Goal: Task Accomplishment & Management: Manage account settings

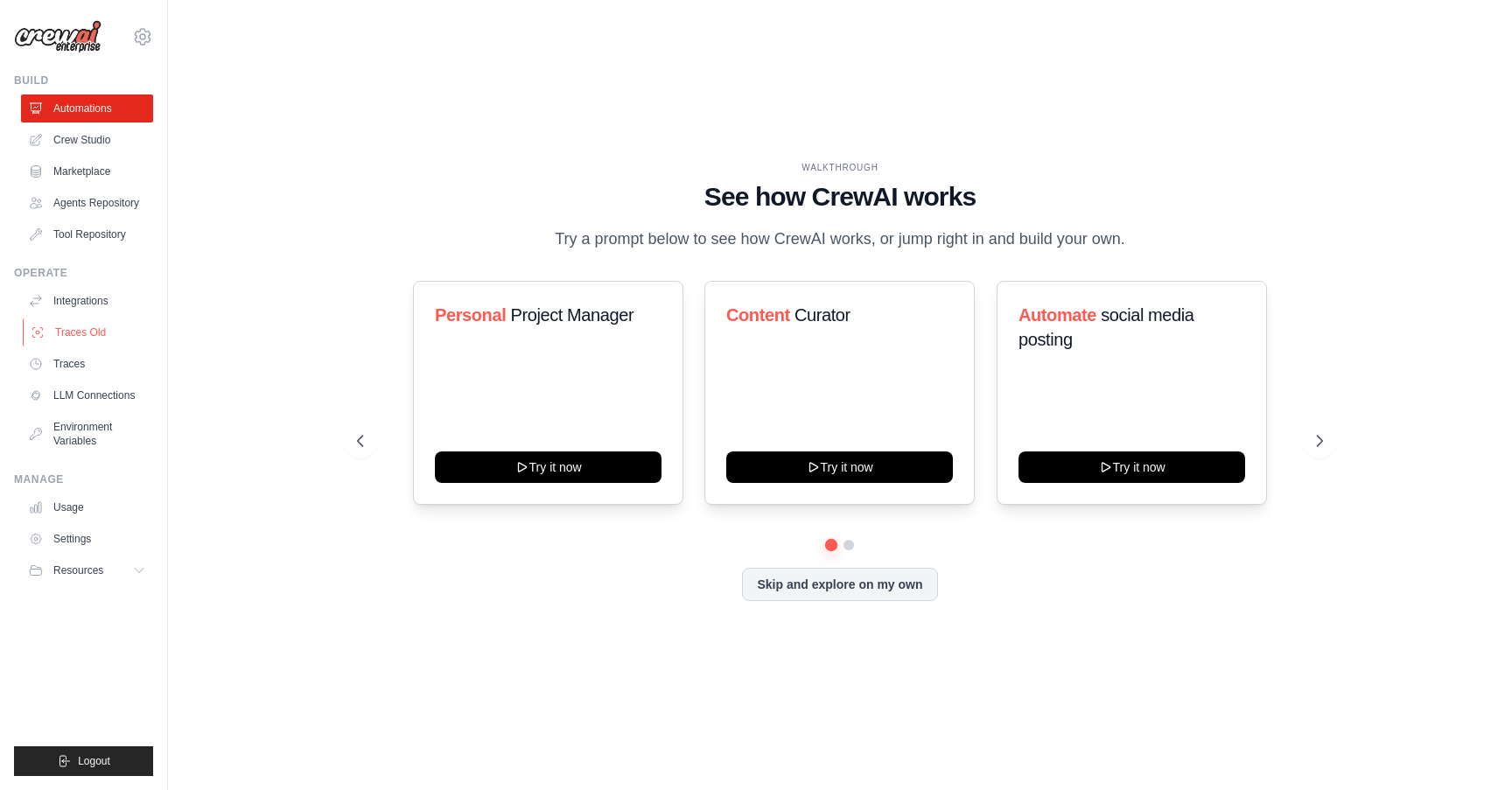
click at [76, 333] on link "Traces Old" at bounding box center [89, 332] width 132 height 28
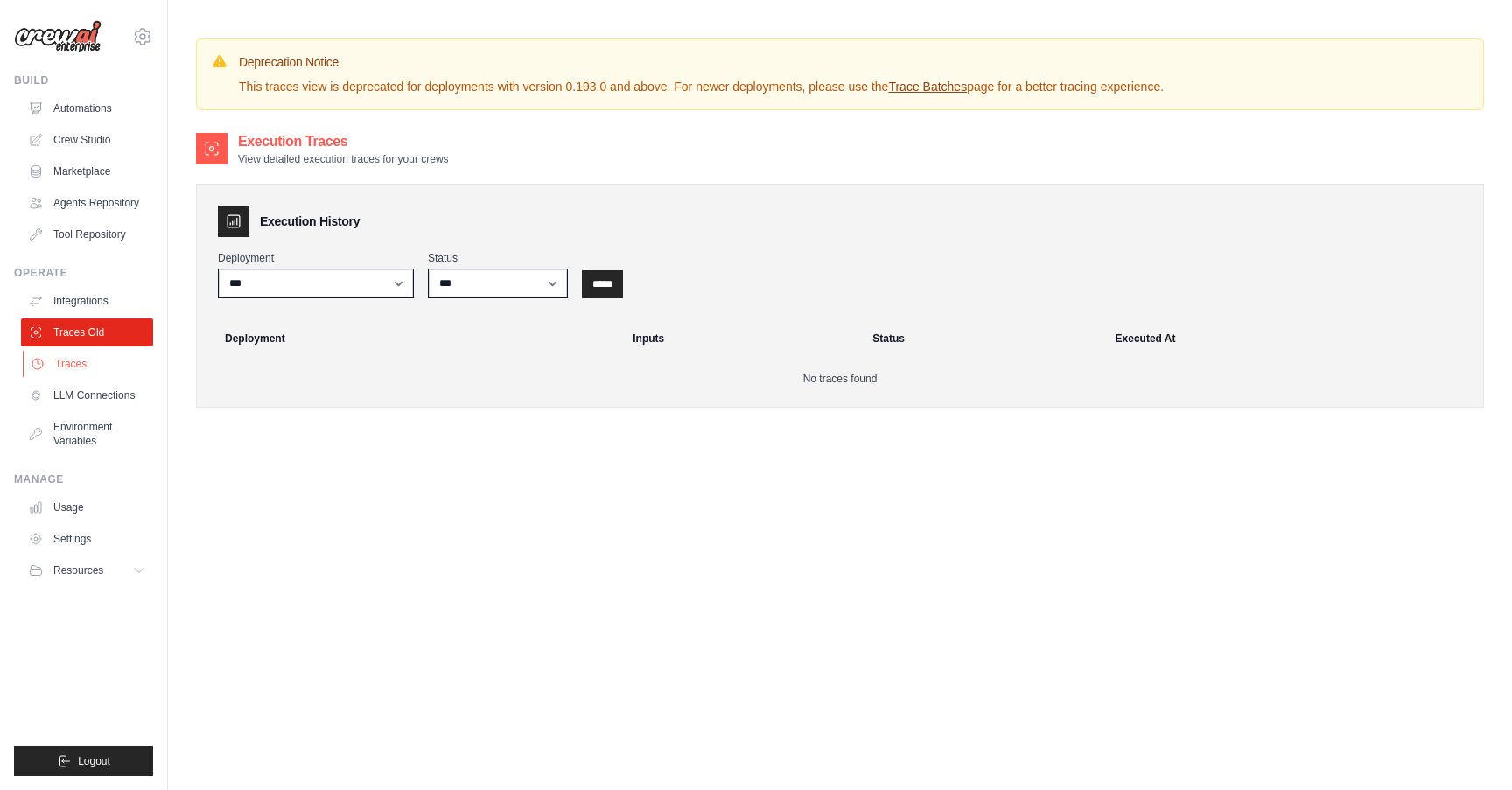
click at [76, 363] on link "Traces" at bounding box center [89, 364] width 132 height 28
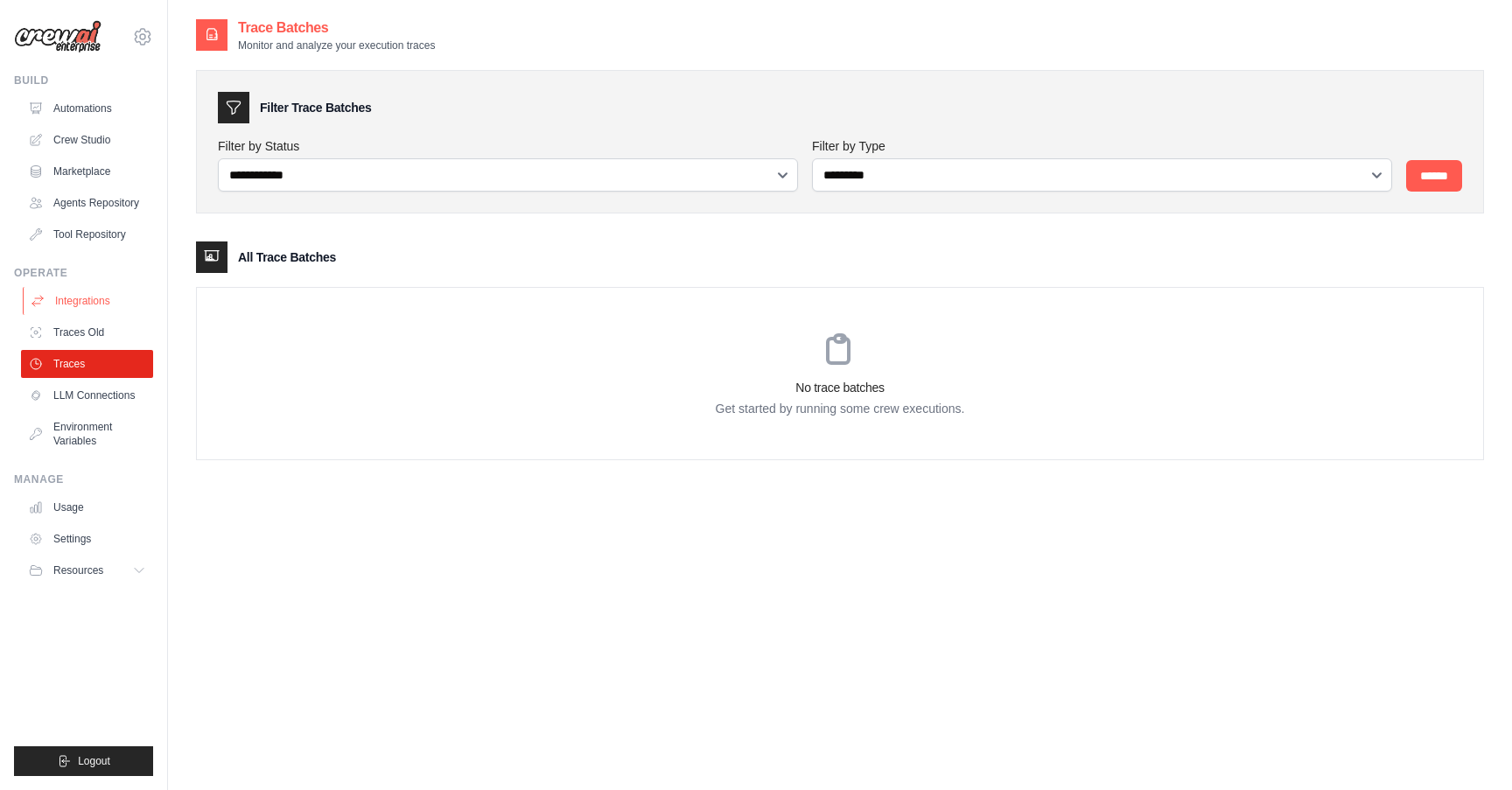
click at [78, 294] on link "Integrations" at bounding box center [89, 301] width 132 height 28
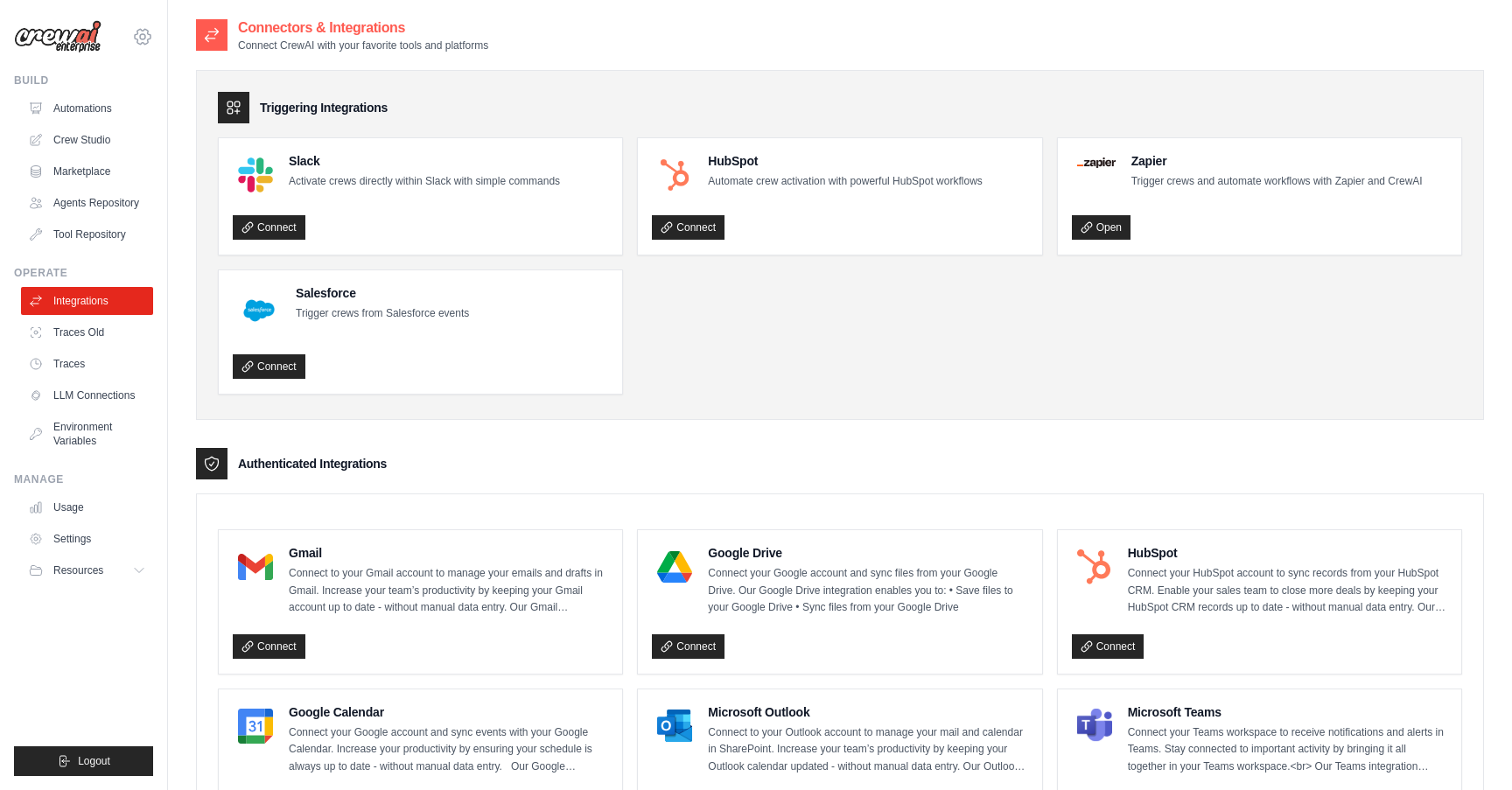
click at [147, 36] on icon at bounding box center [143, 37] width 21 height 21
click at [181, 112] on span "Settings" at bounding box center [217, 108] width 139 height 18
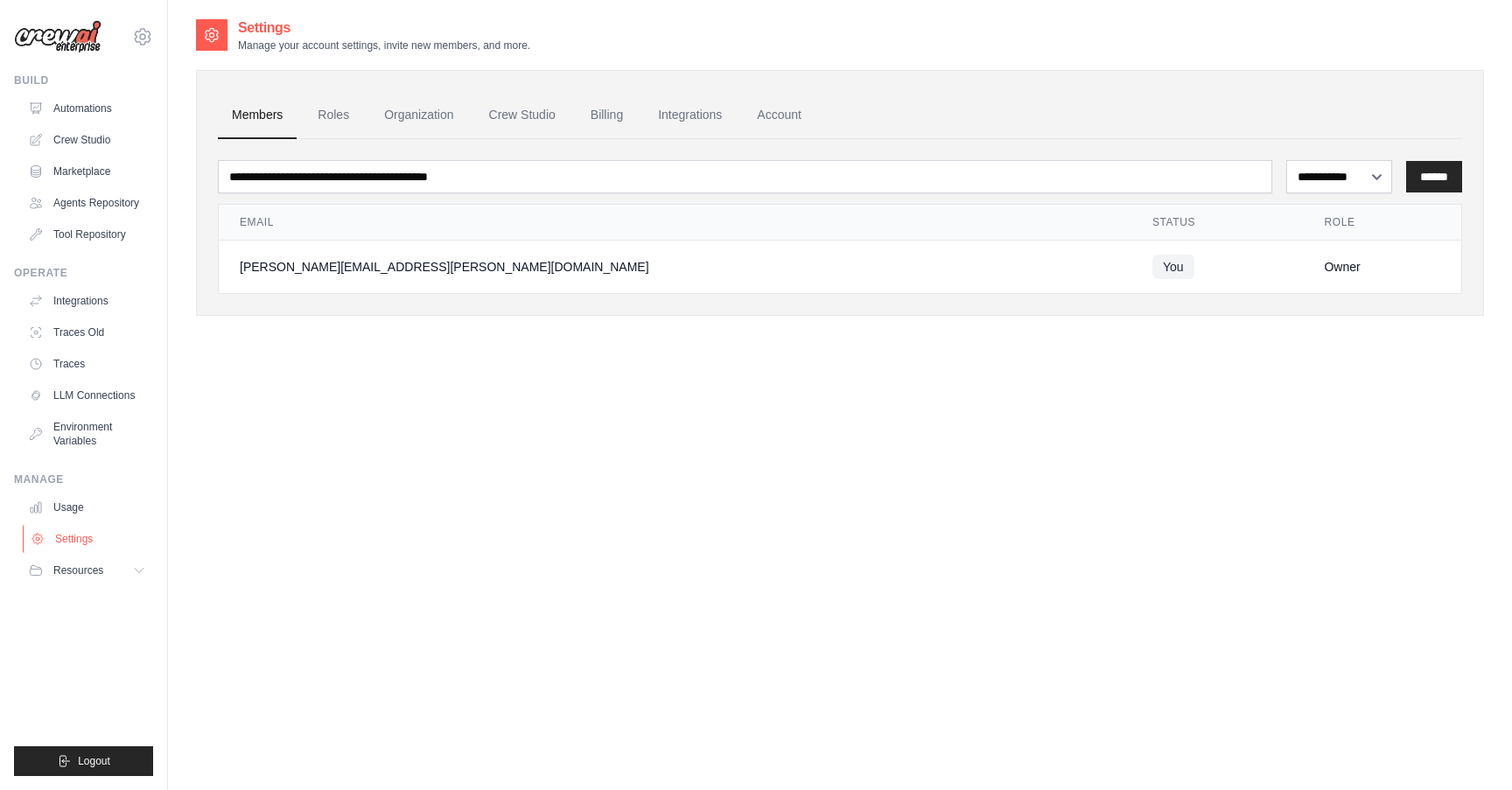
click at [82, 536] on link "Settings" at bounding box center [89, 539] width 132 height 28
click at [93, 205] on link "Agents Repository" at bounding box center [89, 203] width 132 height 28
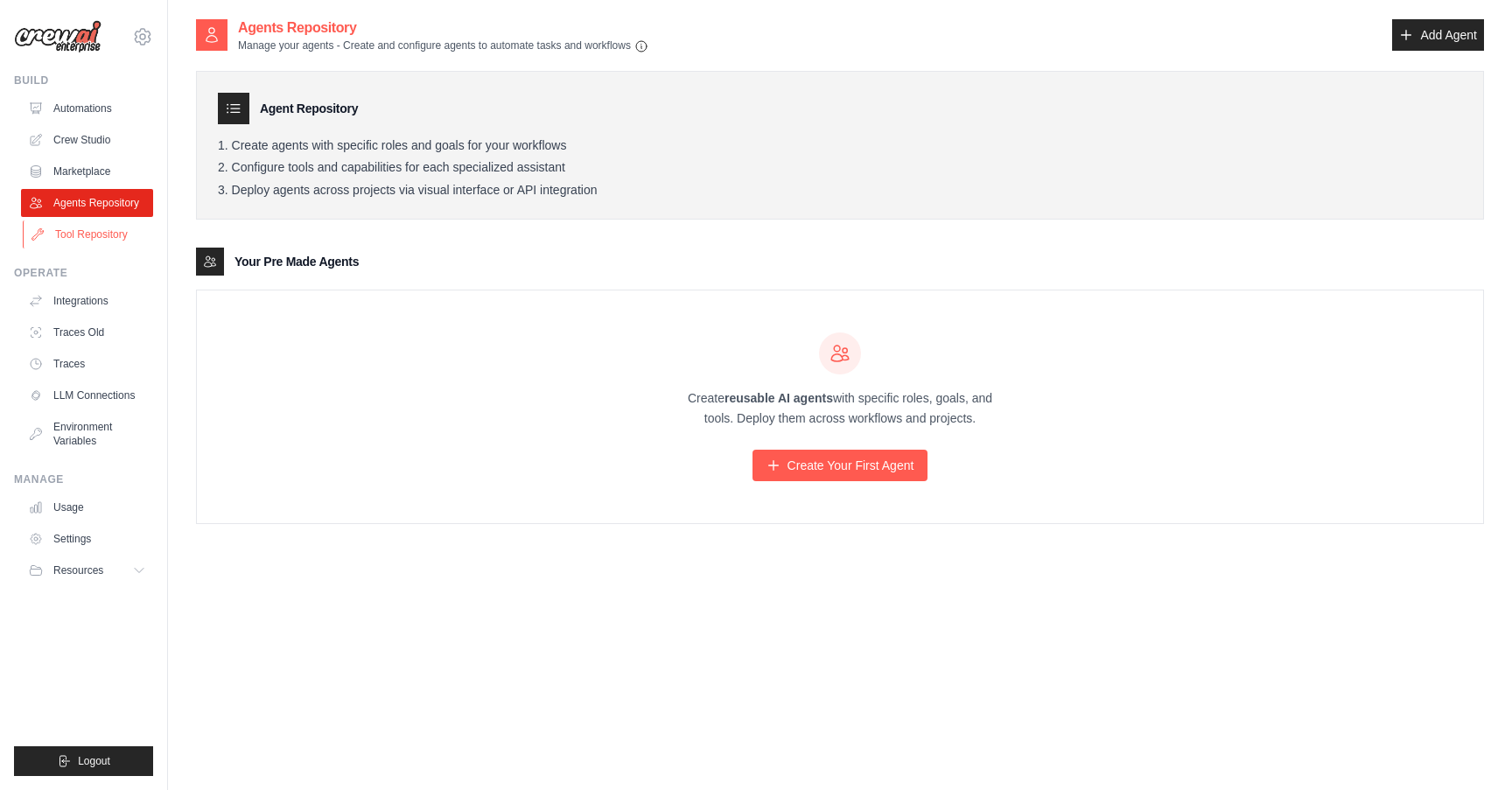
click at [90, 243] on link "Tool Repository" at bounding box center [89, 235] width 132 height 28
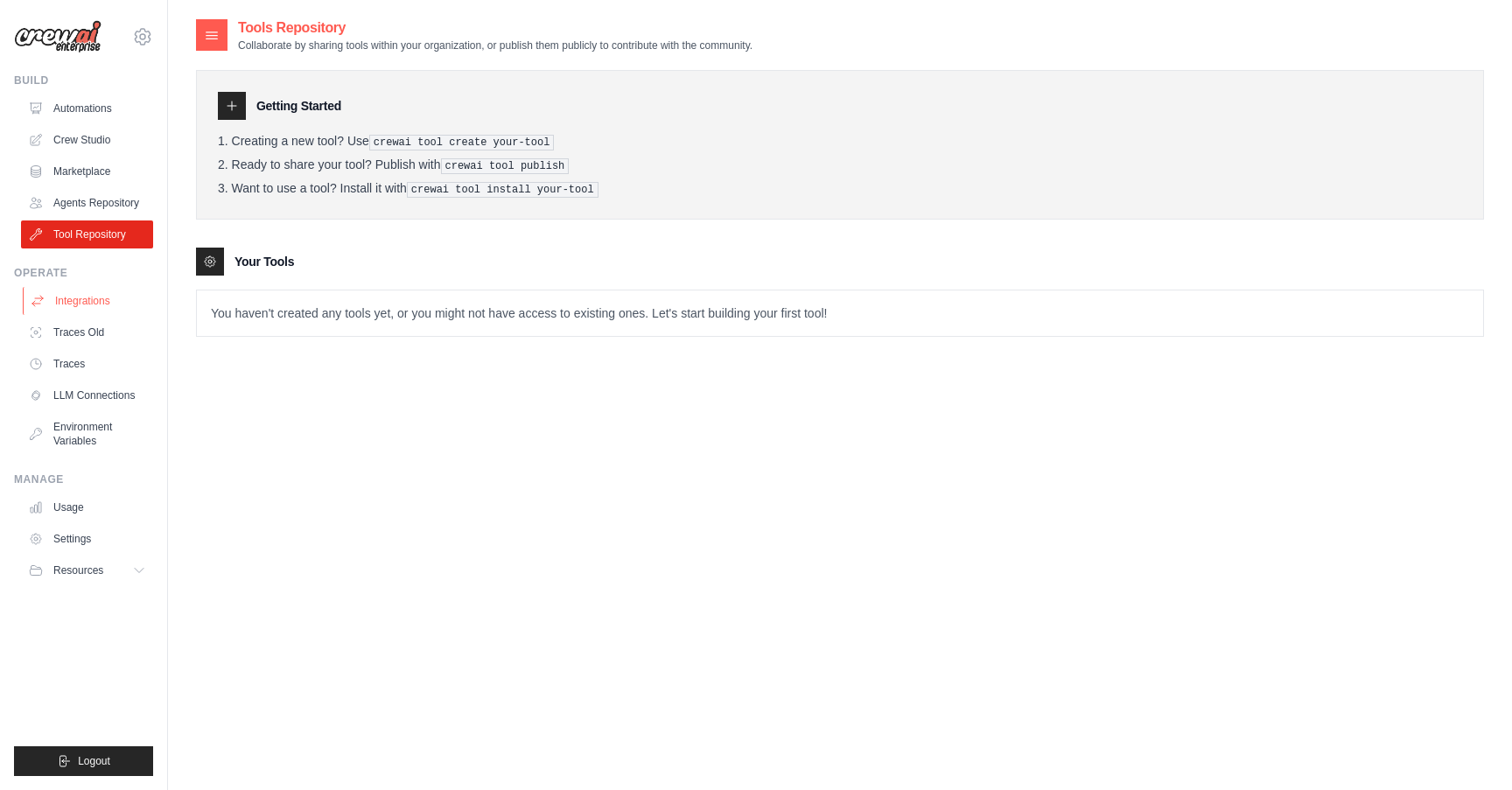
click at [87, 308] on link "Integrations" at bounding box center [89, 301] width 132 height 28
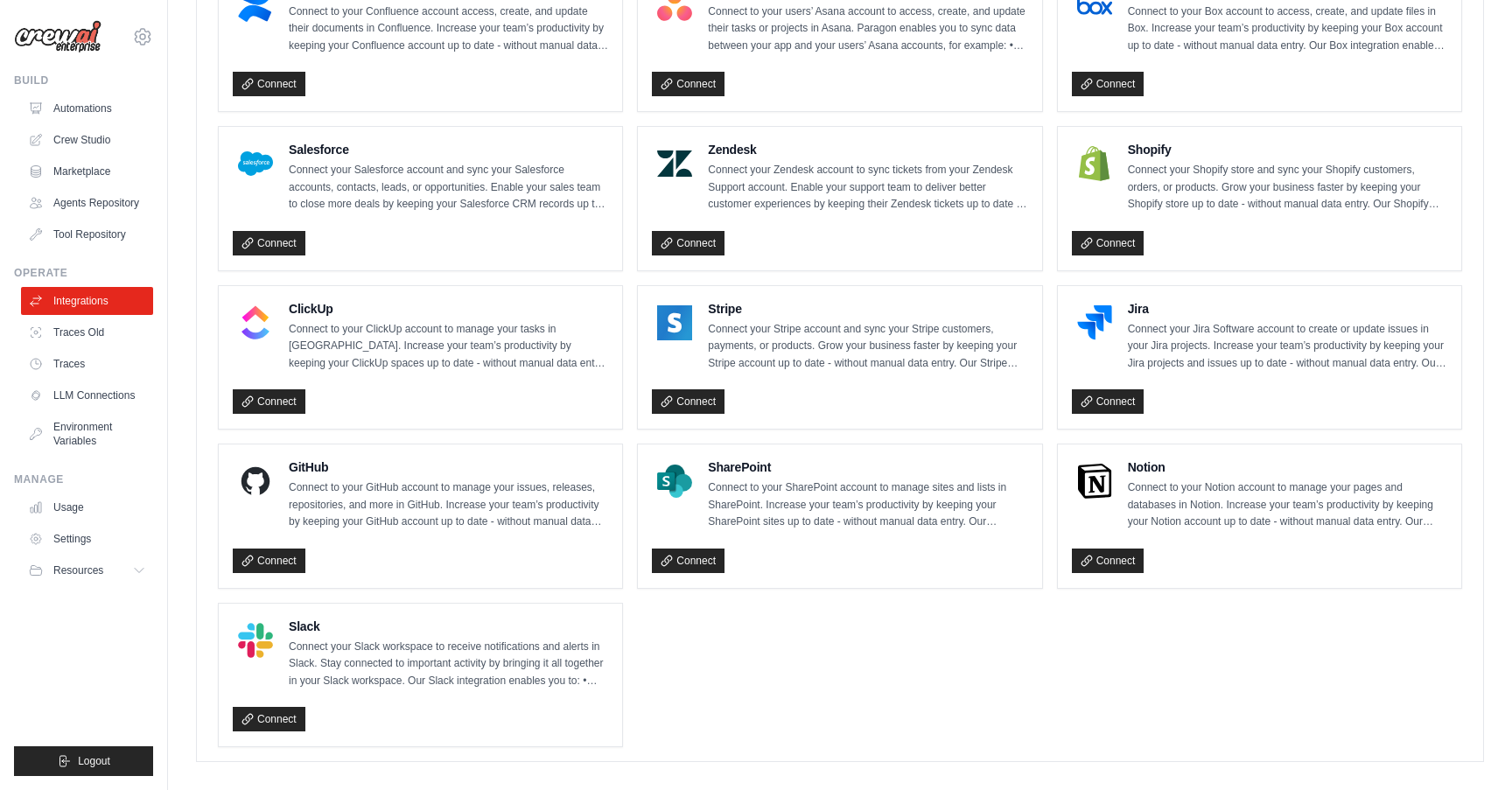
scroll to position [1037, 0]
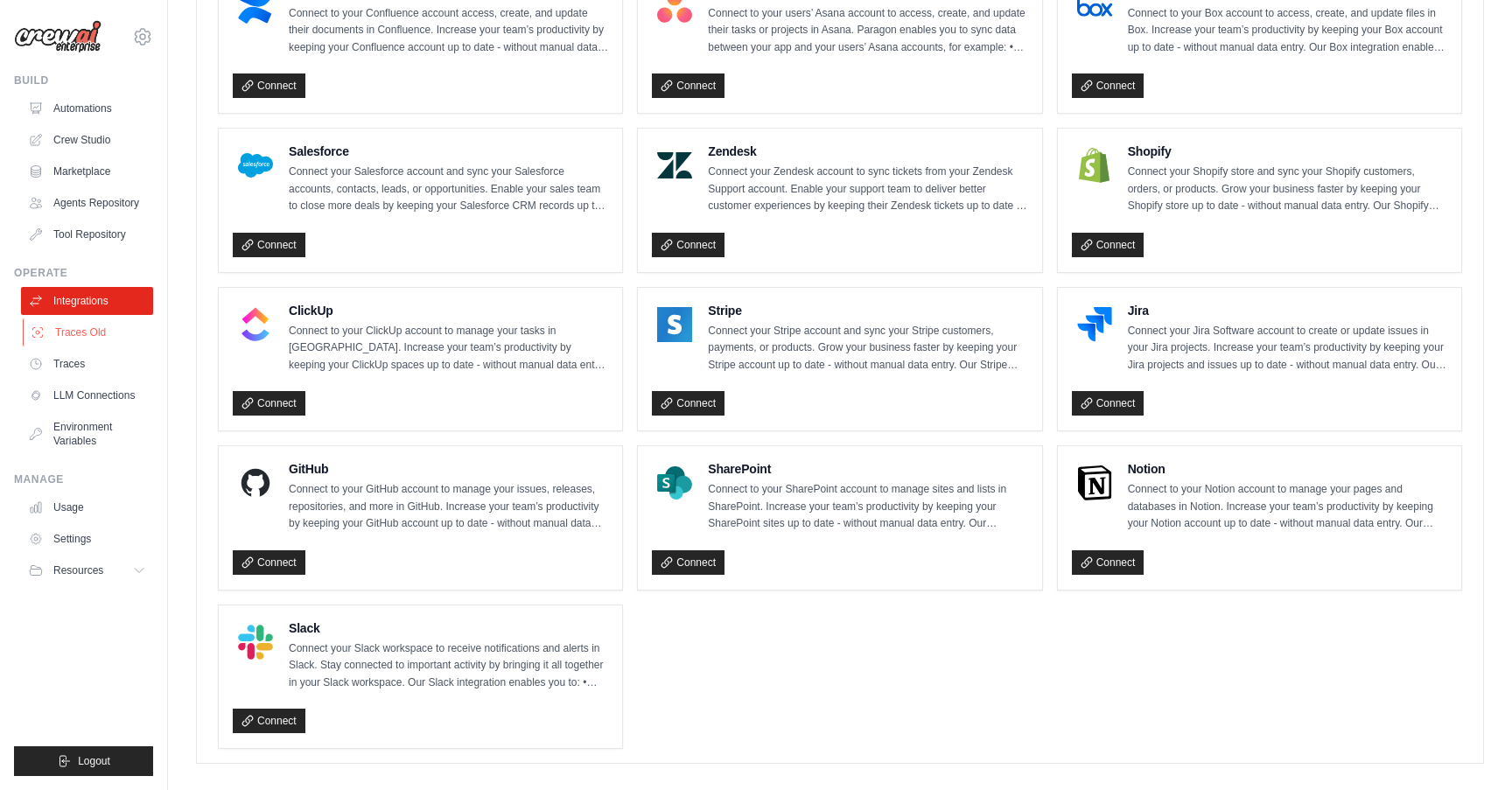
click at [90, 334] on link "Traces Old" at bounding box center [89, 332] width 132 height 28
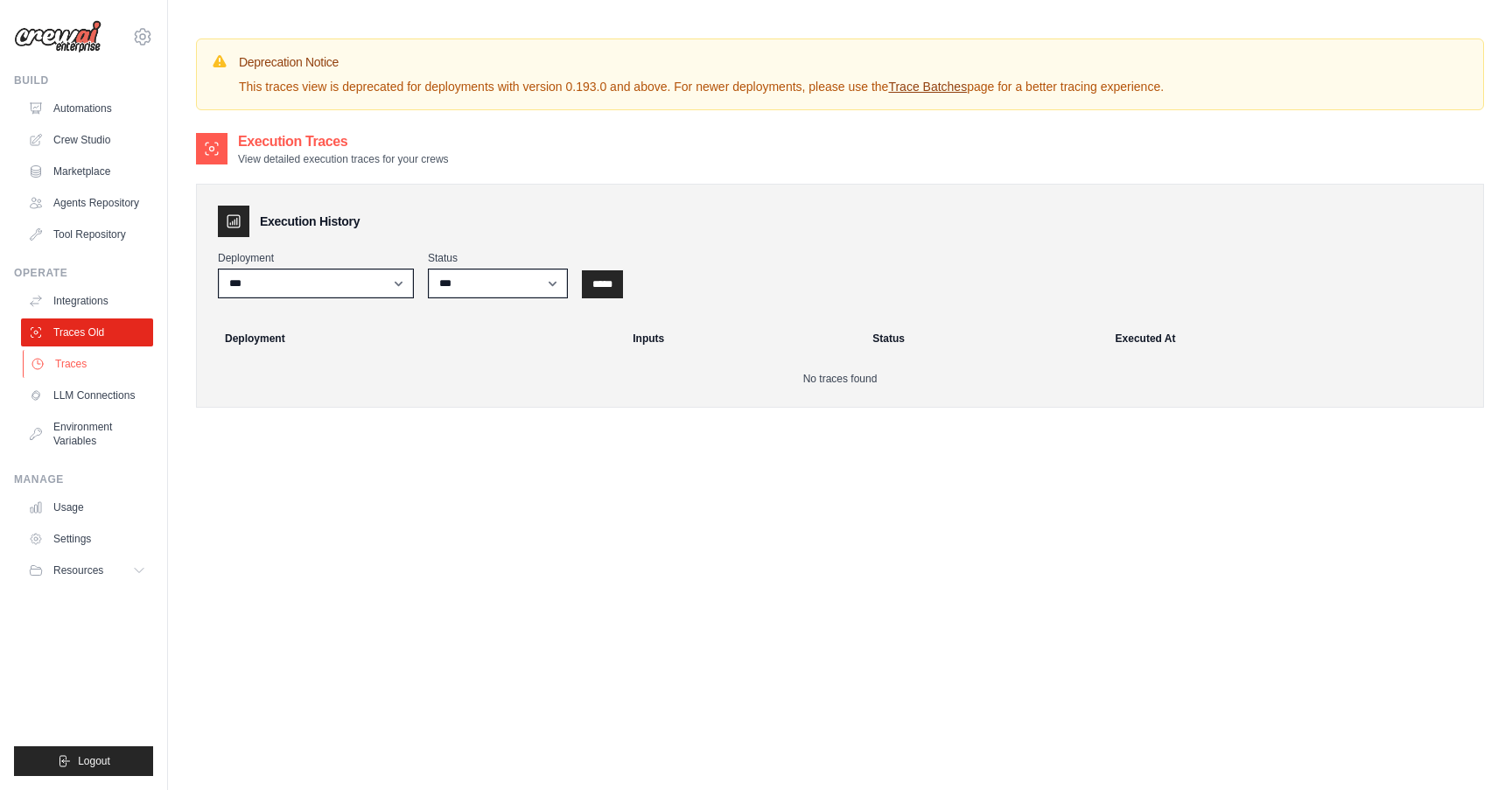
click at [90, 365] on link "Traces" at bounding box center [89, 364] width 132 height 28
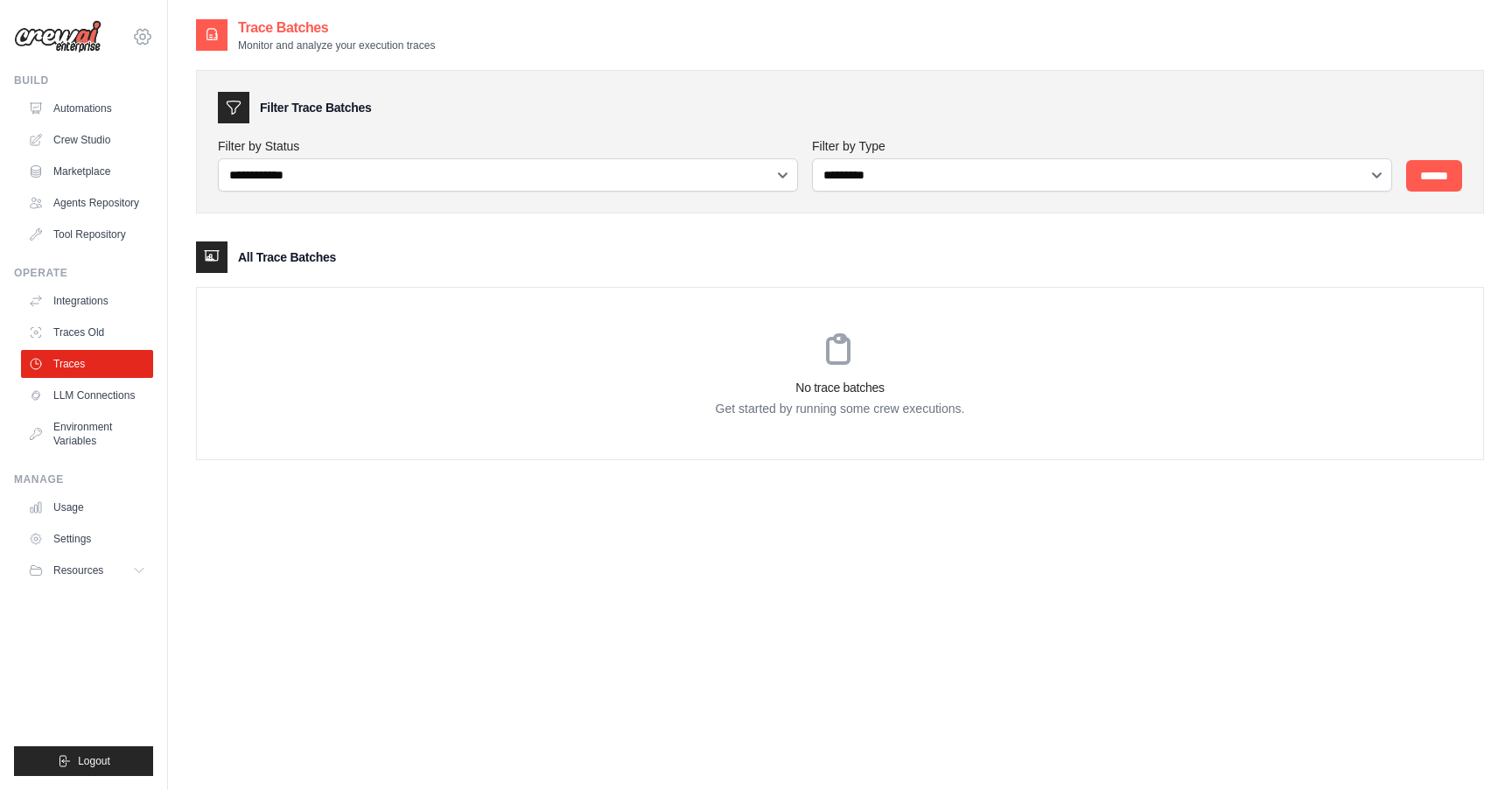
click at [138, 43] on icon at bounding box center [143, 36] width 16 height 15
click at [138, 42] on icon at bounding box center [143, 36] width 16 height 15
click at [66, 501] on link "Usage" at bounding box center [89, 507] width 132 height 28
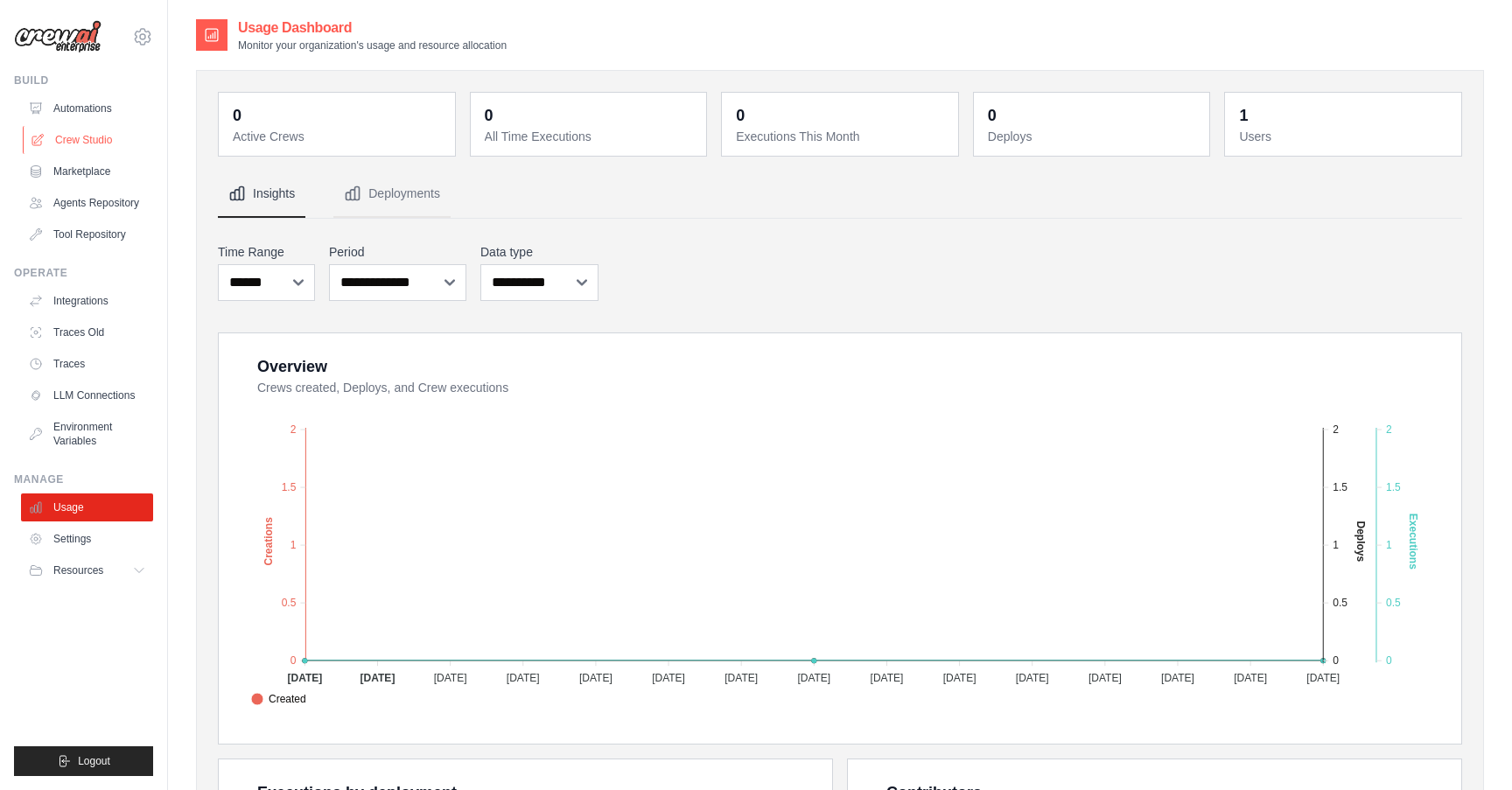
click at [86, 138] on link "Crew Studio" at bounding box center [89, 140] width 132 height 28
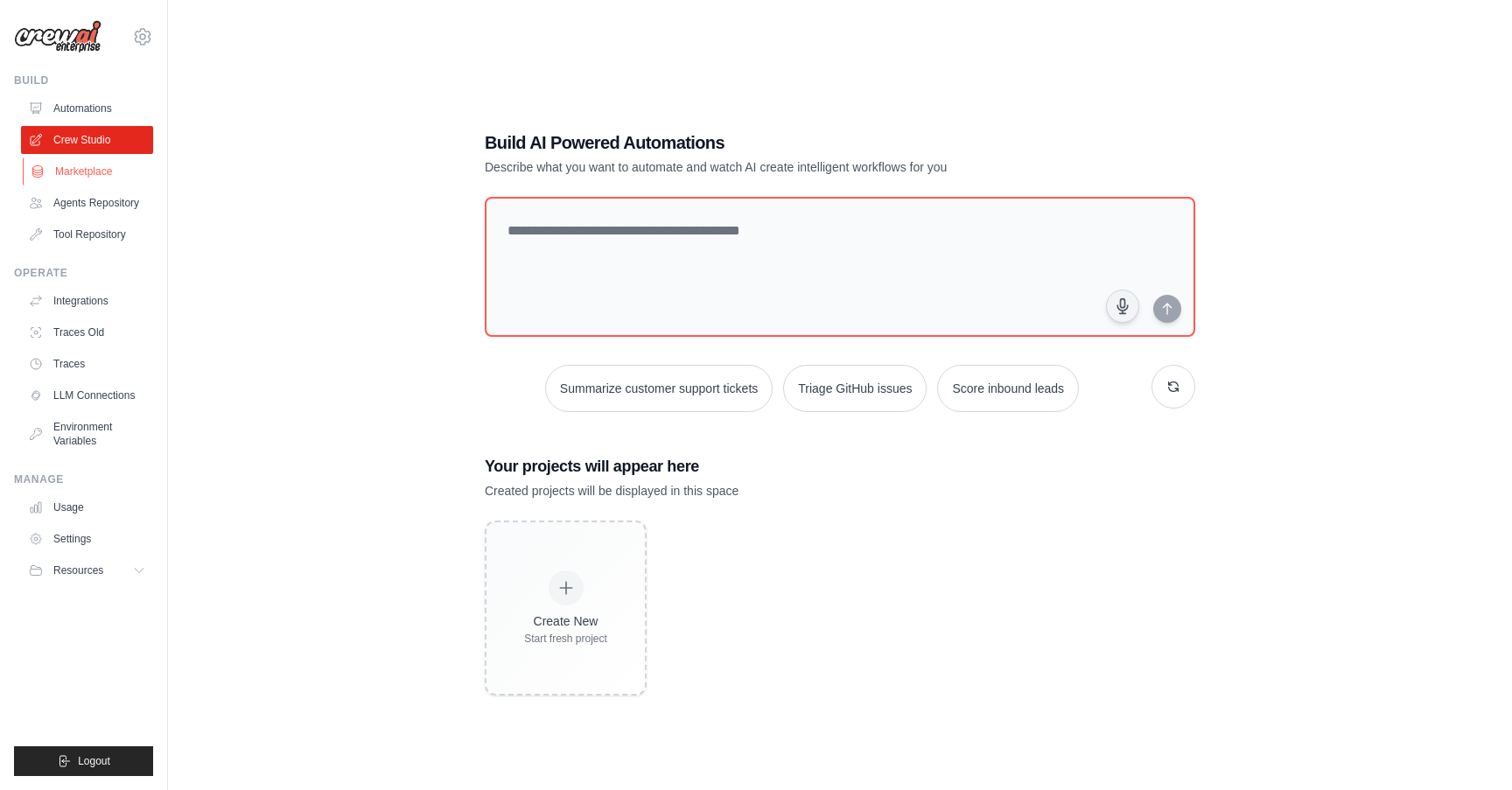
click at [86, 180] on link "Marketplace" at bounding box center [89, 172] width 132 height 28
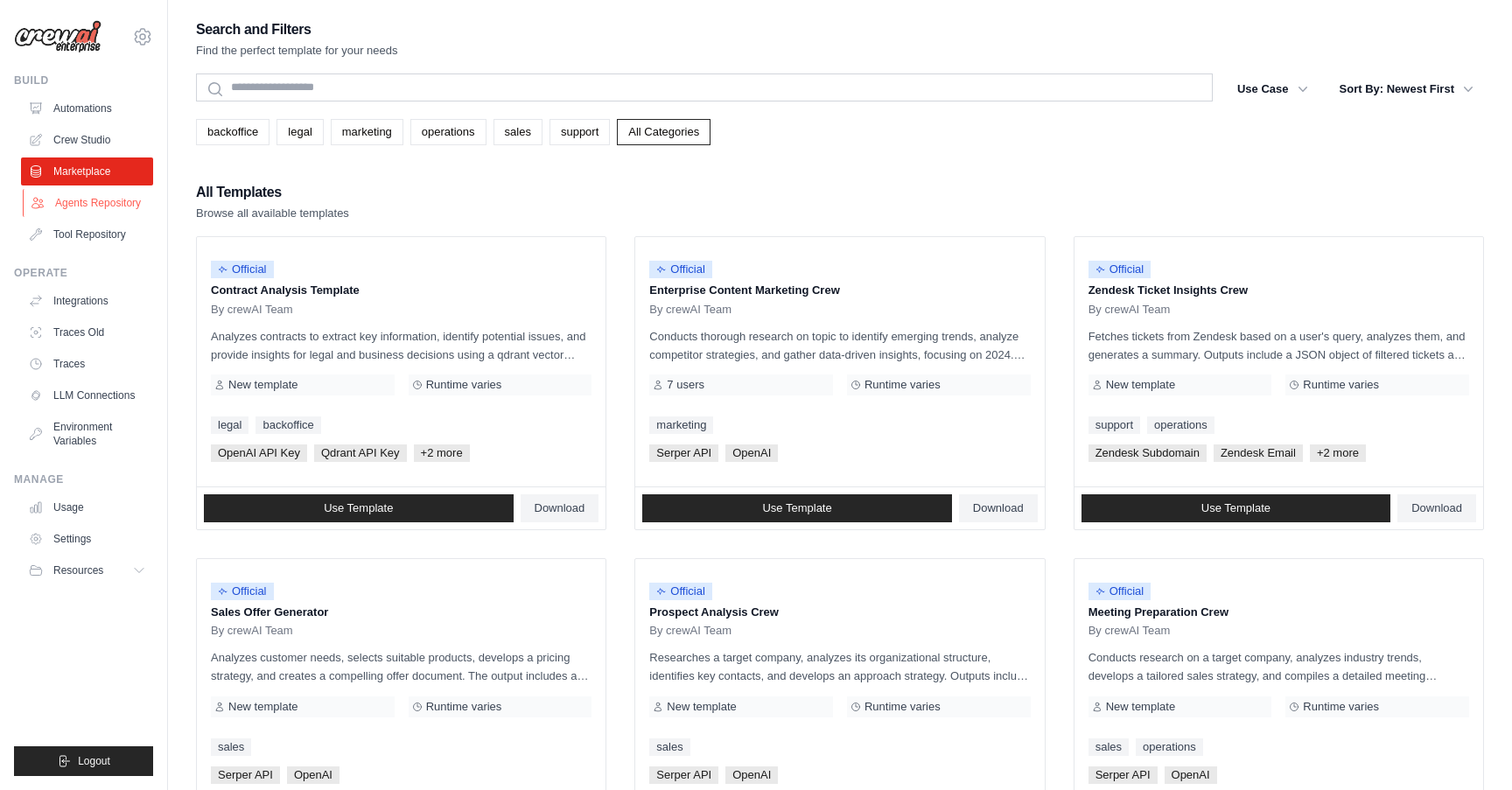
click at [86, 204] on link "Agents Repository" at bounding box center [89, 203] width 132 height 28
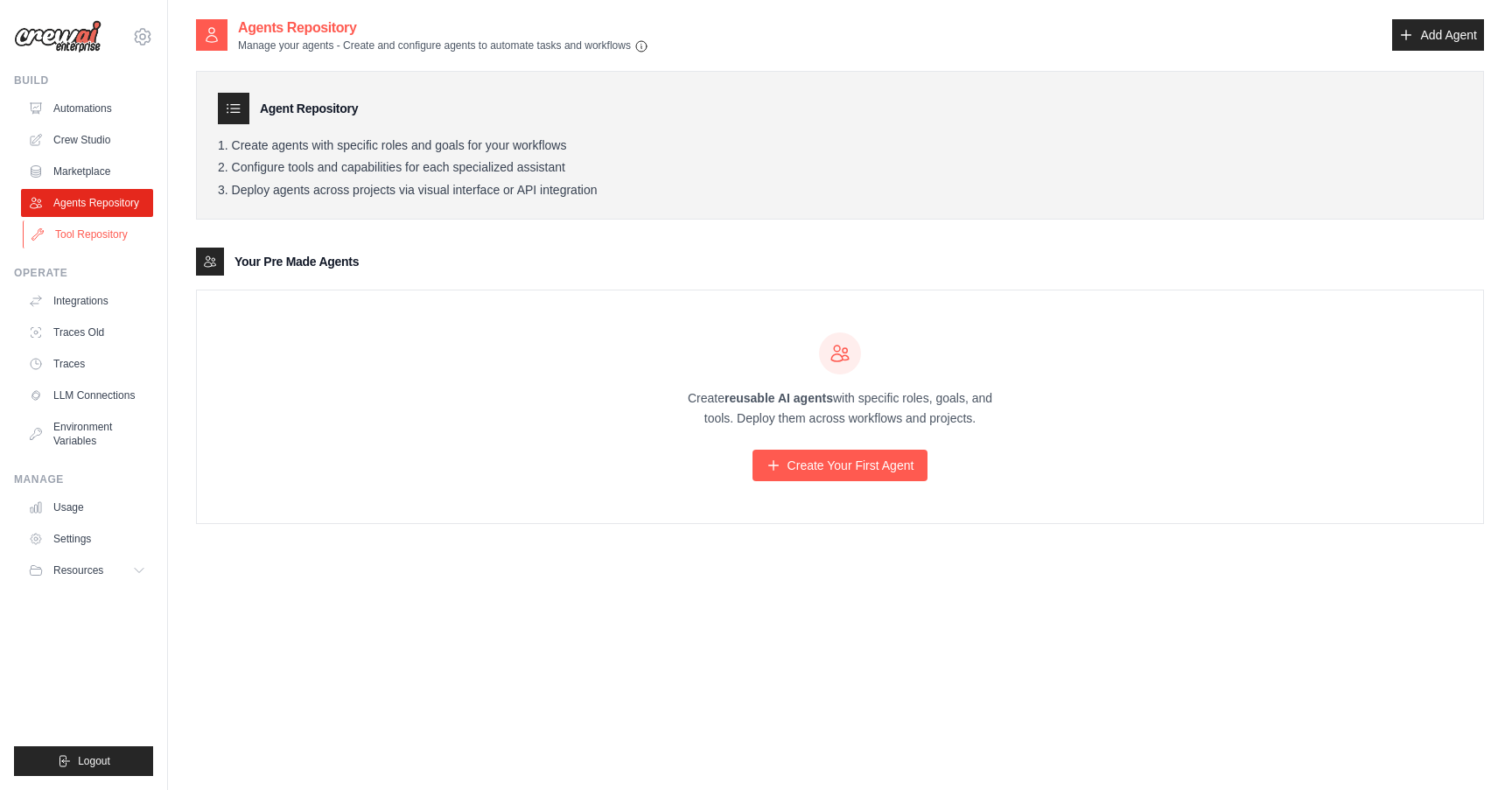
click at [91, 235] on link "Tool Repository" at bounding box center [89, 235] width 132 height 28
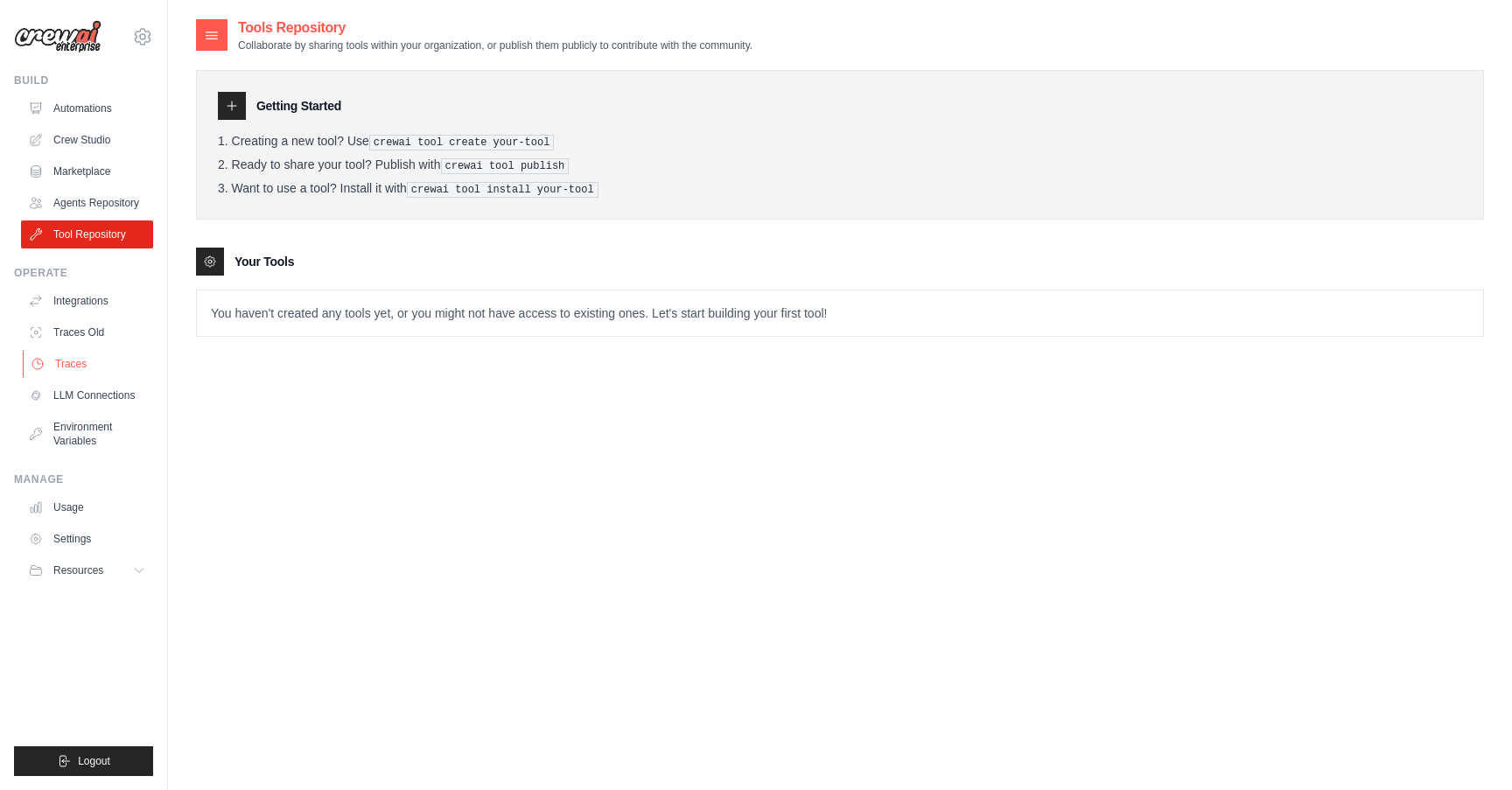
click at [82, 363] on link "Traces" at bounding box center [89, 364] width 132 height 28
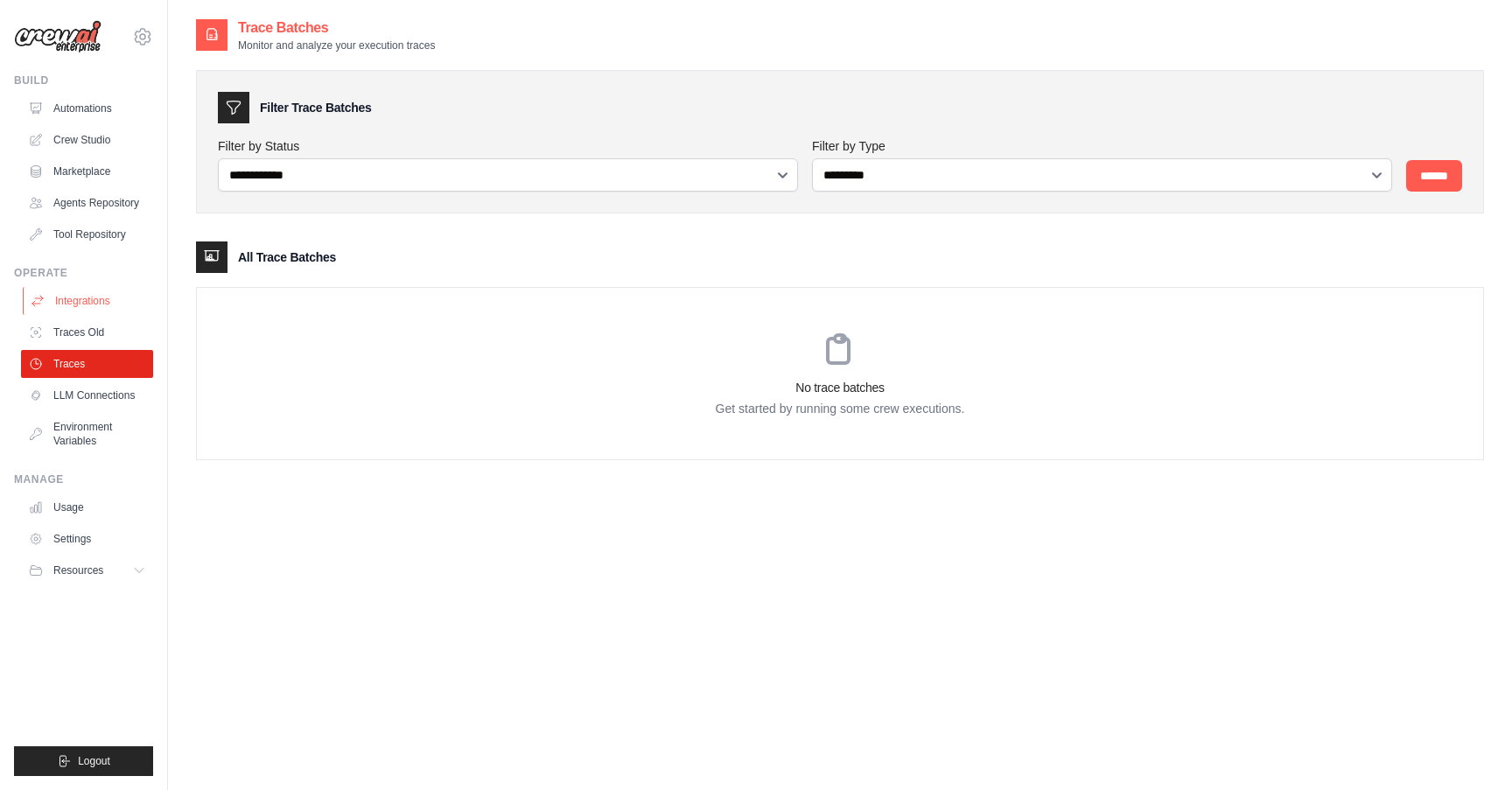
click at [103, 299] on link "Integrations" at bounding box center [89, 301] width 132 height 28
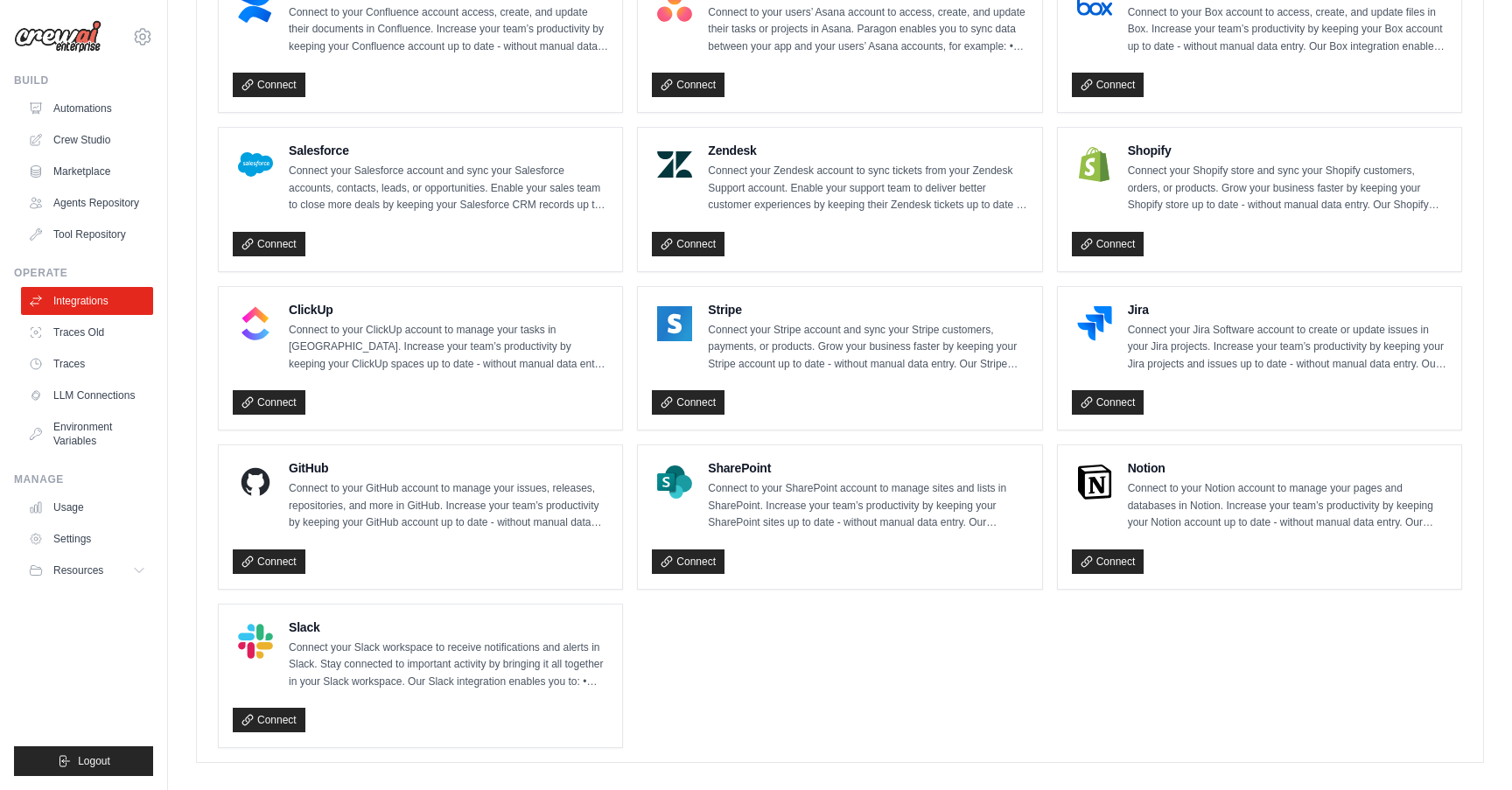
scroll to position [1037, 0]
click at [92, 437] on link "Environment Variables" at bounding box center [89, 434] width 132 height 42
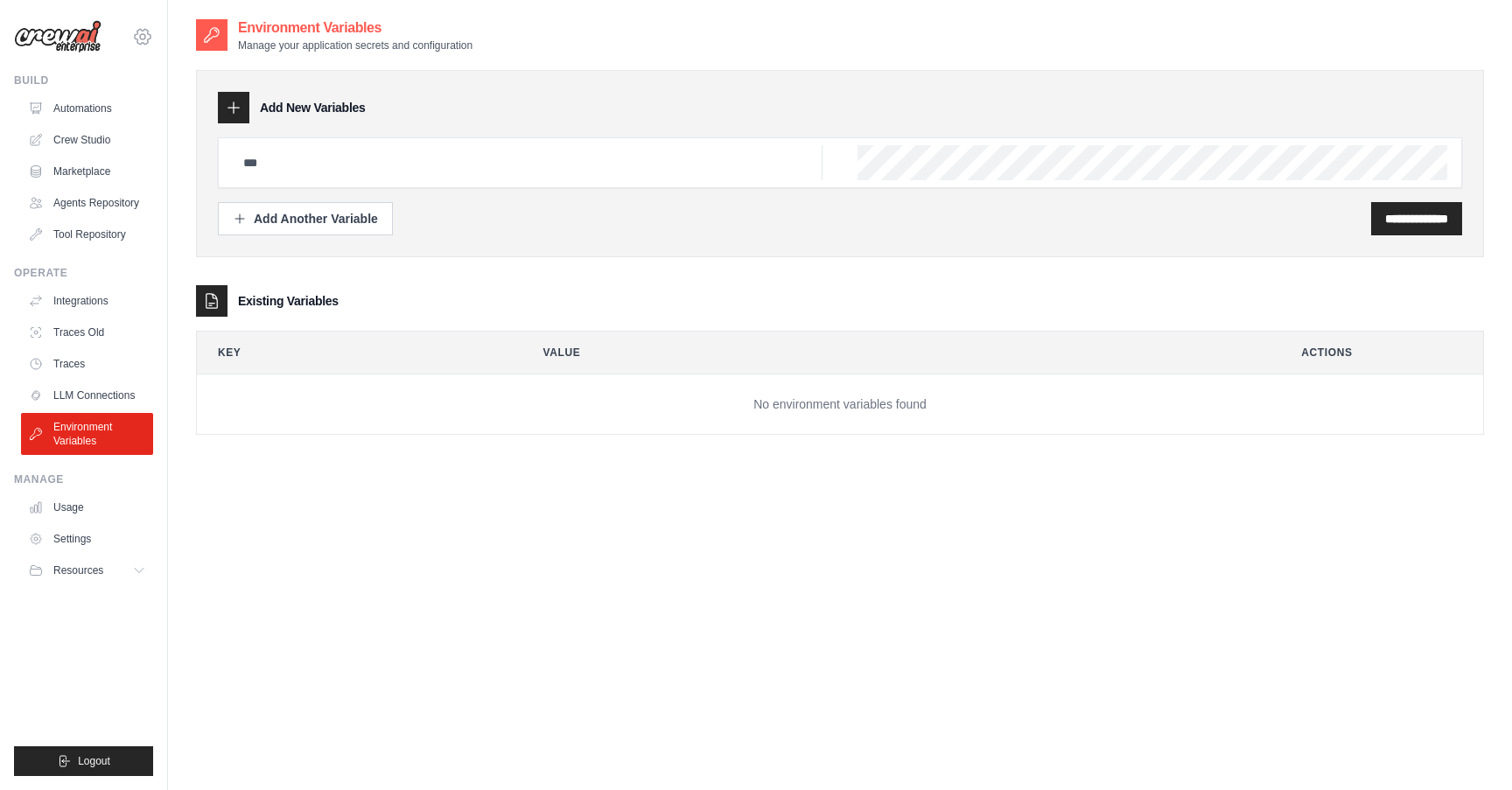
click at [139, 35] on icon at bounding box center [143, 37] width 21 height 21
click at [188, 114] on span "Settings" at bounding box center [217, 108] width 139 height 18
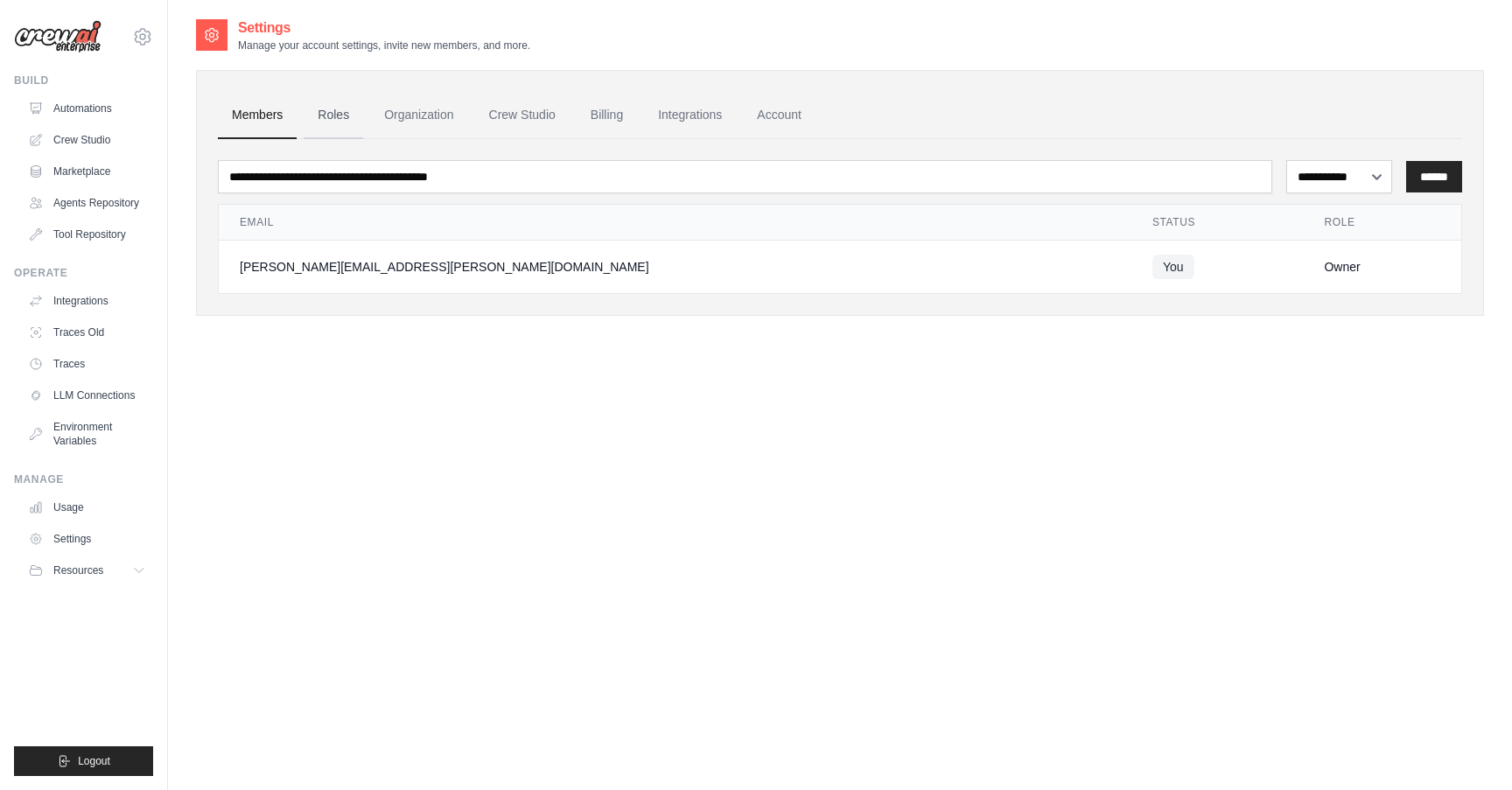
click at [338, 112] on link "Roles" at bounding box center [333, 115] width 60 height 47
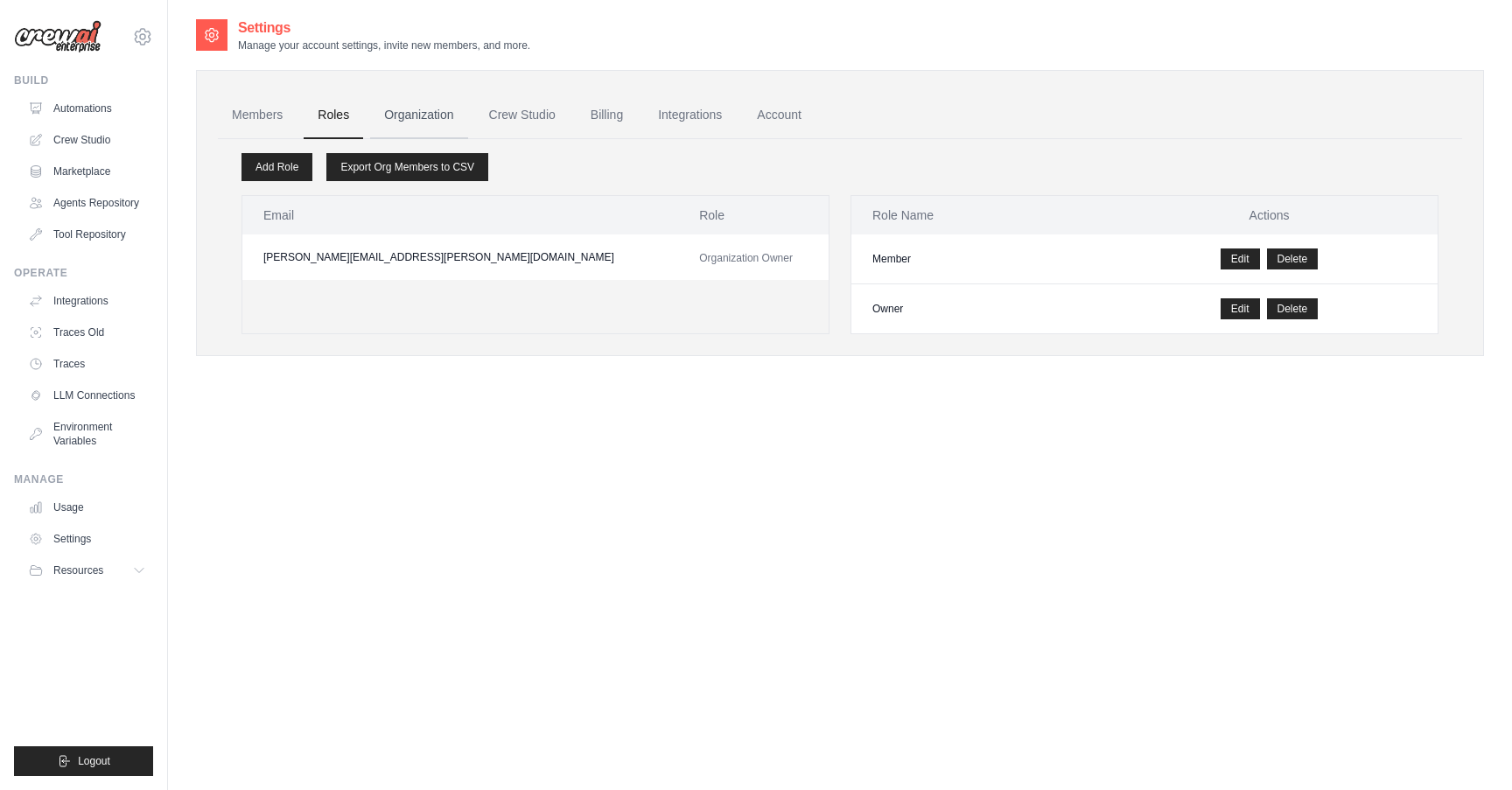
click at [419, 119] on link "Organization" at bounding box center [418, 115] width 97 height 47
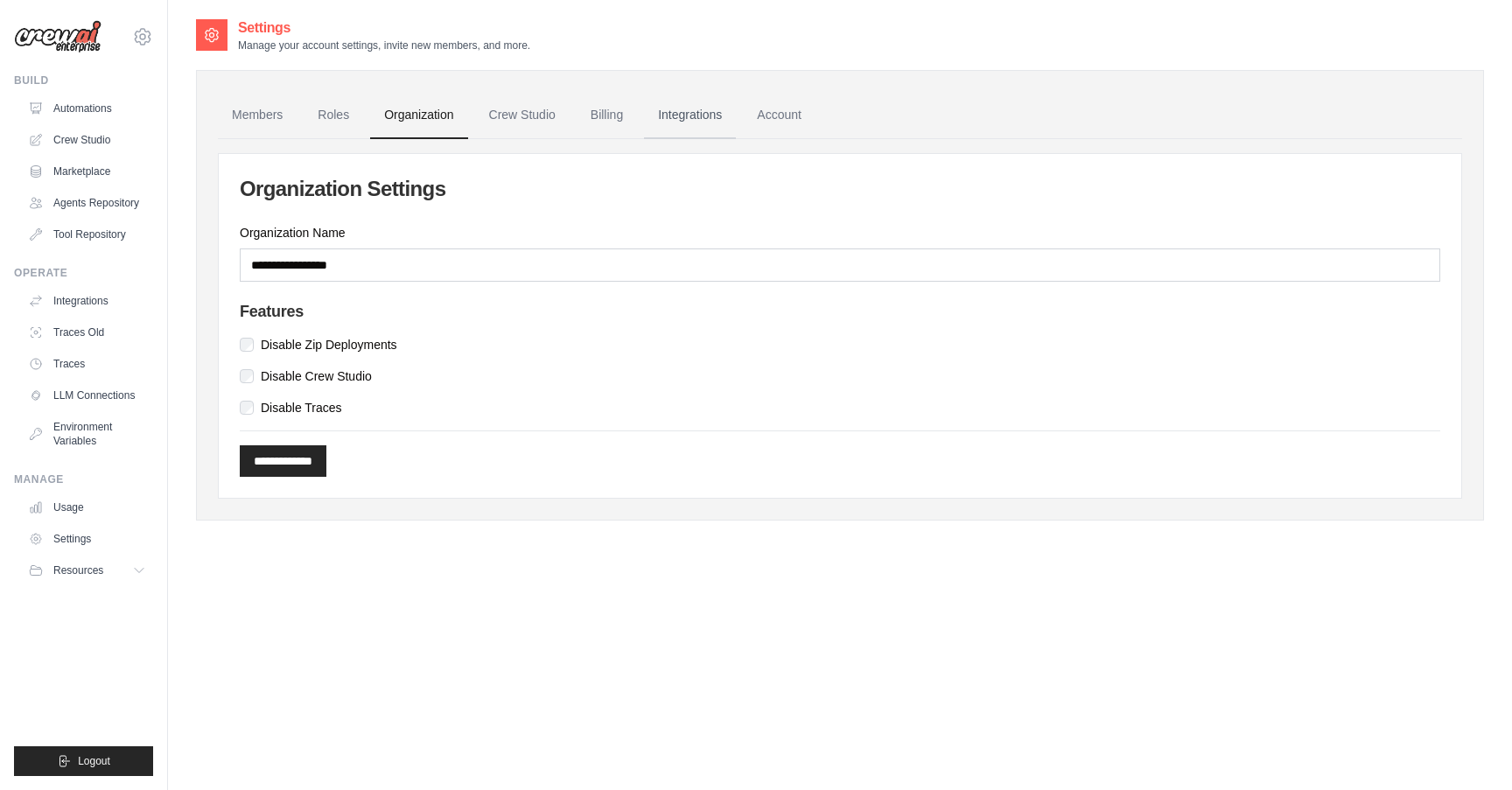
click at [668, 106] on link "Integrations" at bounding box center [689, 115] width 92 height 47
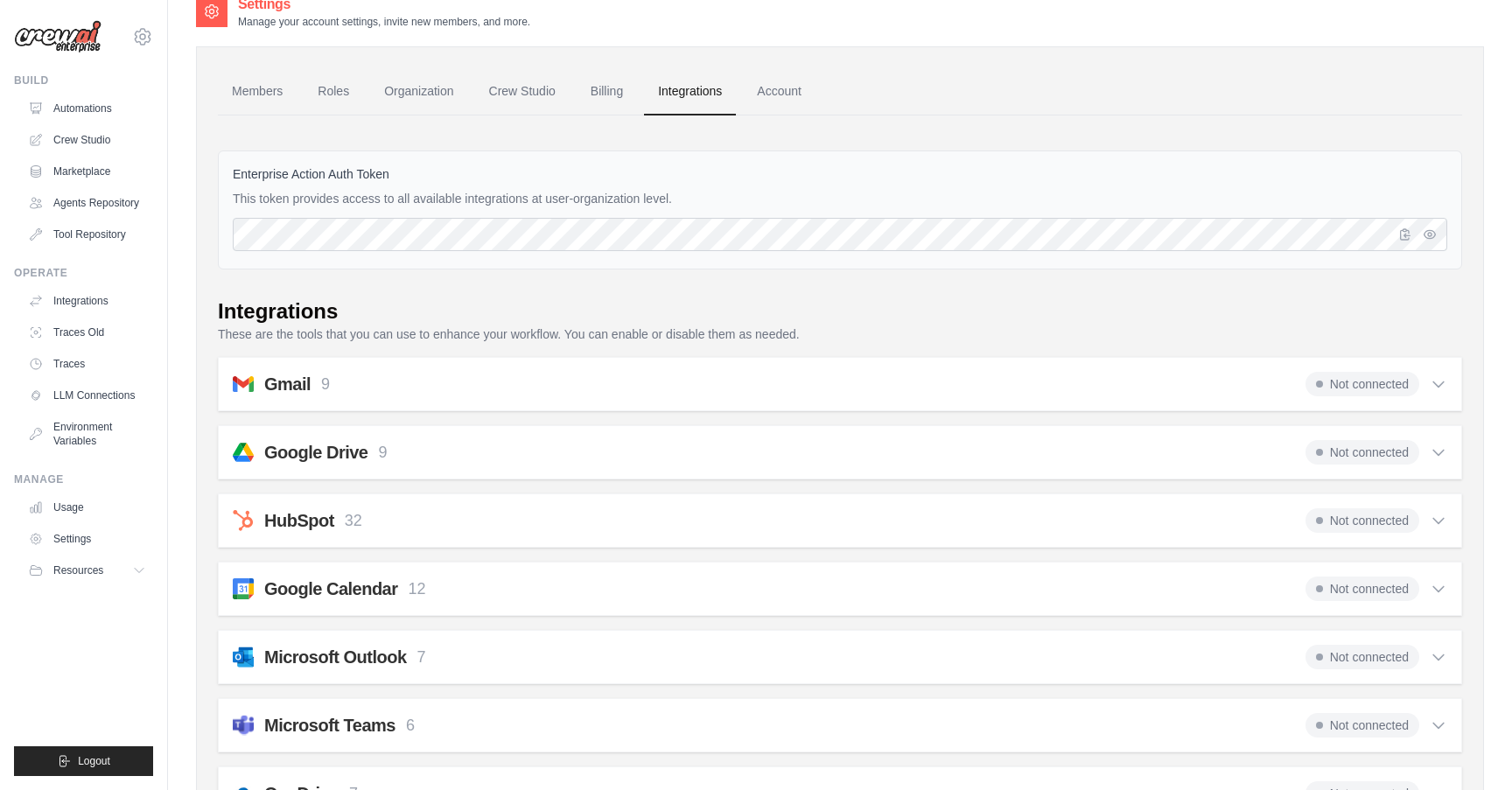
scroll to position [20, 0]
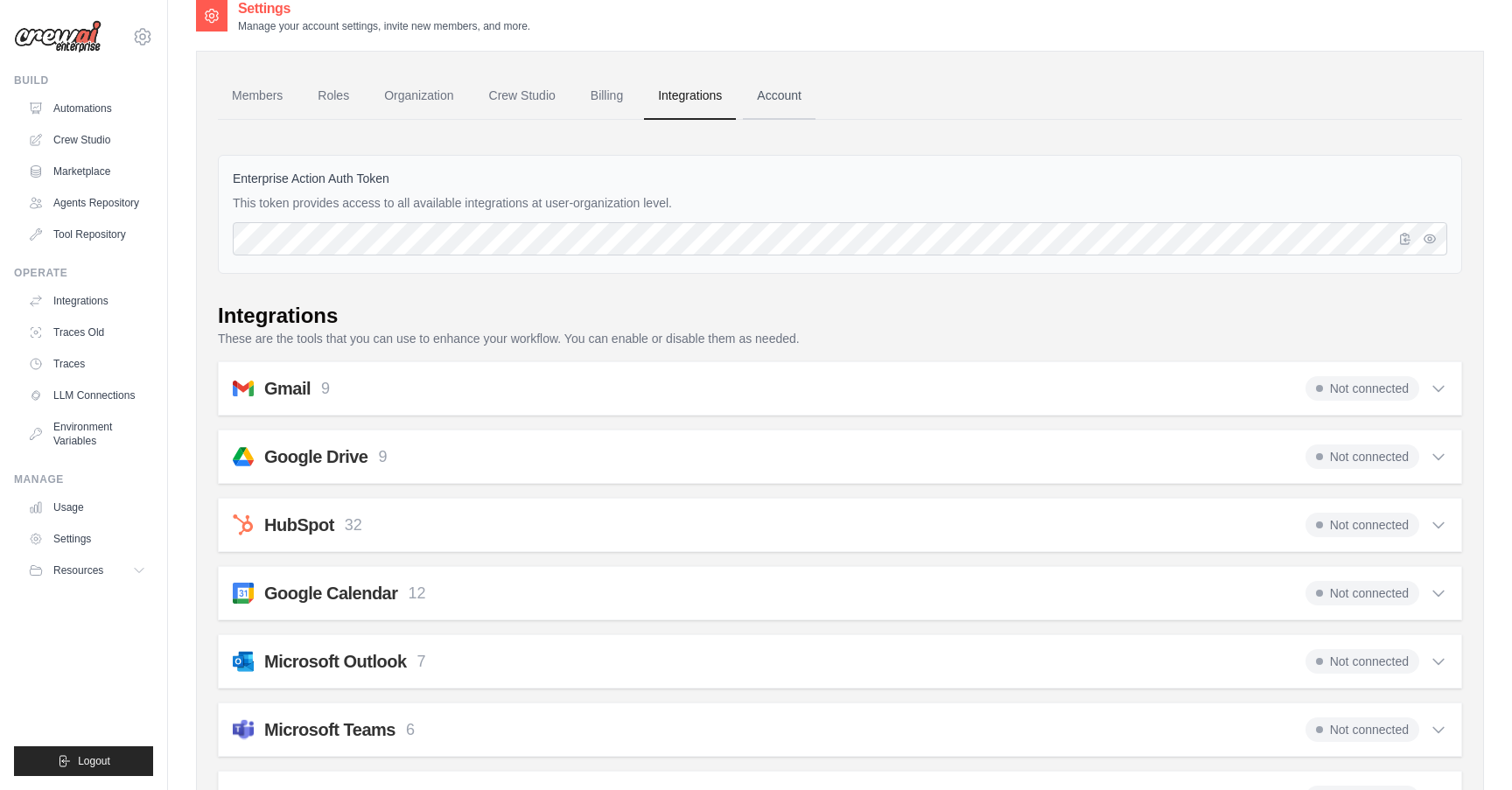
click at [776, 100] on link "Account" at bounding box center [779, 96] width 73 height 47
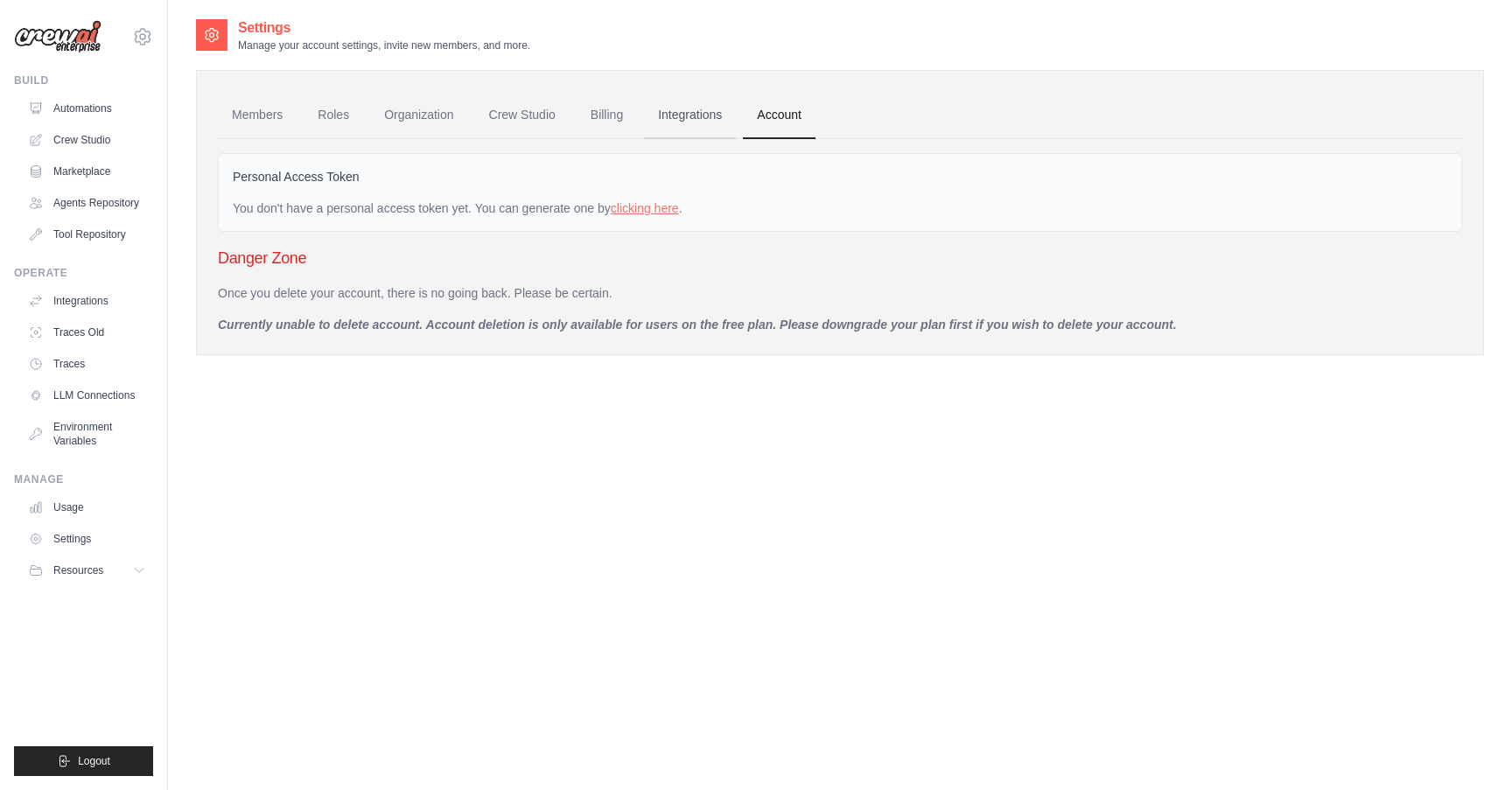
click at [685, 116] on link "Integrations" at bounding box center [689, 115] width 92 height 47
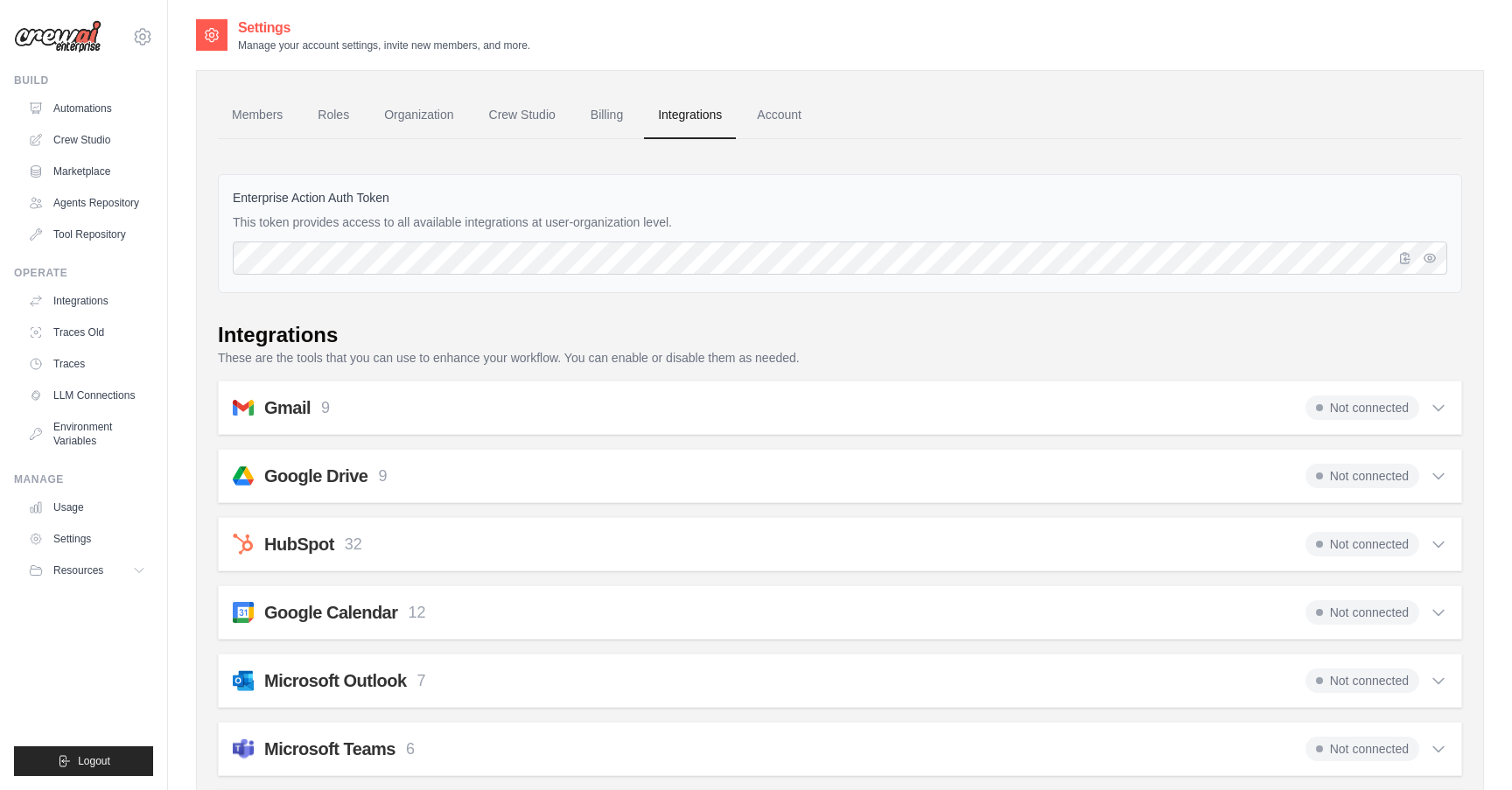
click at [588, 115] on link "Billing" at bounding box center [607, 115] width 60 height 47
click at [531, 108] on link "Crew Studio" at bounding box center [522, 115] width 94 height 47
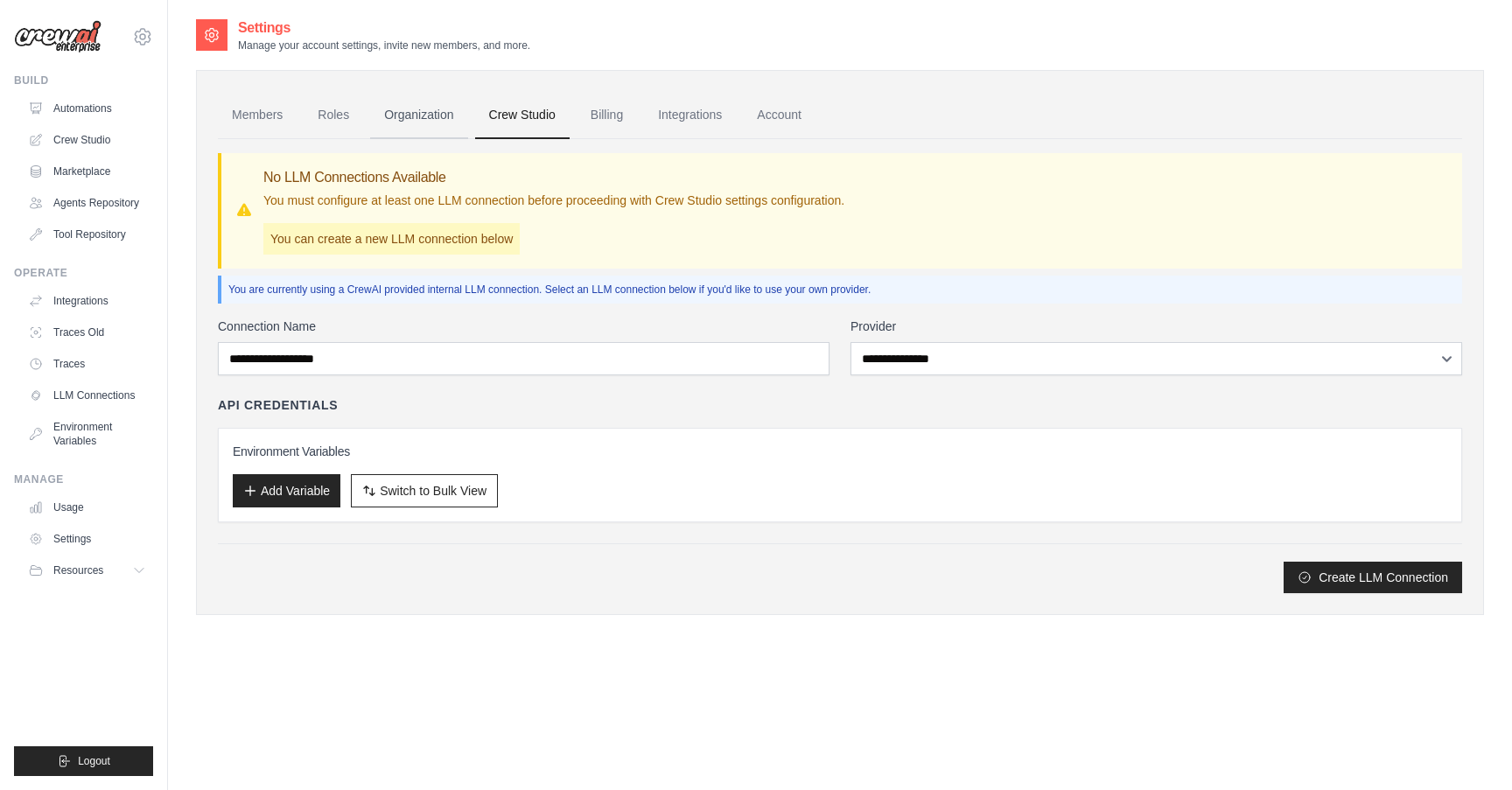
click at [432, 116] on link "Organization" at bounding box center [418, 115] width 97 height 47
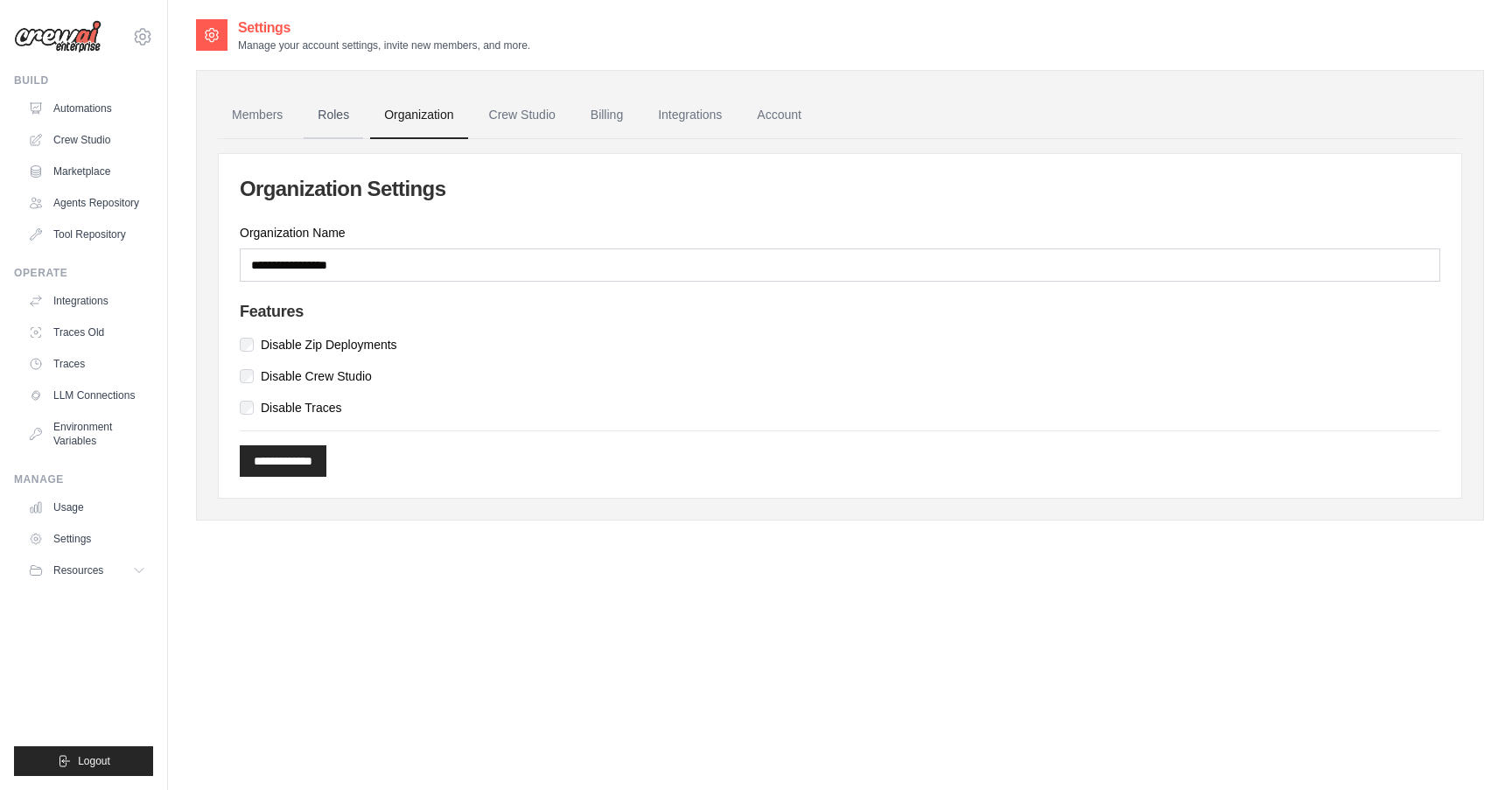
click at [352, 118] on link "Roles" at bounding box center [333, 115] width 60 height 47
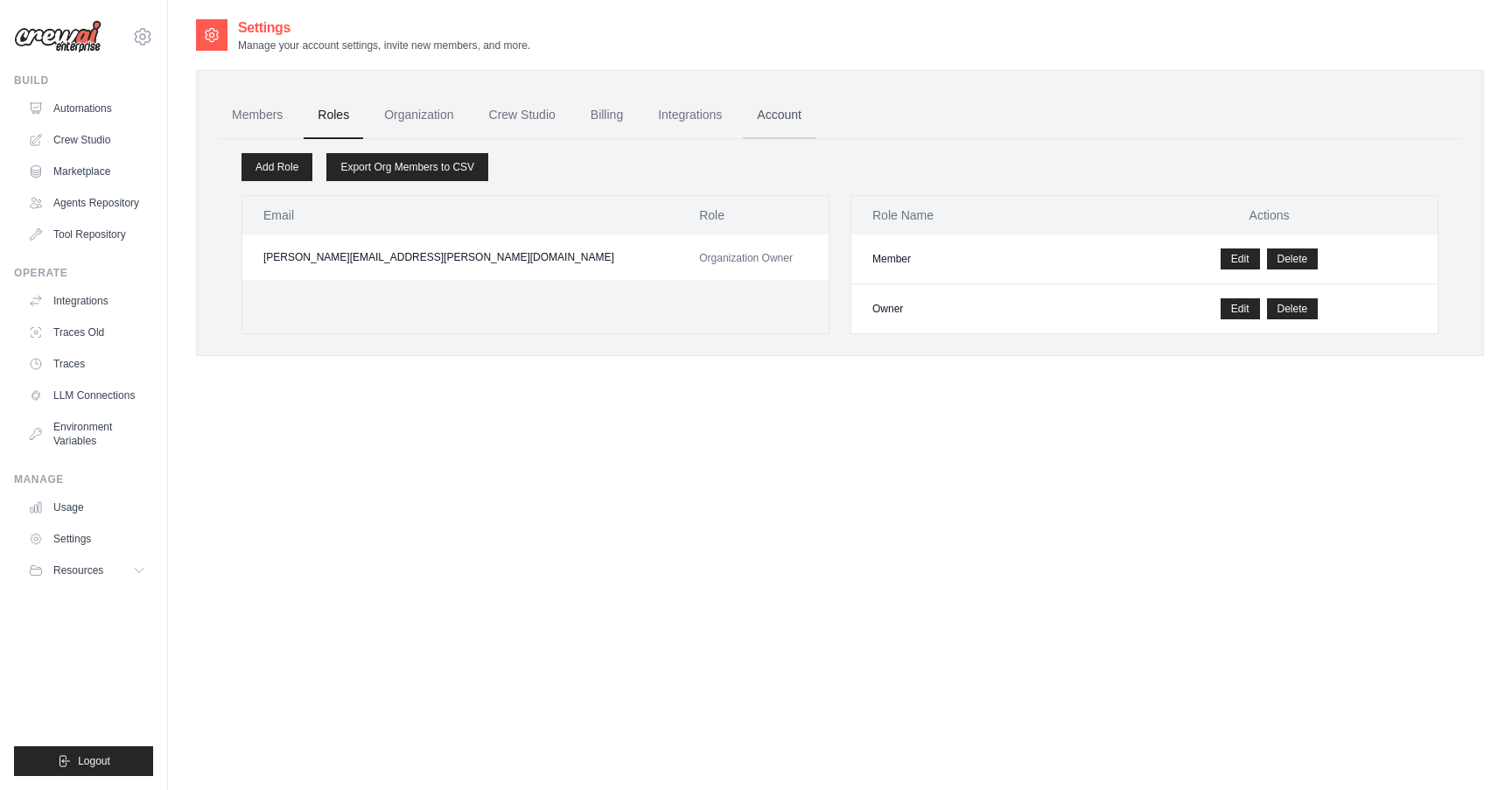
click at [784, 111] on link "Account" at bounding box center [779, 115] width 73 height 47
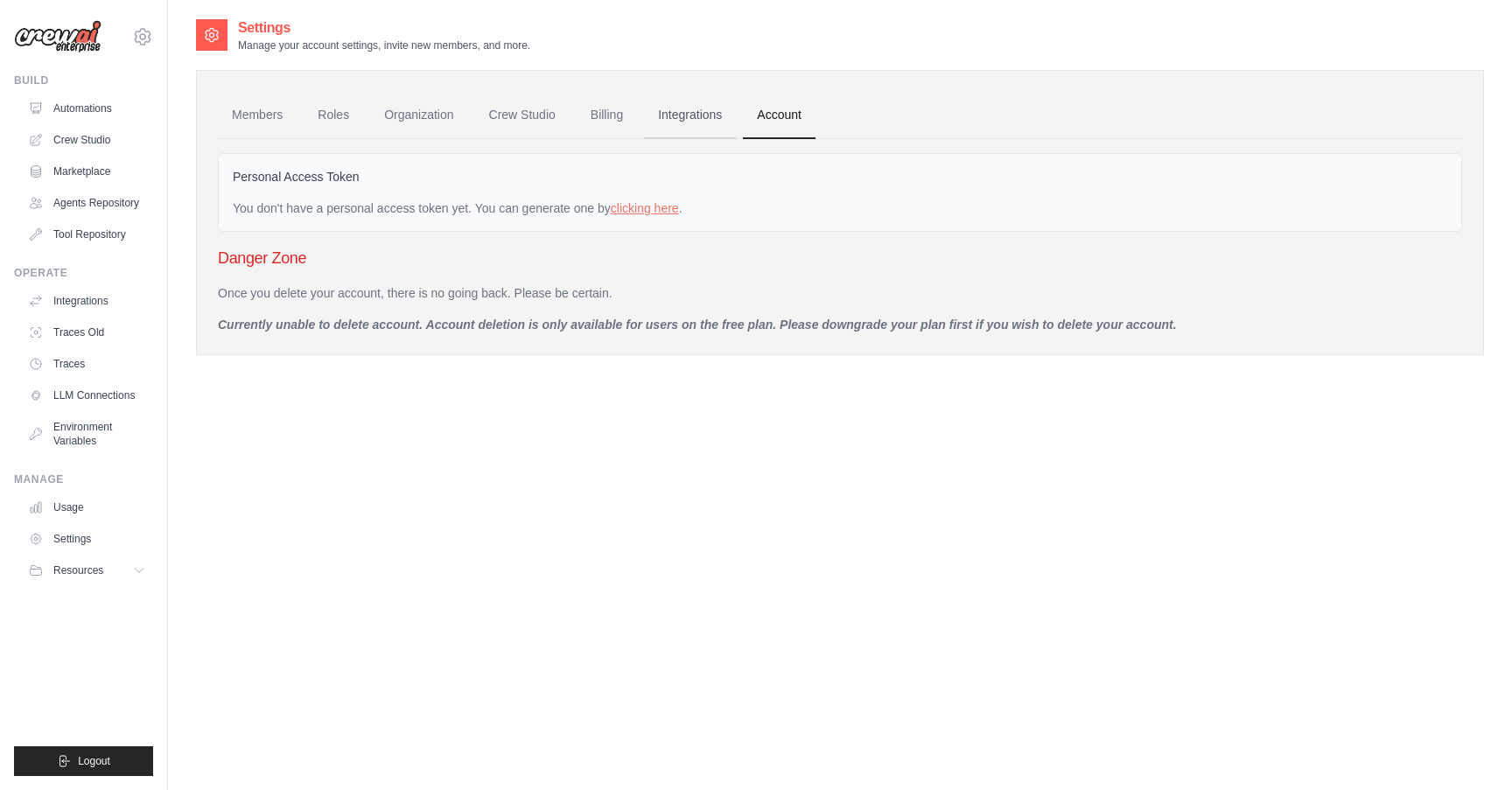
click at [681, 116] on link "Integrations" at bounding box center [689, 115] width 92 height 47
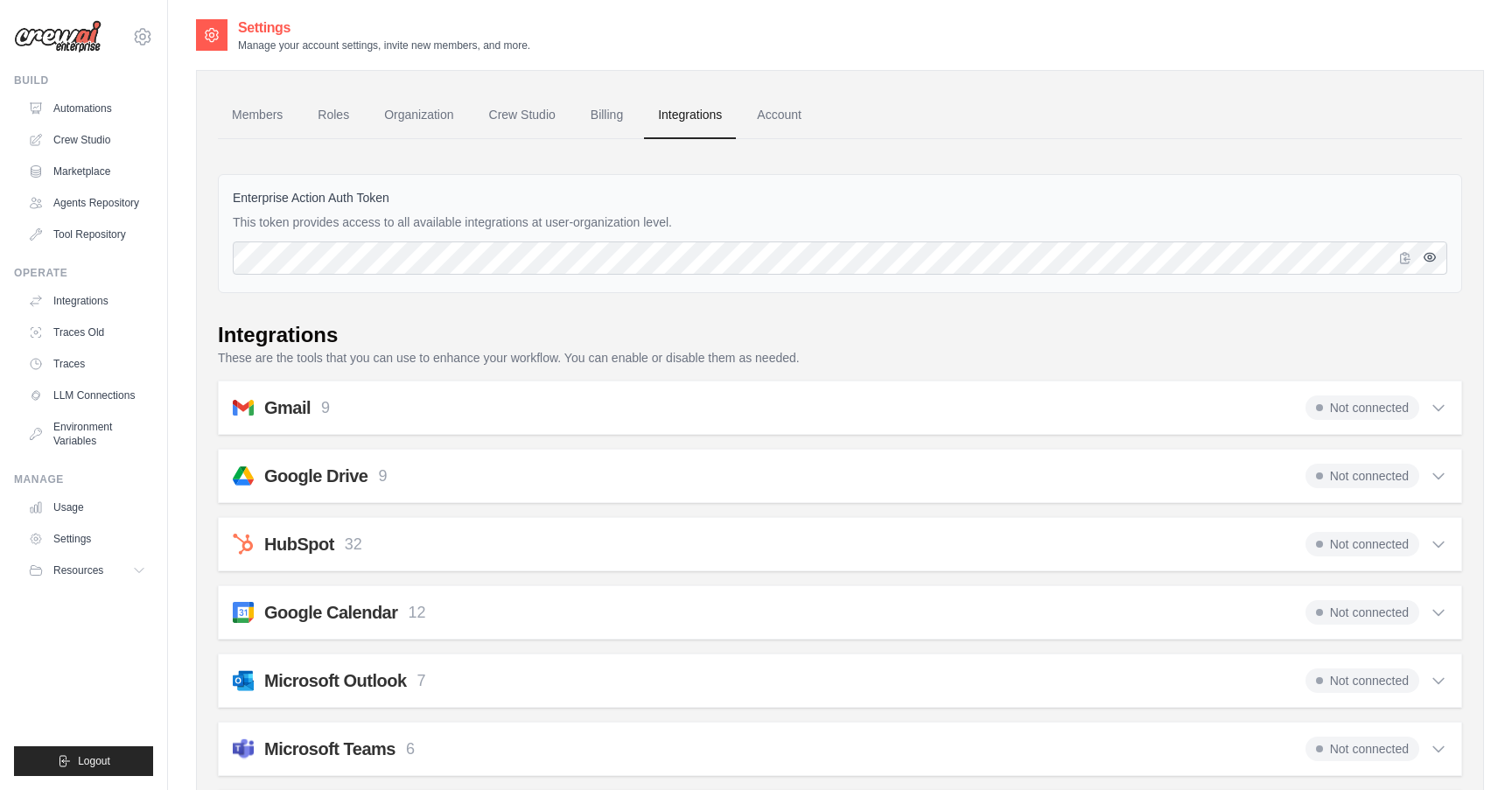
click at [1428, 259] on button "button" at bounding box center [1429, 258] width 21 height 21
click at [1408, 259] on button "button" at bounding box center [1405, 258] width 21 height 21
click at [75, 355] on link "Traces" at bounding box center [89, 364] width 132 height 28
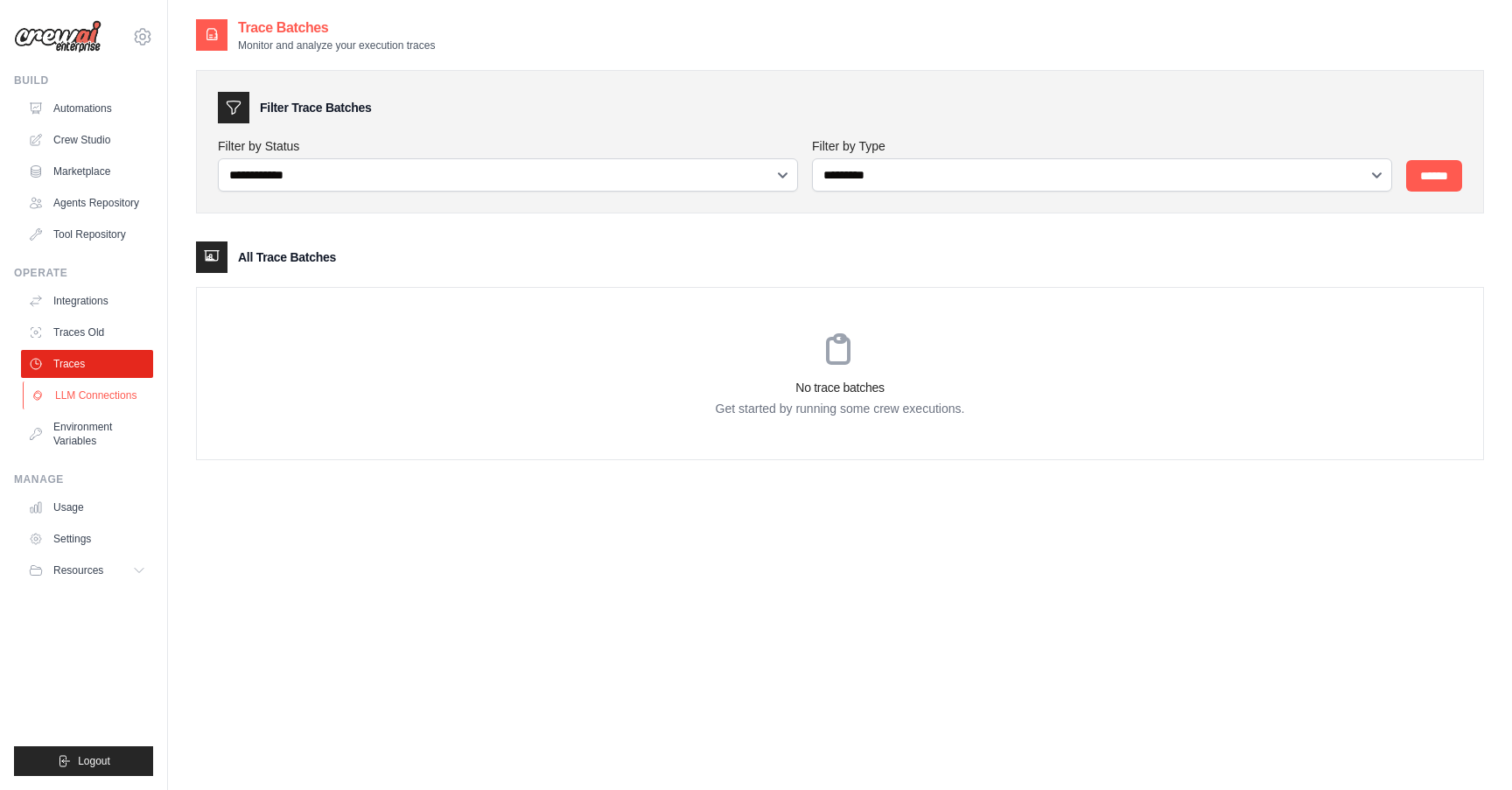
click at [107, 388] on link "LLM Connections" at bounding box center [89, 395] width 132 height 28
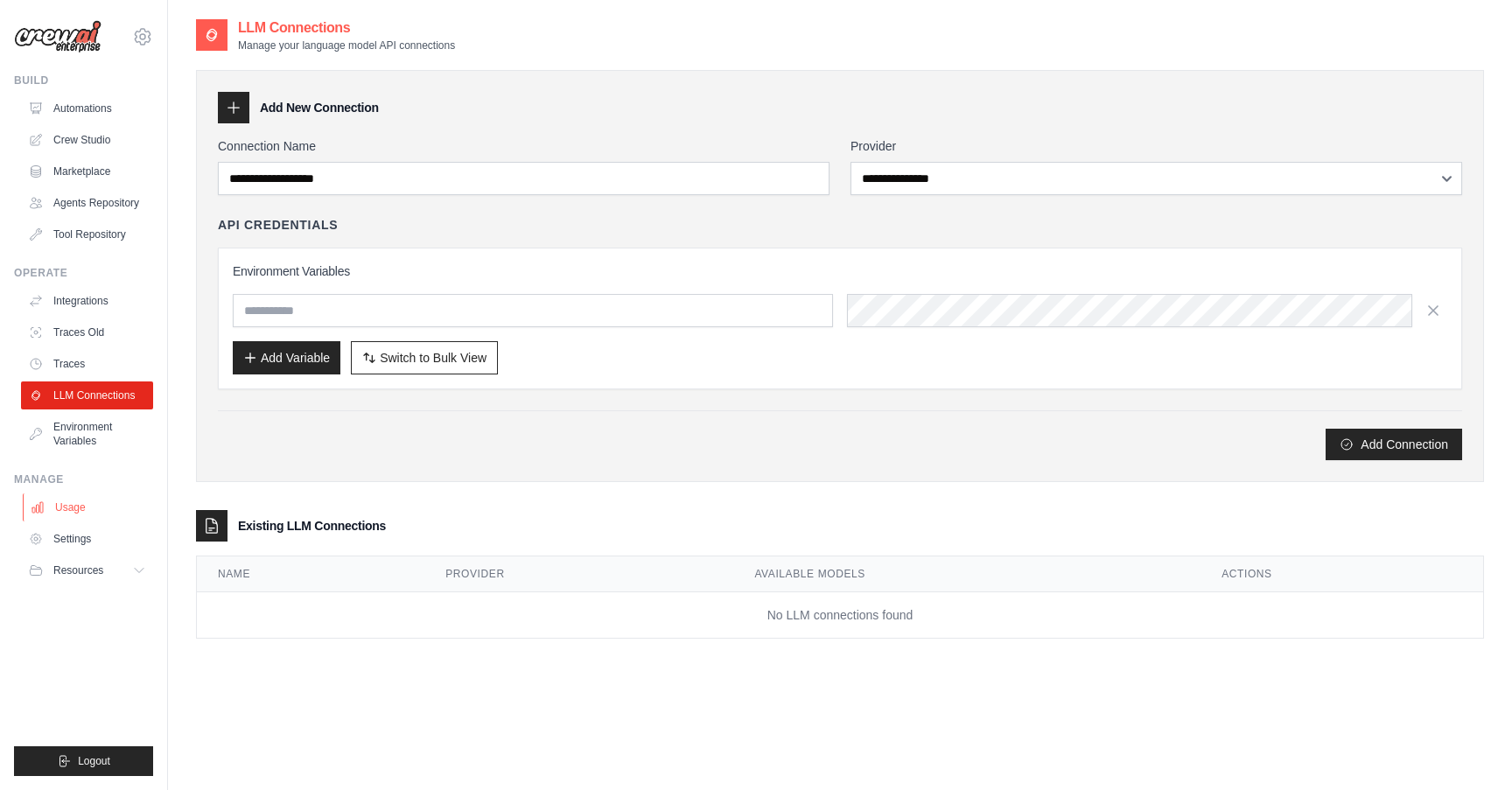
click at [78, 507] on link "Usage" at bounding box center [89, 507] width 132 height 28
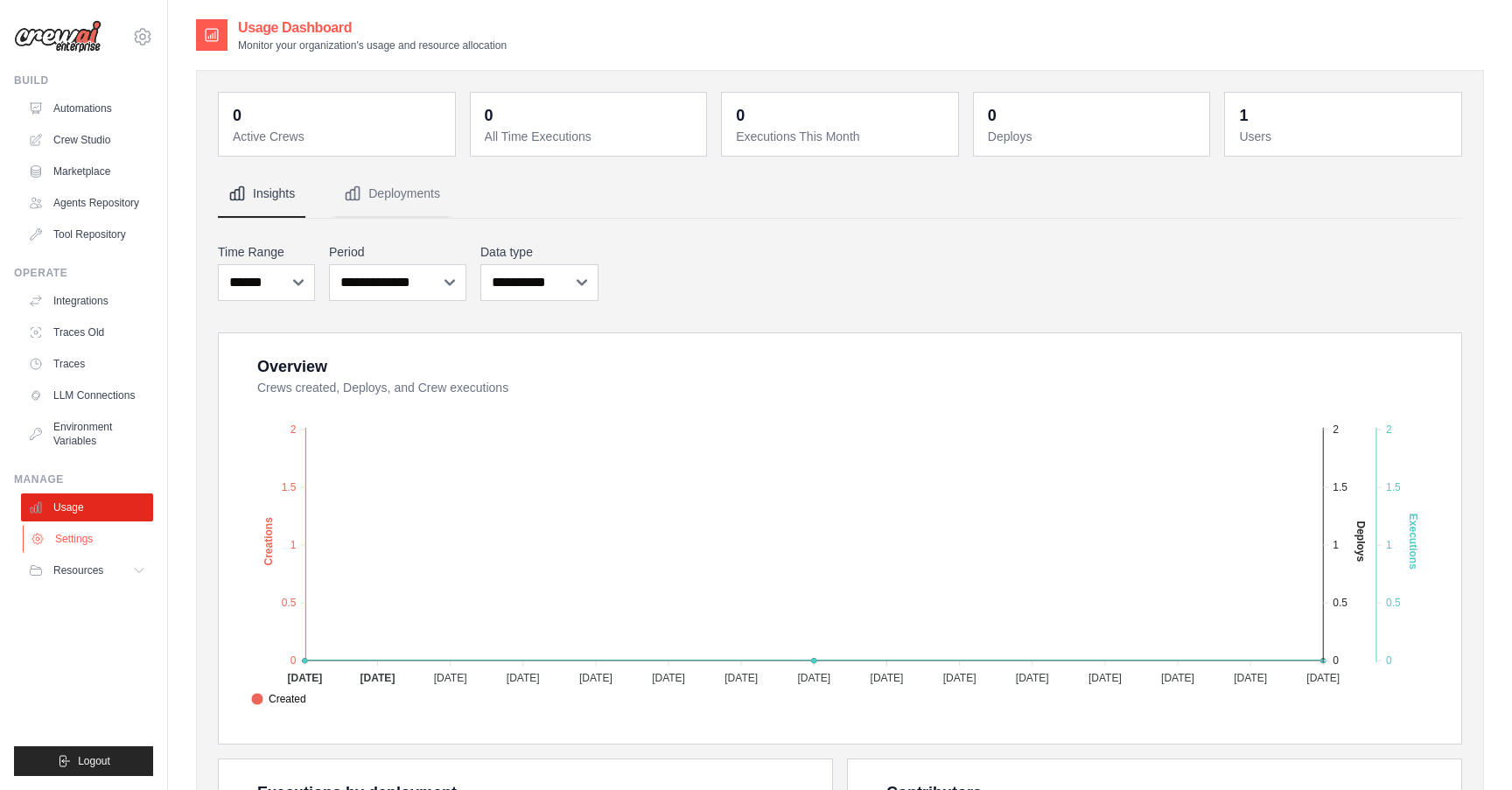
click at [79, 542] on link "Settings" at bounding box center [89, 539] width 132 height 28
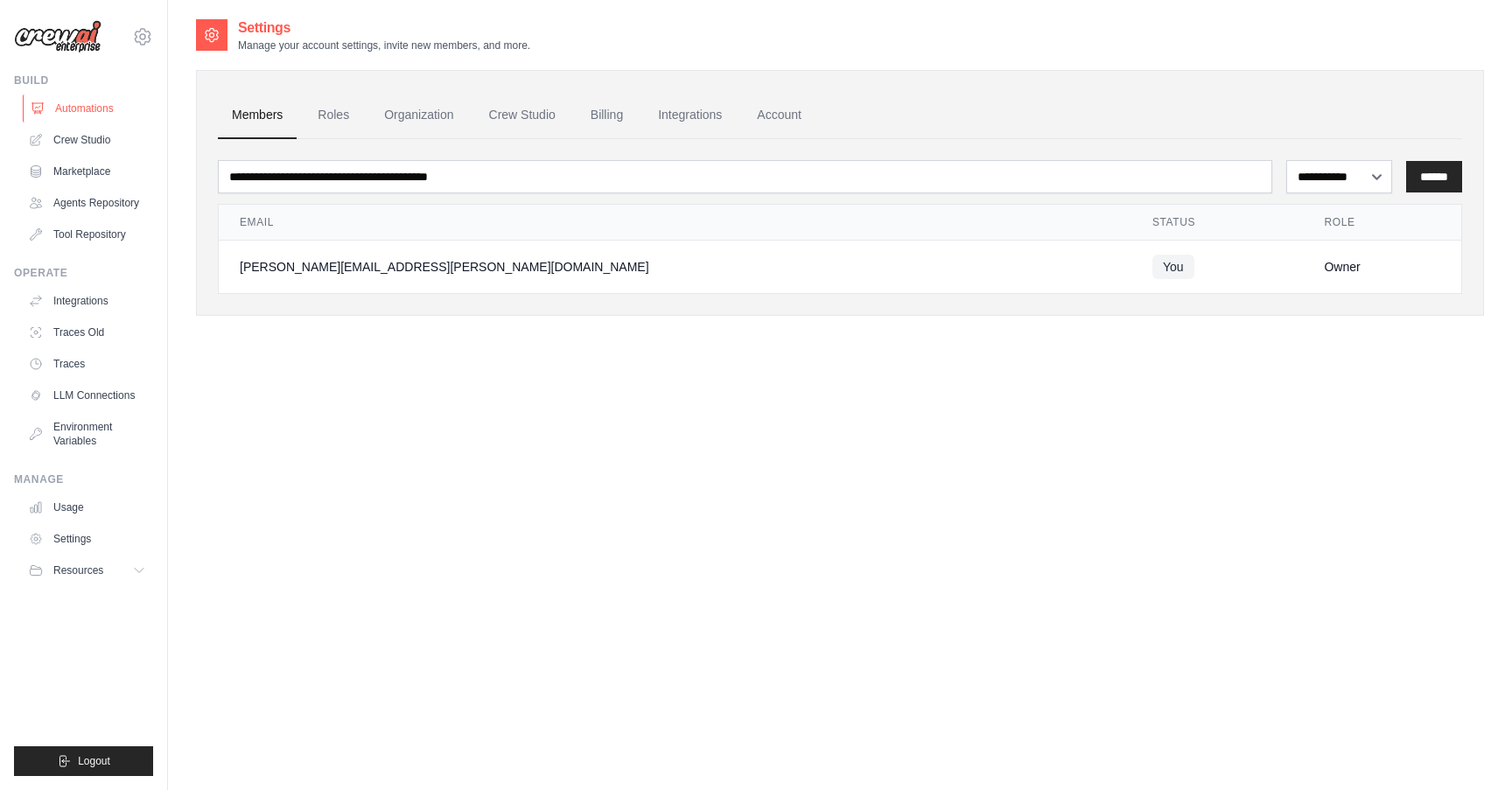
click at [88, 110] on link "Automations" at bounding box center [89, 108] width 132 height 28
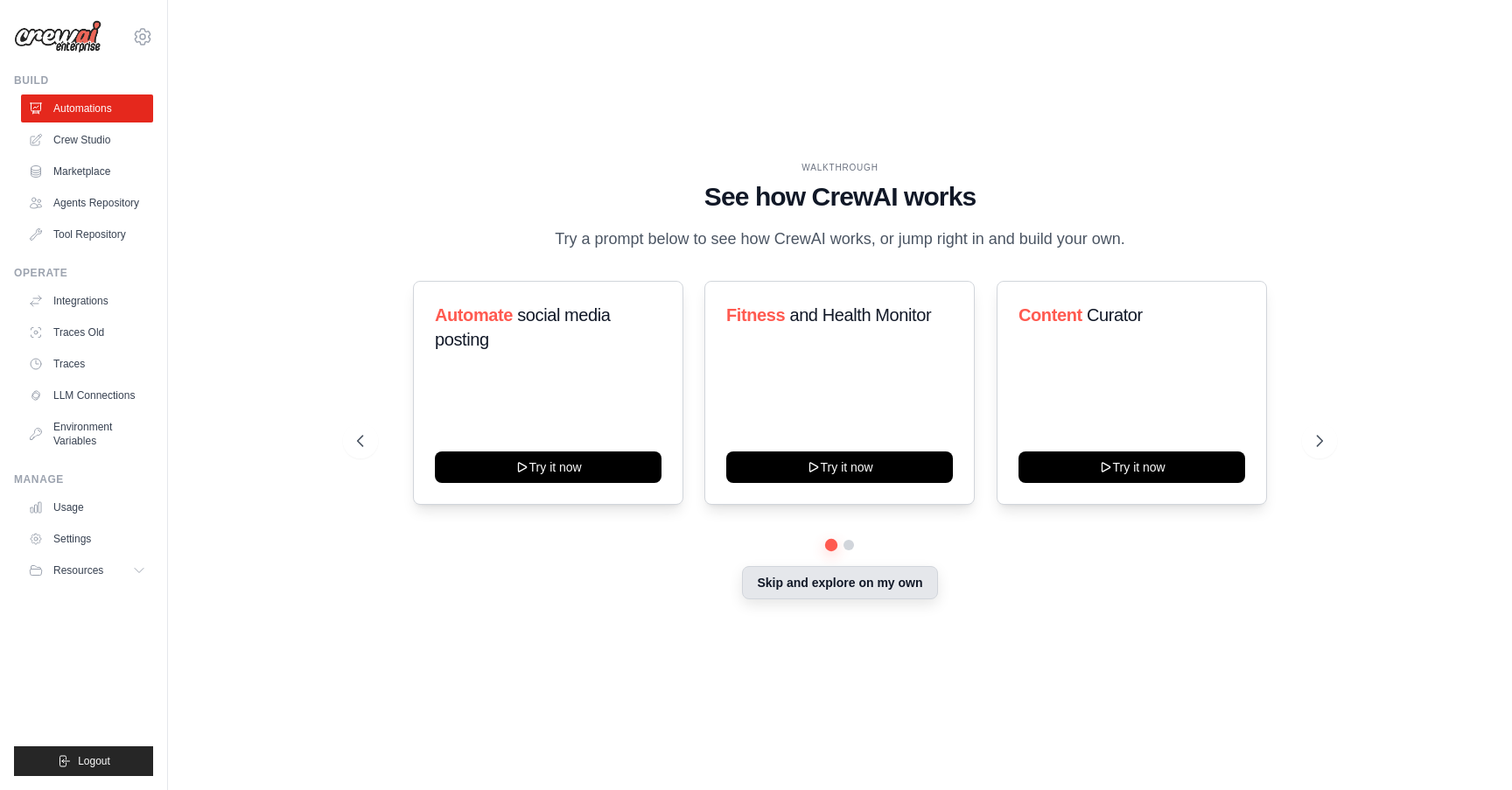
click at [852, 596] on button "Skip and explore on my own" at bounding box center [840, 582] width 195 height 33
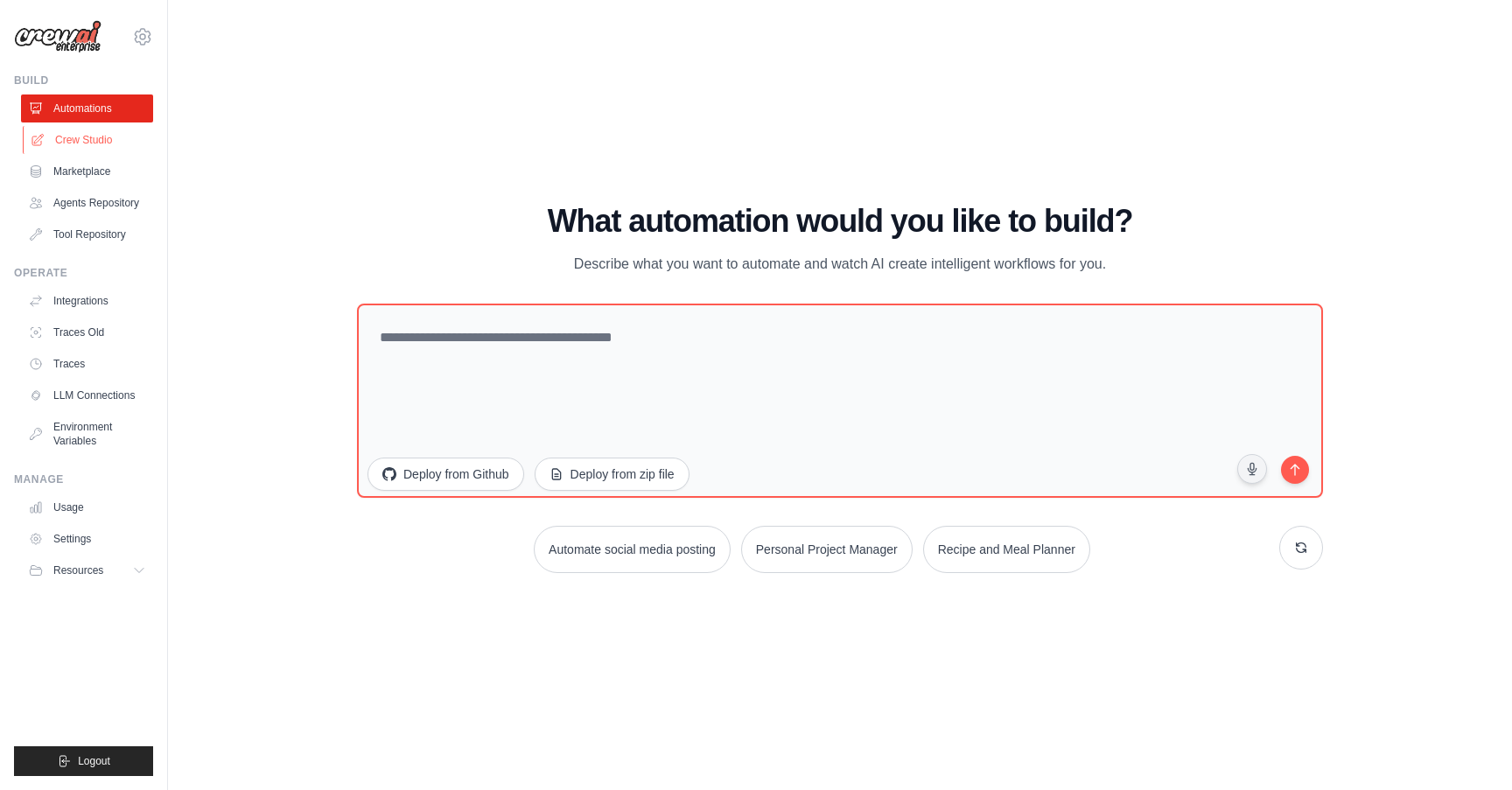
click at [97, 137] on link "Crew Studio" at bounding box center [89, 140] width 132 height 28
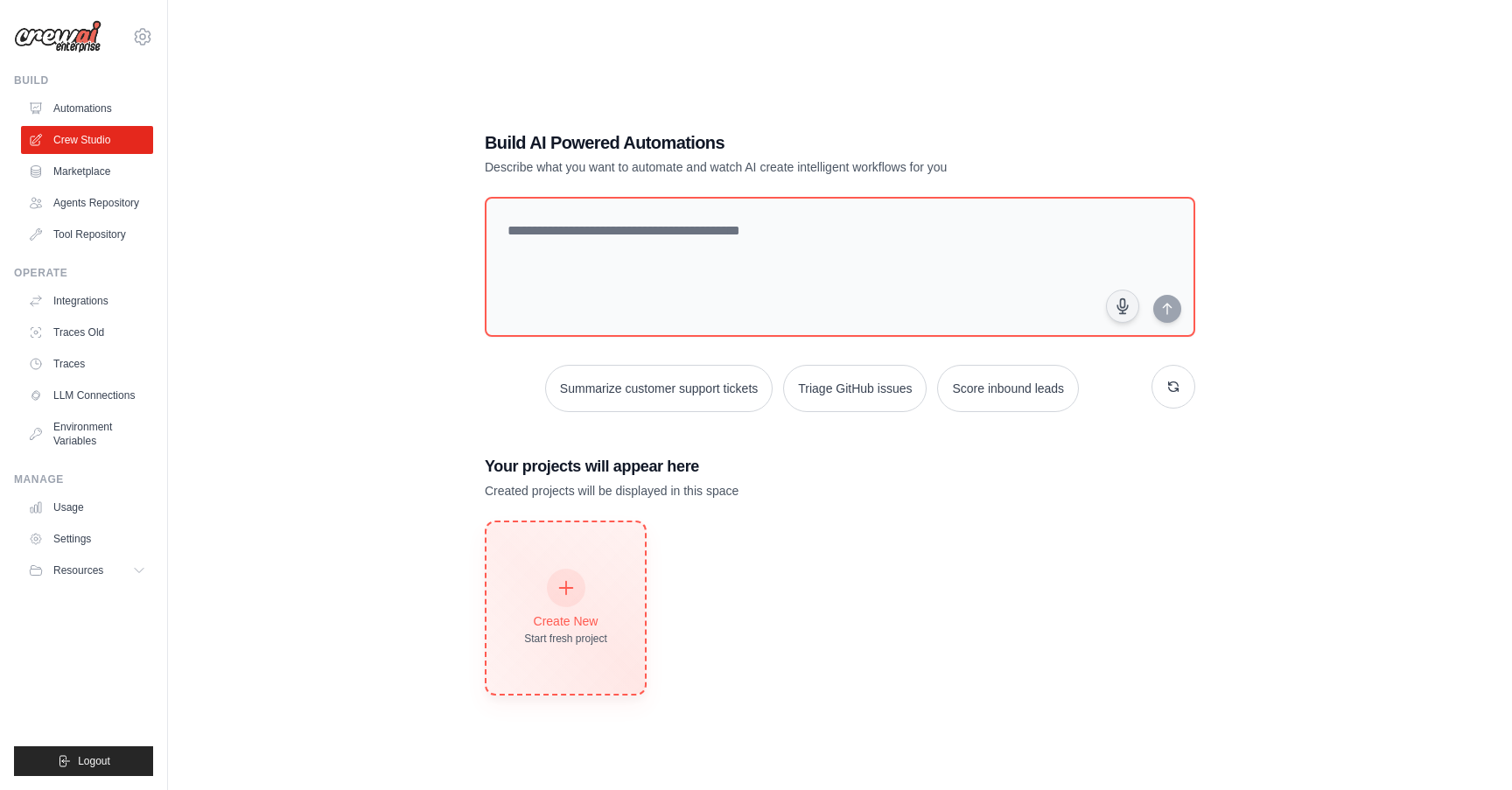
click at [565, 590] on icon at bounding box center [565, 587] width 13 height 13
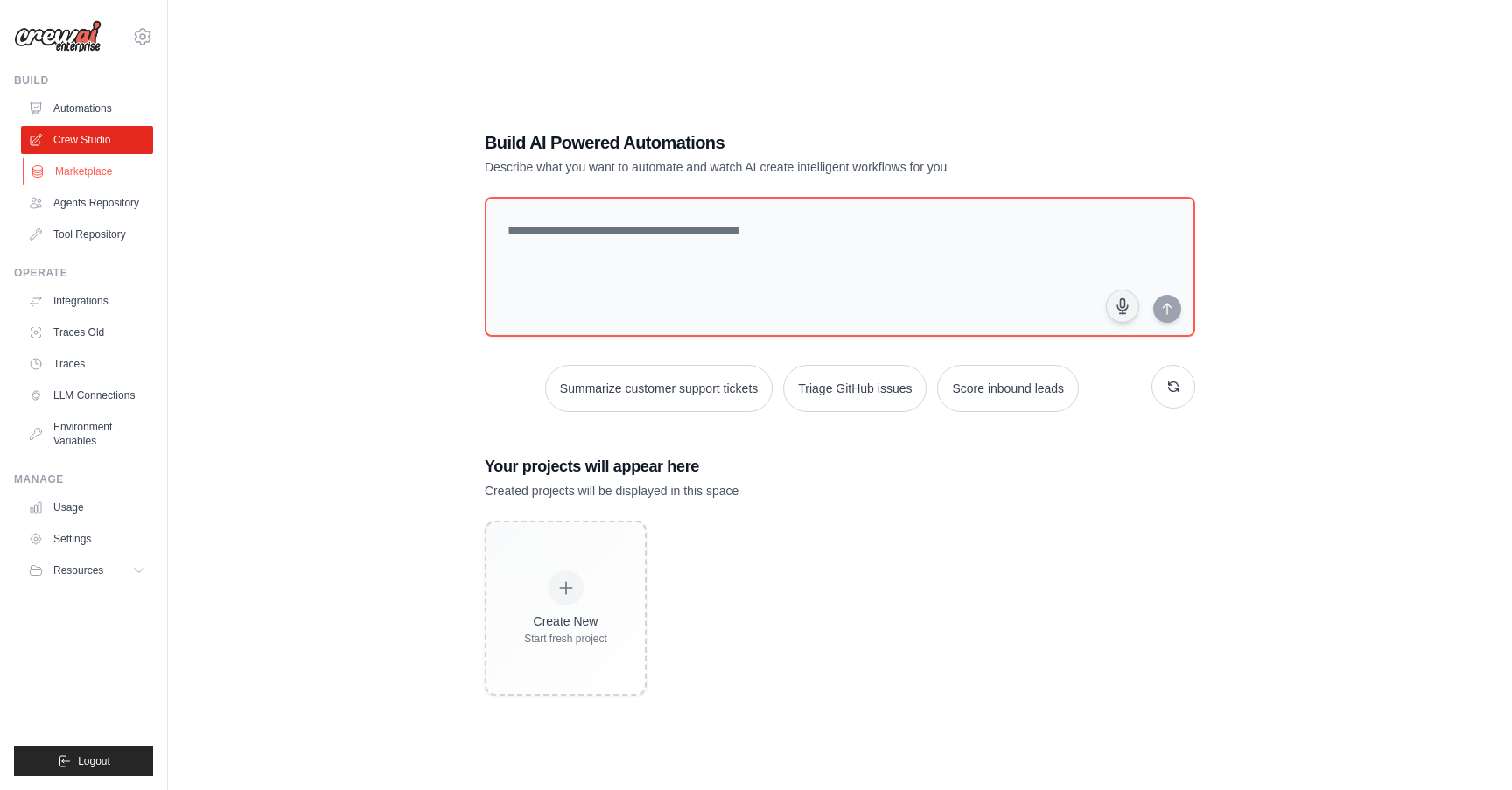
click at [86, 176] on link "Marketplace" at bounding box center [89, 172] width 132 height 28
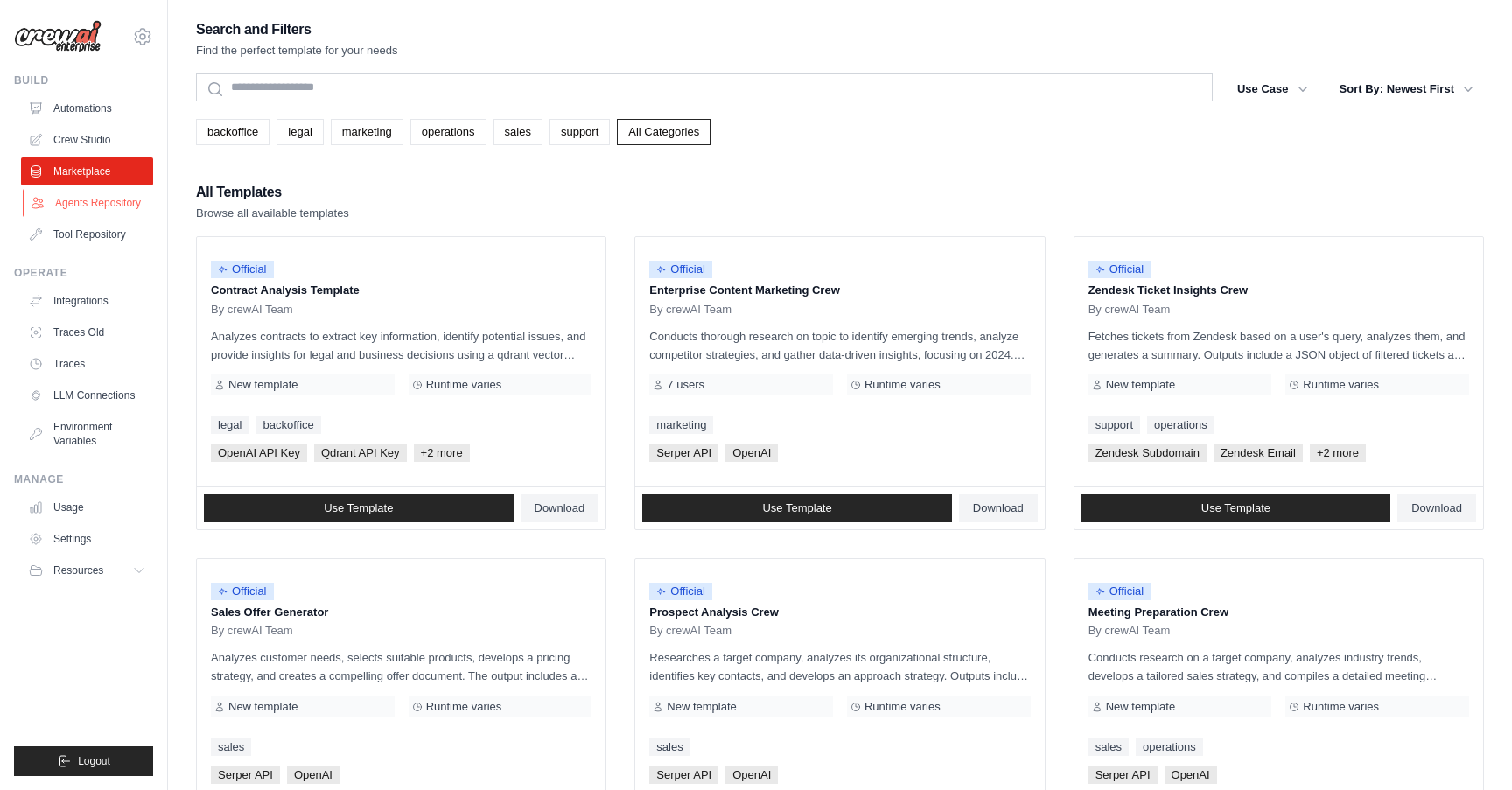
click at [98, 206] on link "Agents Repository" at bounding box center [89, 203] width 132 height 28
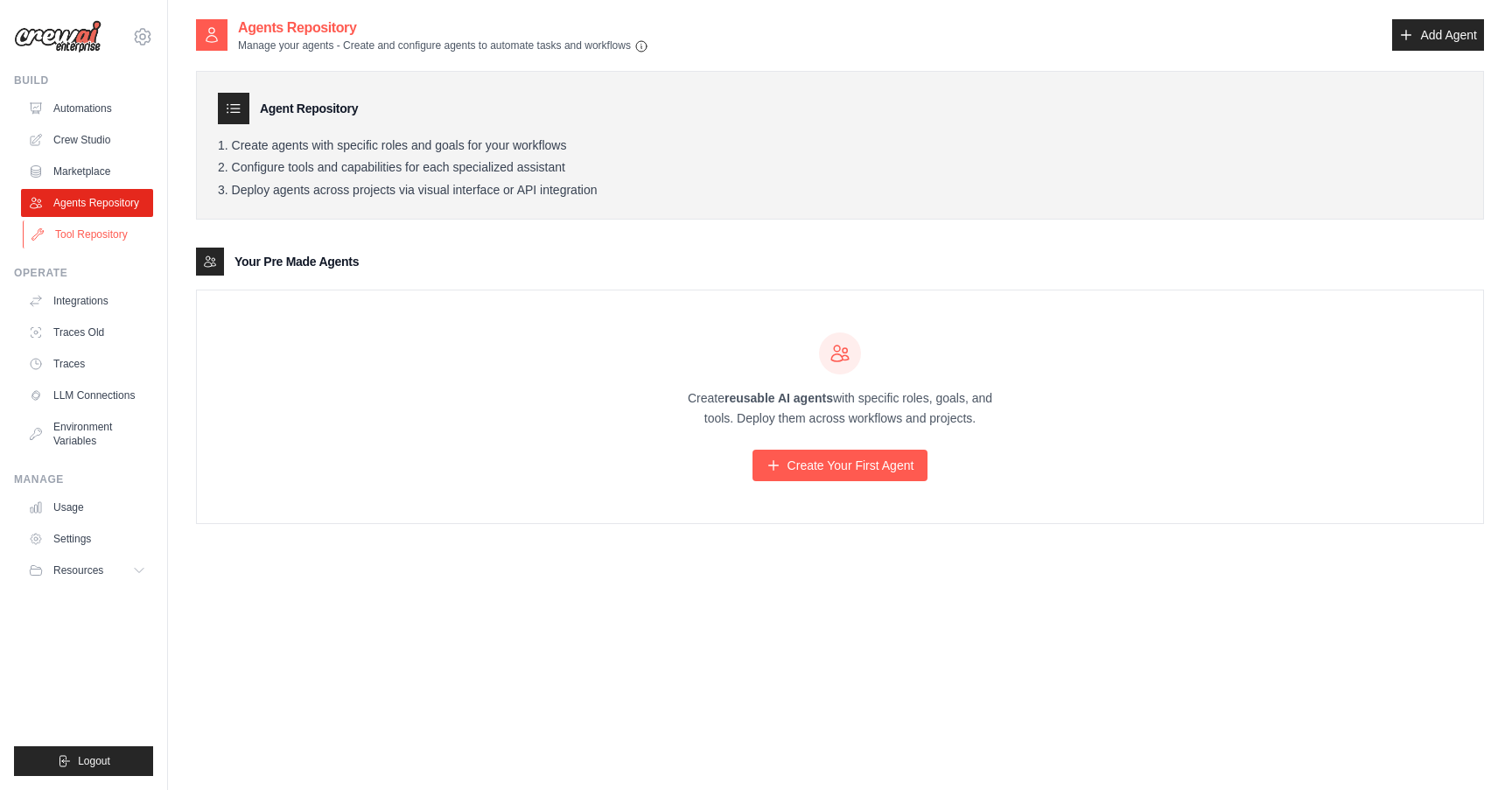
click at [99, 235] on link "Tool Repository" at bounding box center [89, 235] width 132 height 28
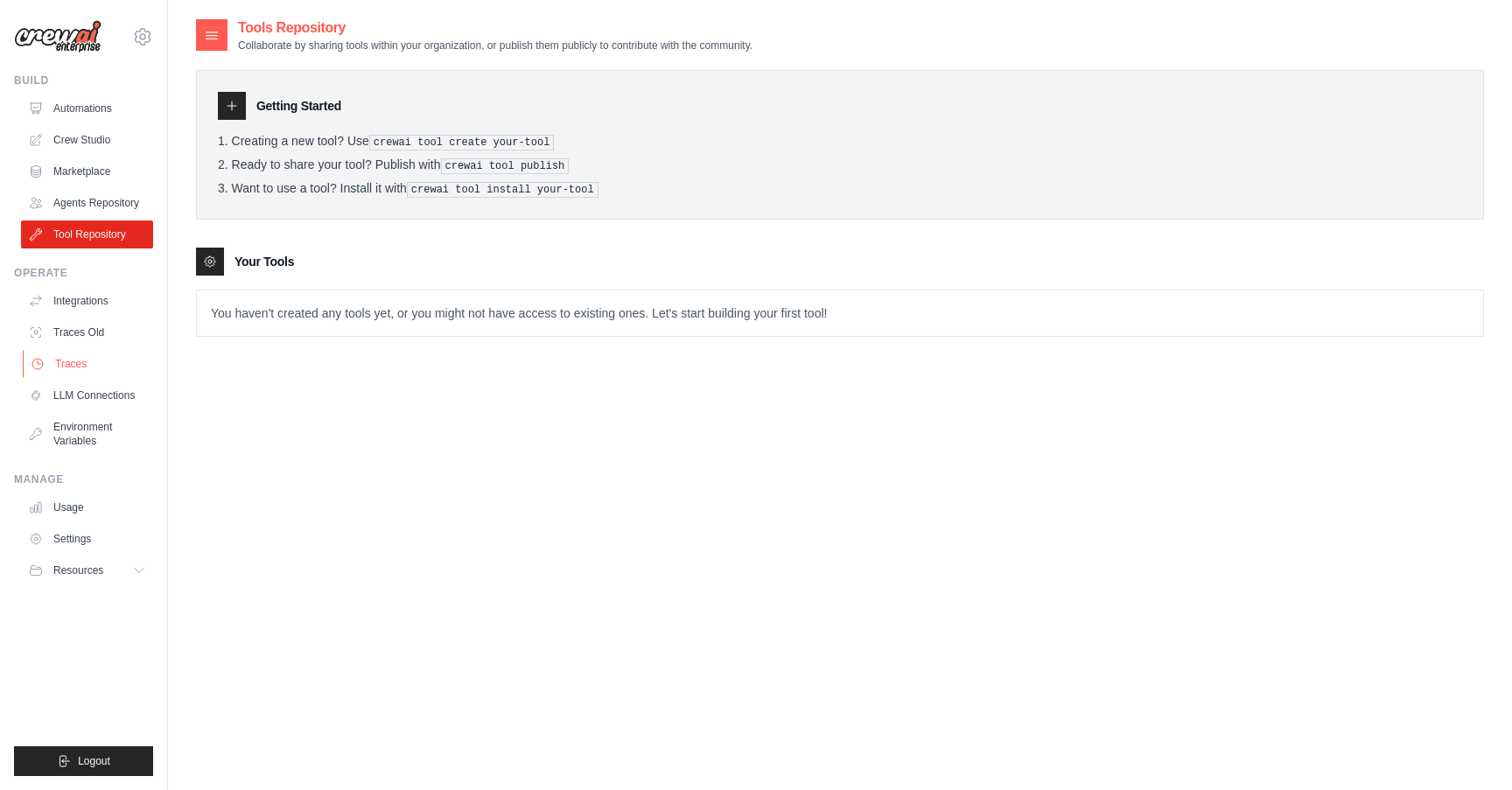
click at [79, 370] on link "Traces" at bounding box center [89, 364] width 132 height 28
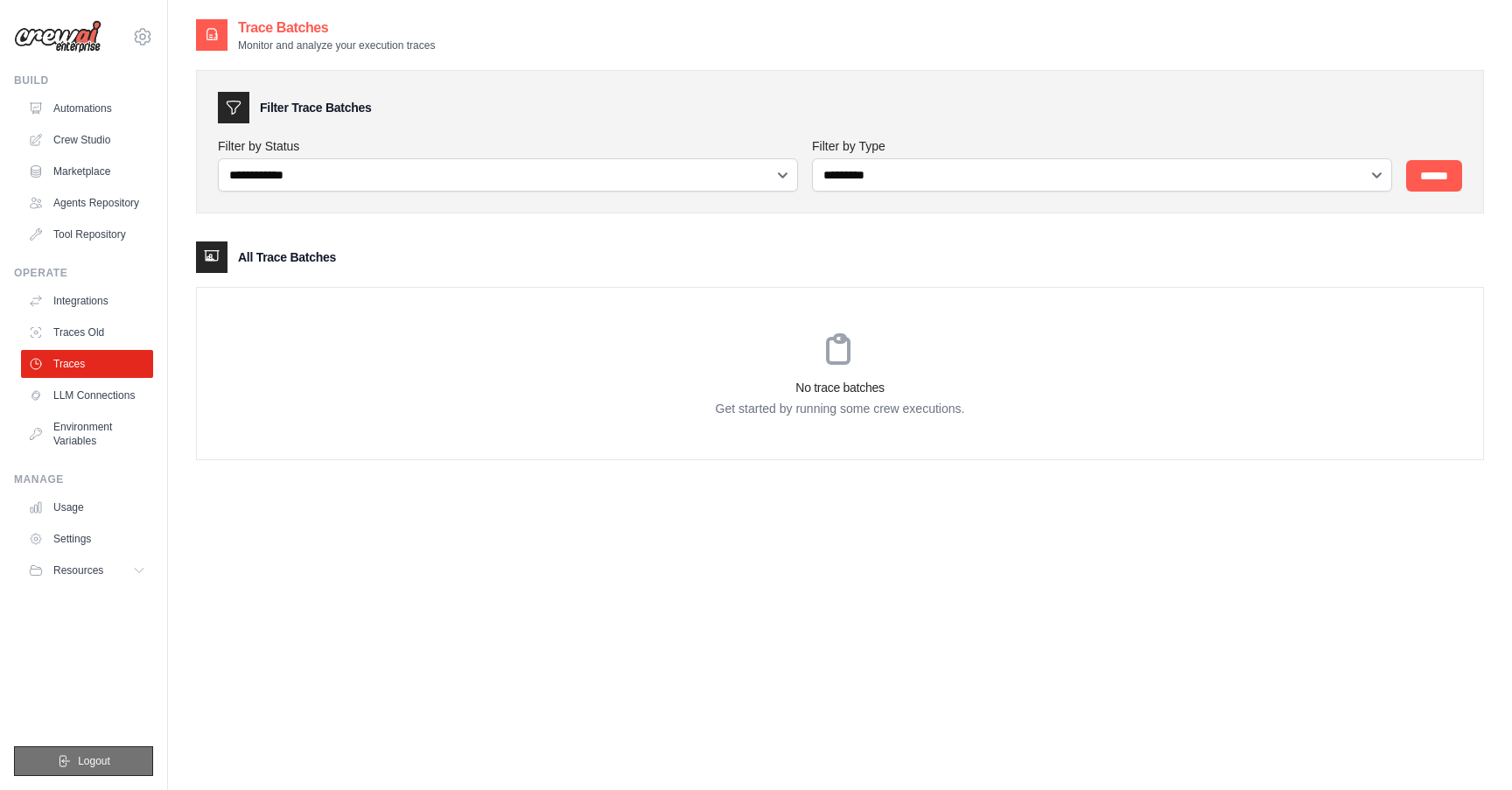
click at [123, 759] on button "Logout" at bounding box center [84, 761] width 139 height 29
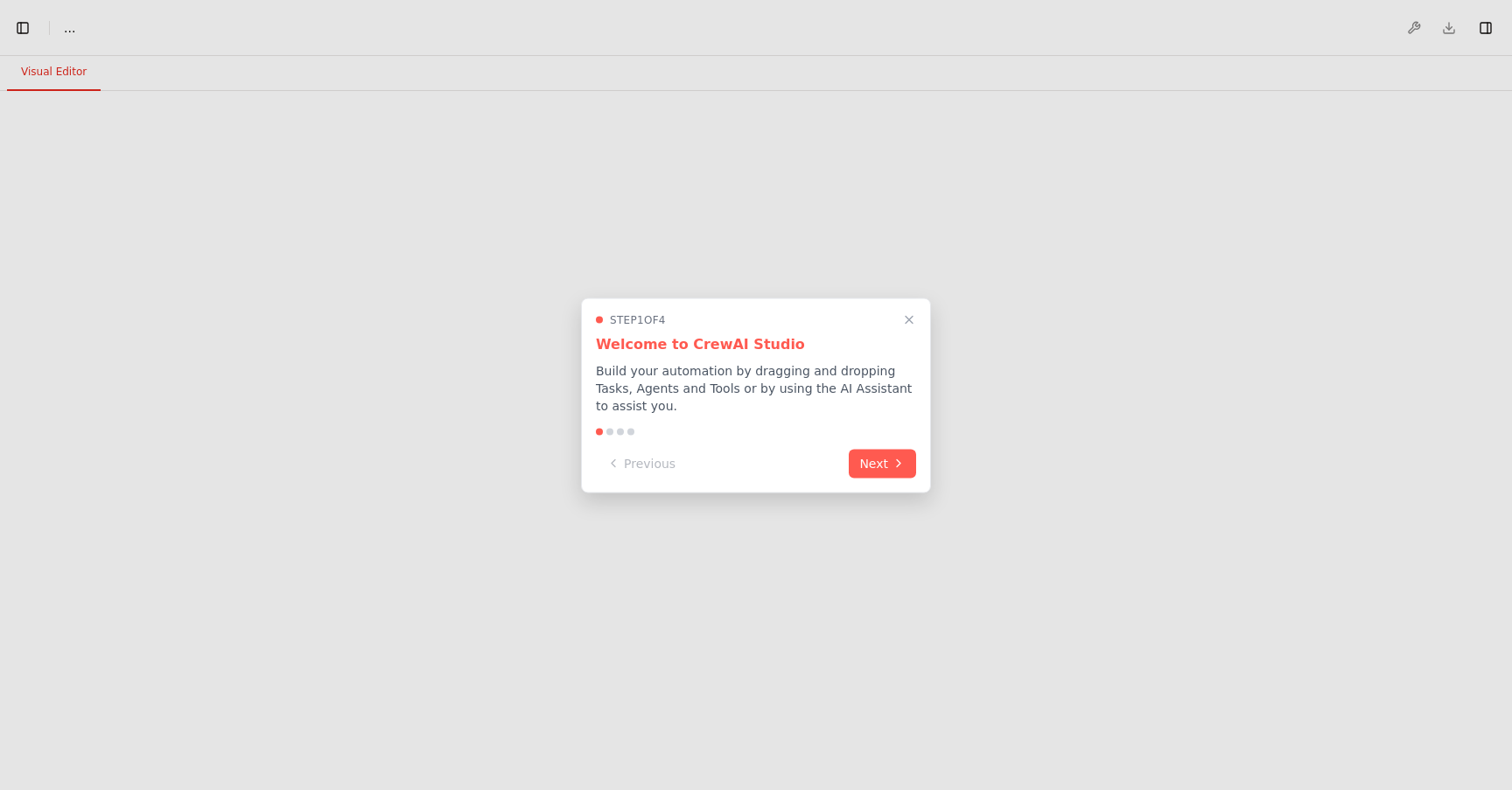
select select "****"
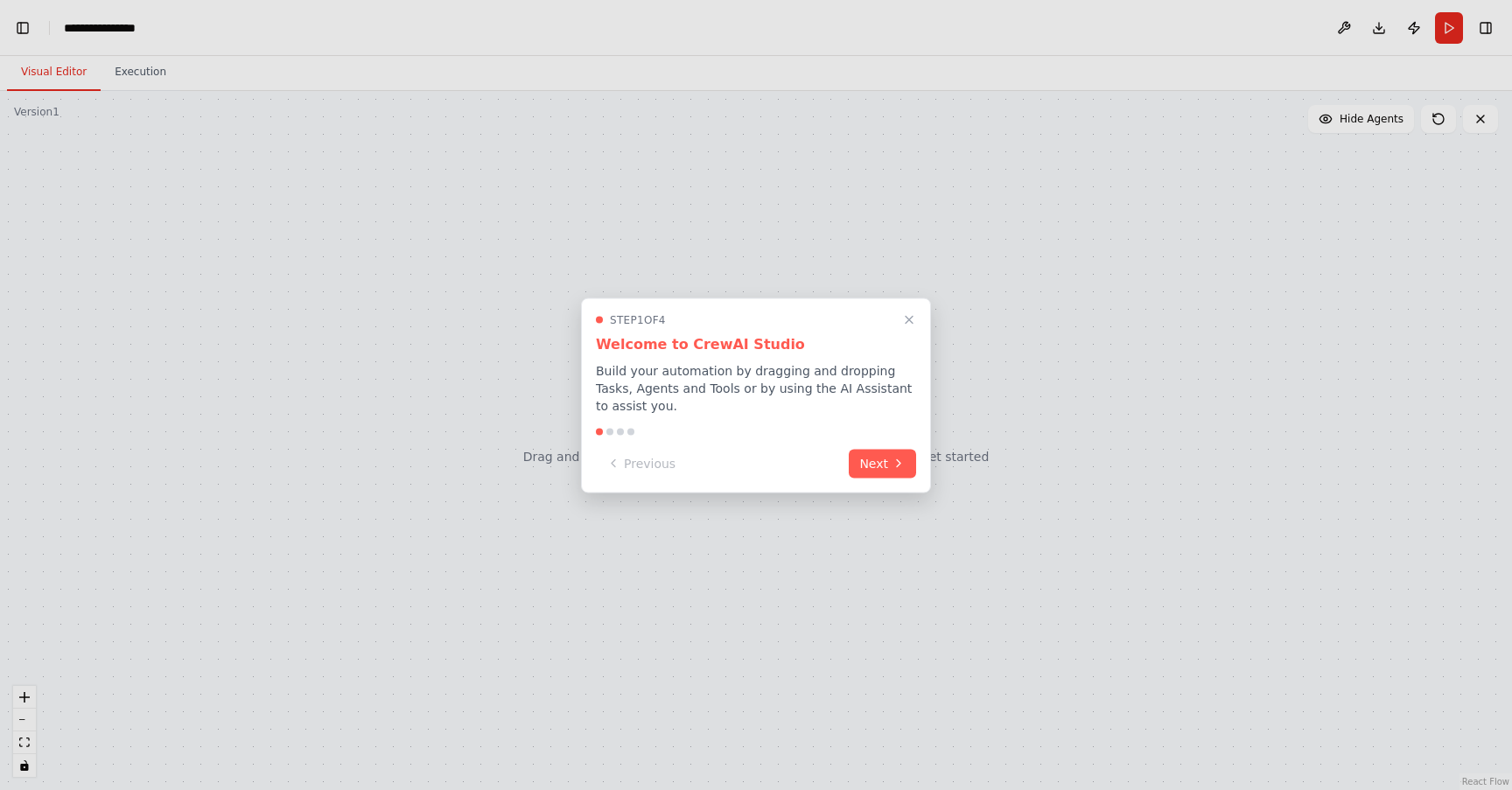
scroll to position [347, 0]
click at [911, 315] on icon "Close walkthrough" at bounding box center [909, 320] width 16 height 16
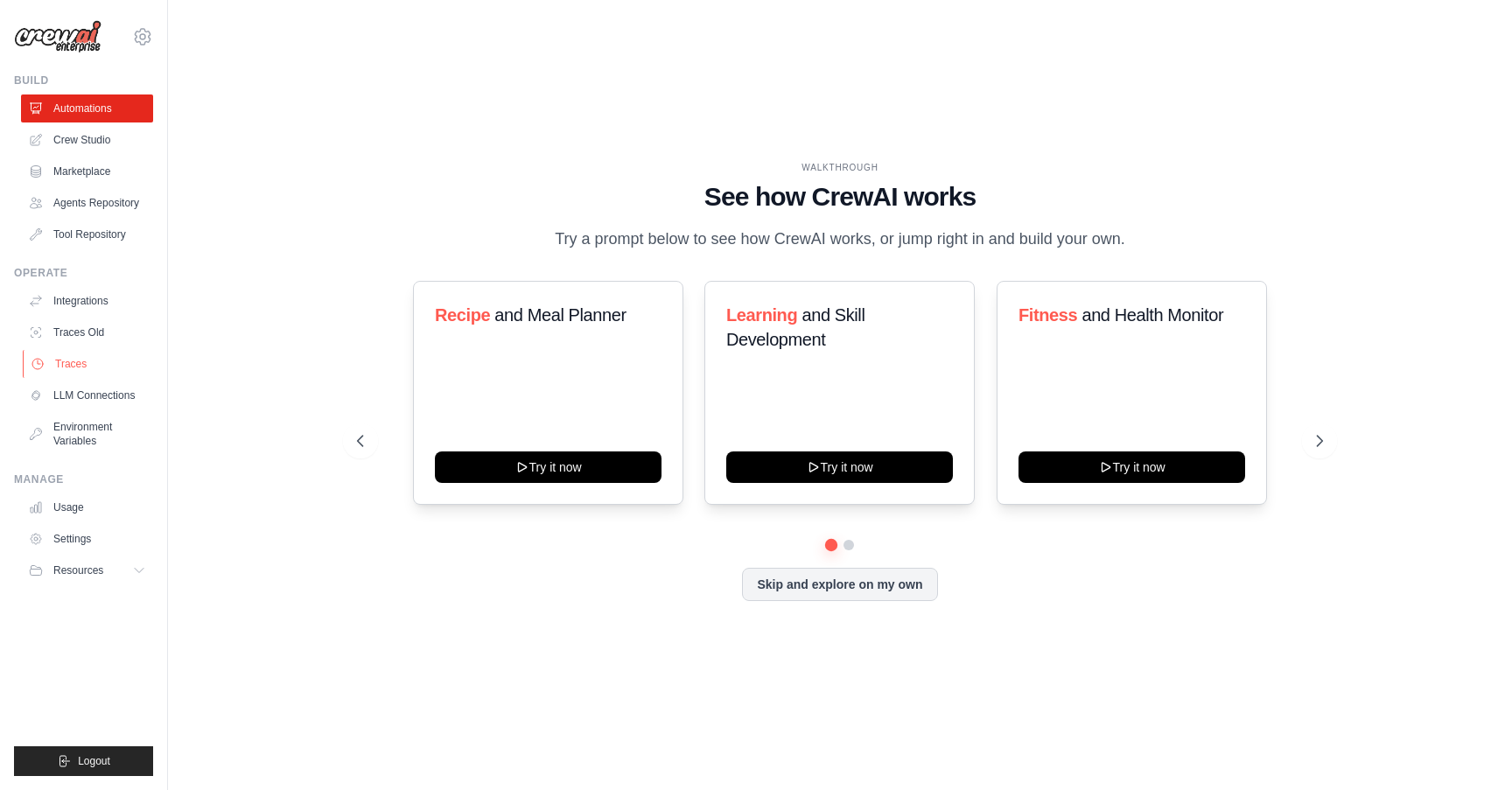
click at [72, 369] on link "Traces" at bounding box center [89, 364] width 132 height 28
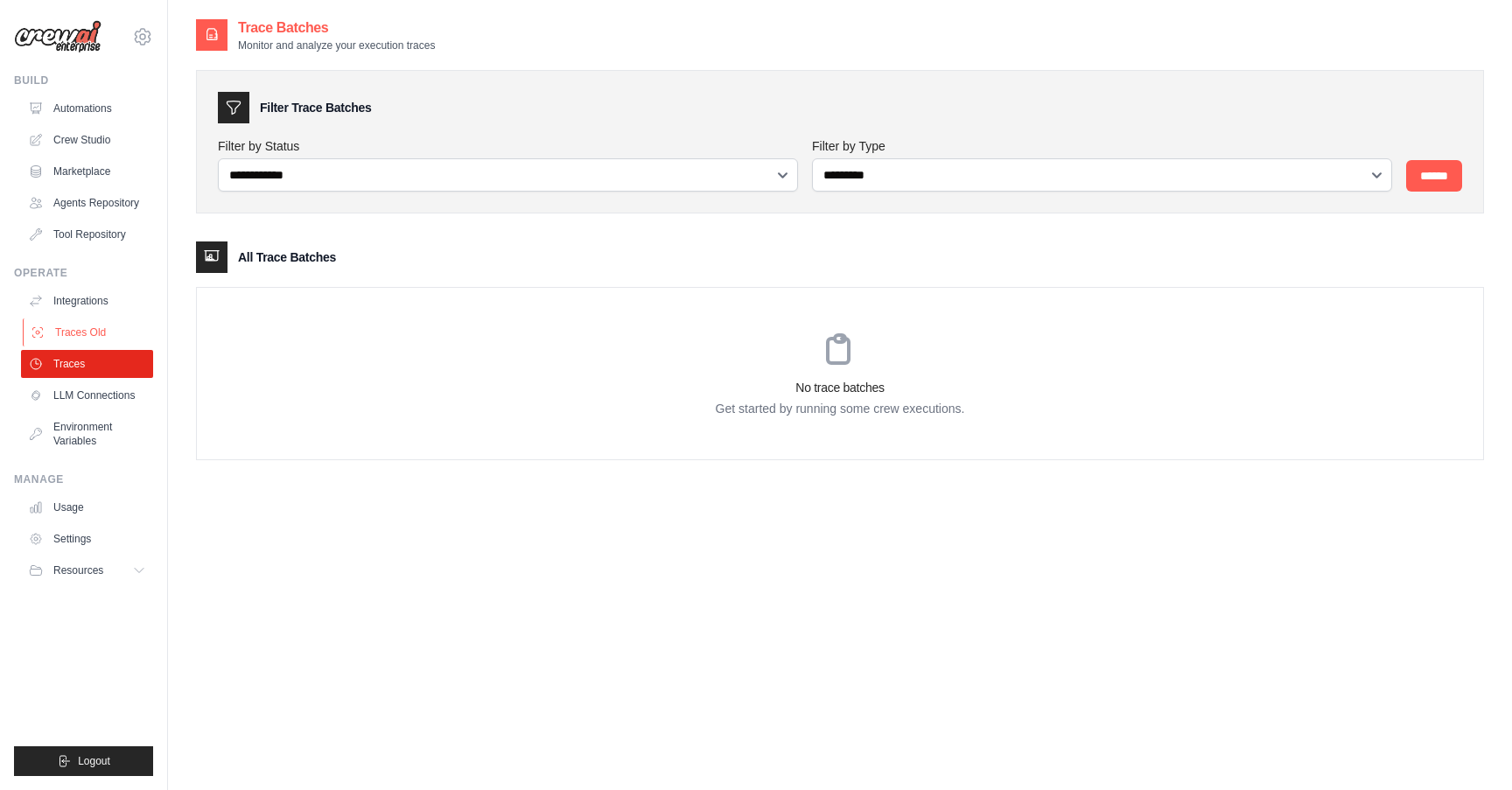
click at [75, 342] on link "Traces Old" at bounding box center [89, 332] width 132 height 28
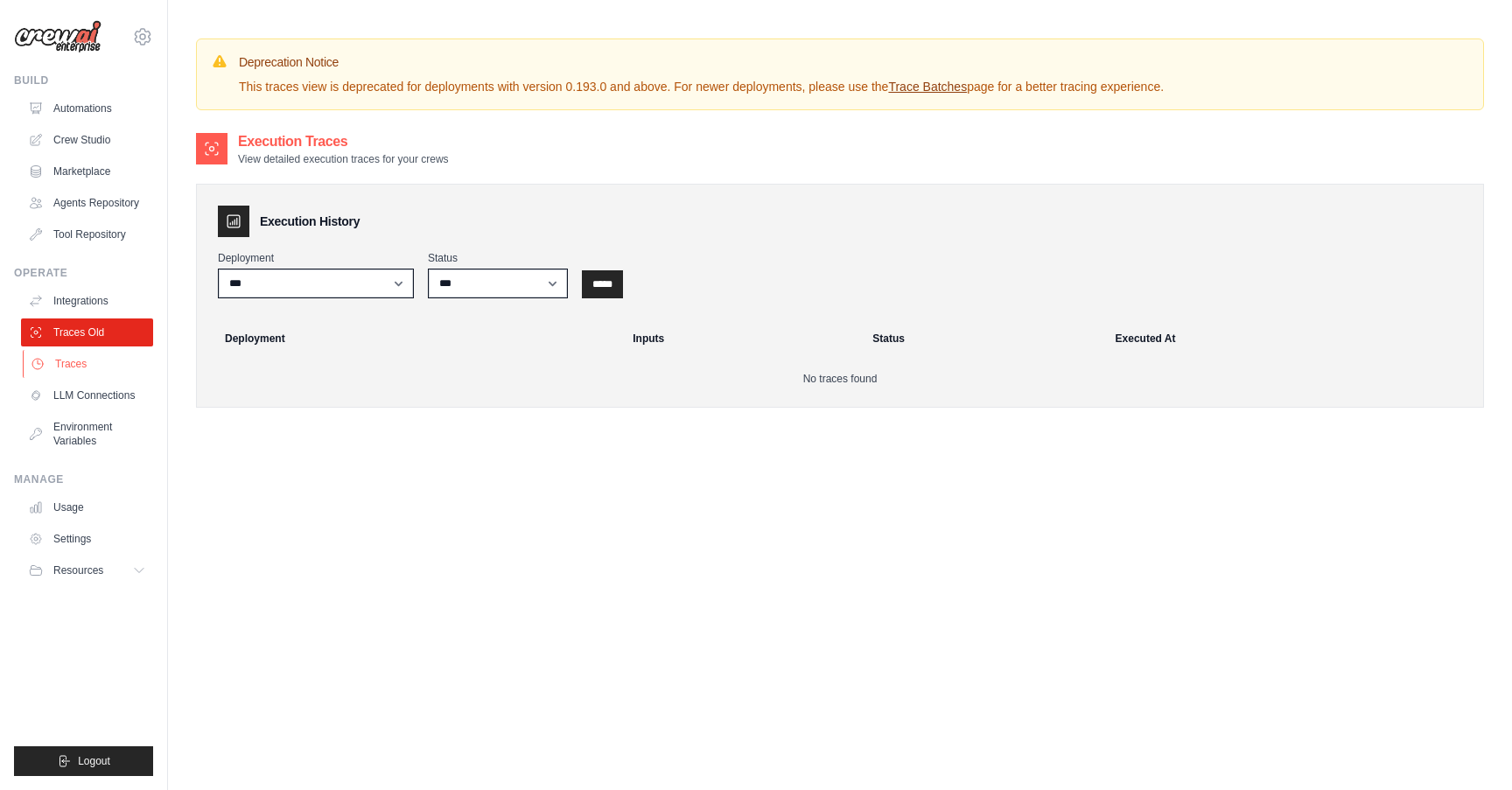
click at [77, 363] on link "Traces" at bounding box center [89, 364] width 132 height 28
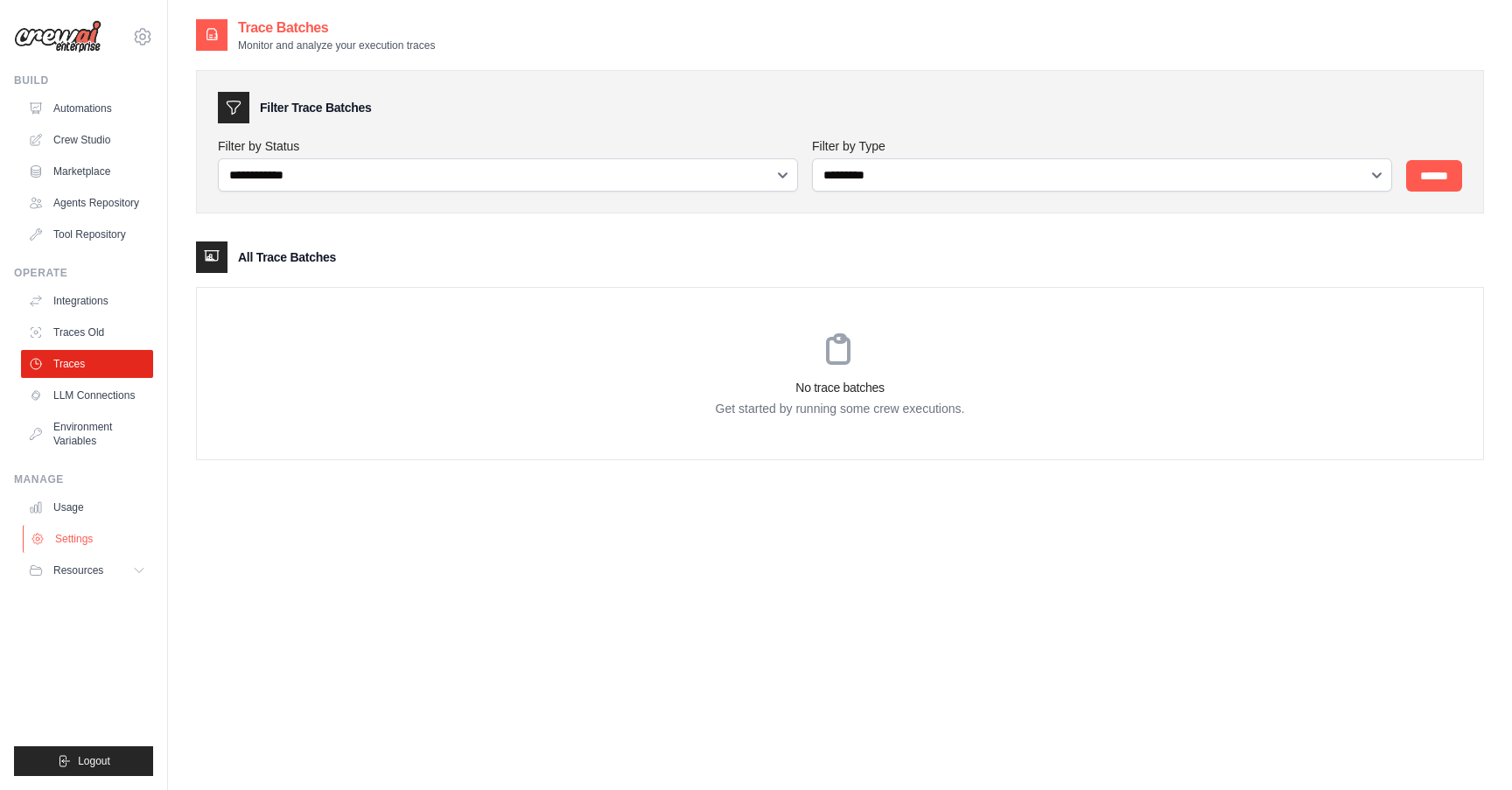
click at [90, 544] on link "Settings" at bounding box center [89, 539] width 132 height 28
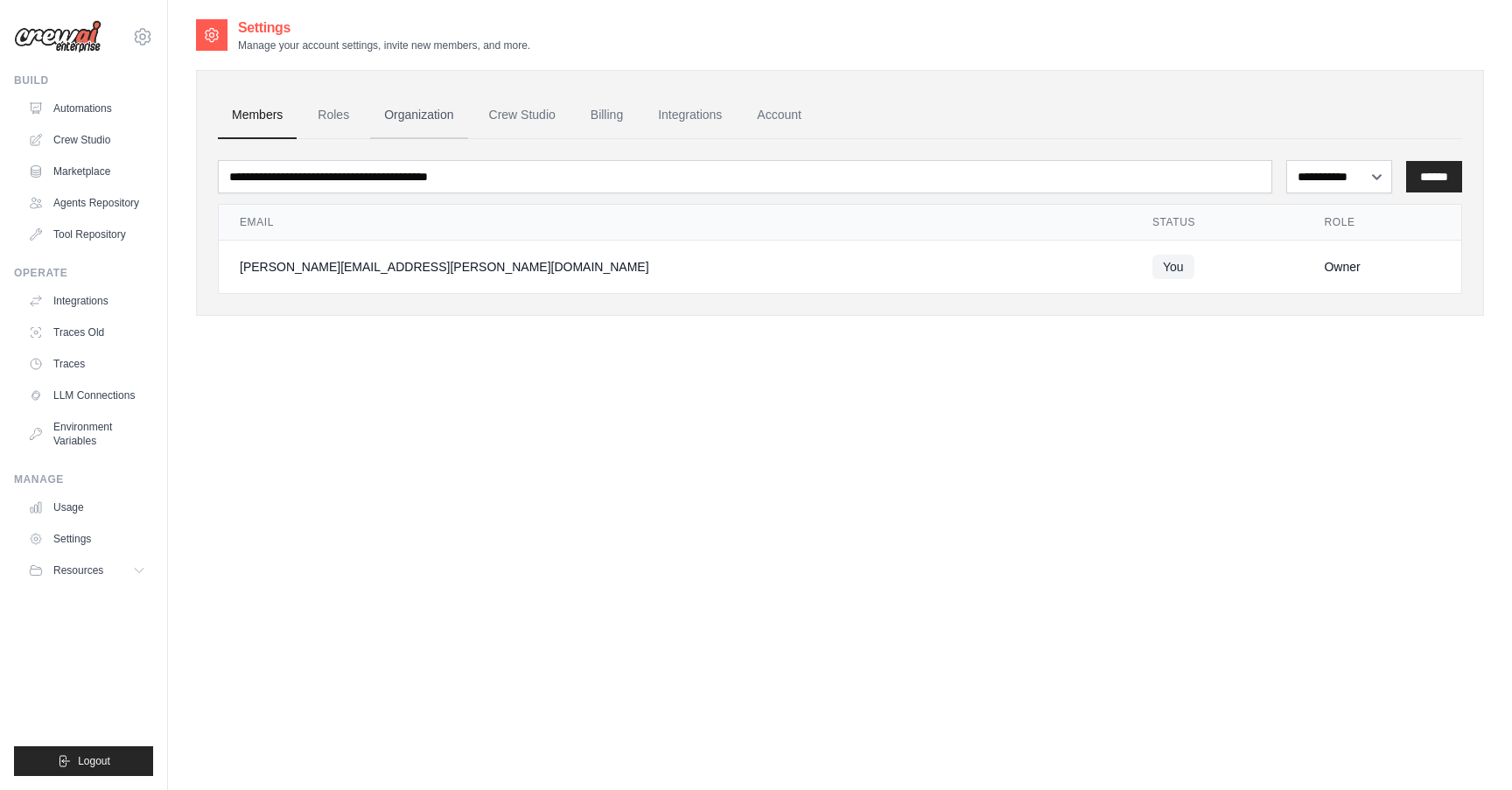
click at [421, 115] on link "Organization" at bounding box center [418, 115] width 97 height 47
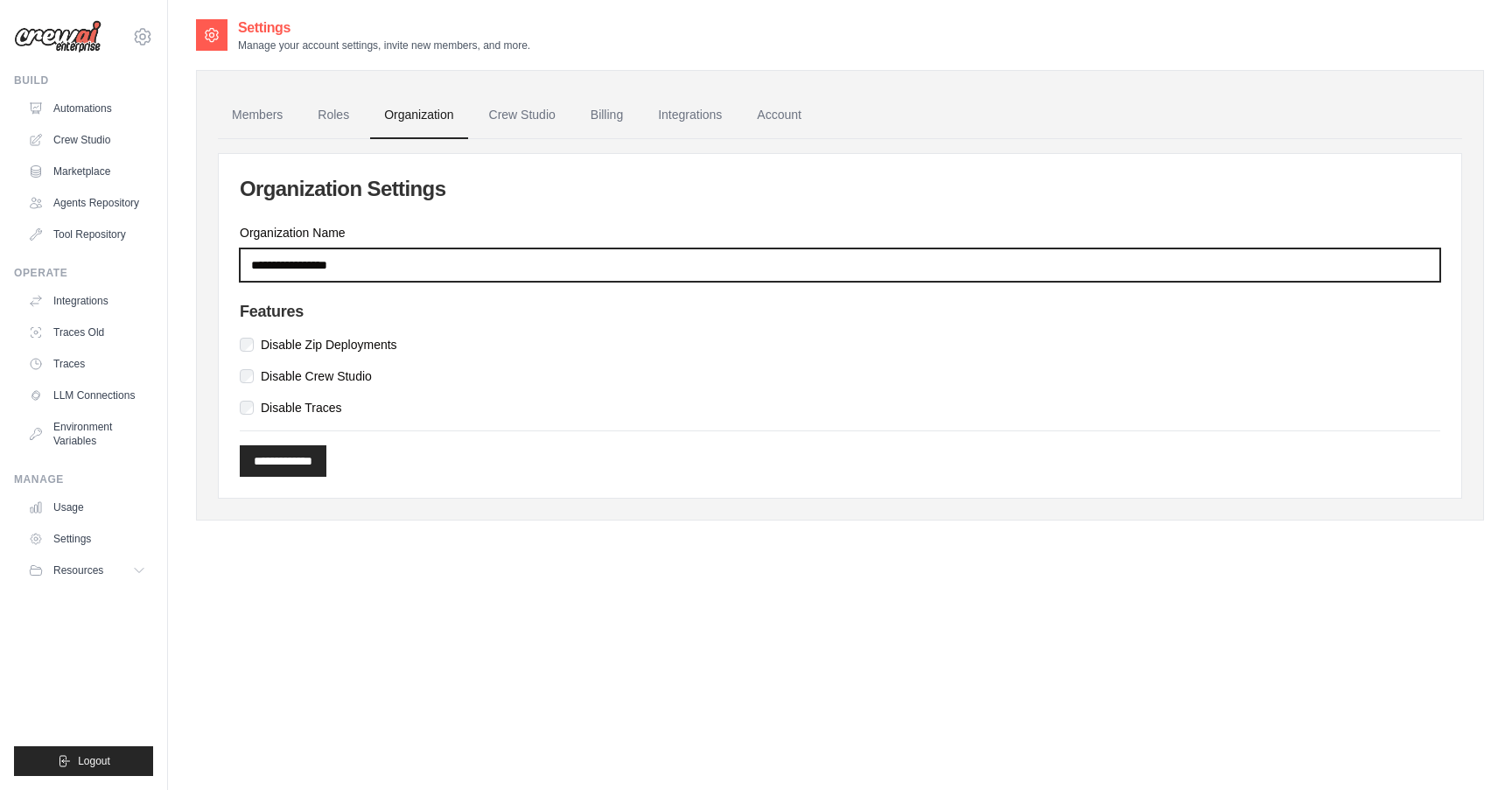
drag, startPoint x: 373, startPoint y: 267, endPoint x: 204, endPoint y: 265, distance: 169.0
click at [204, 265] on div "**********" at bounding box center [840, 295] width 1288 height 451
type input "********"
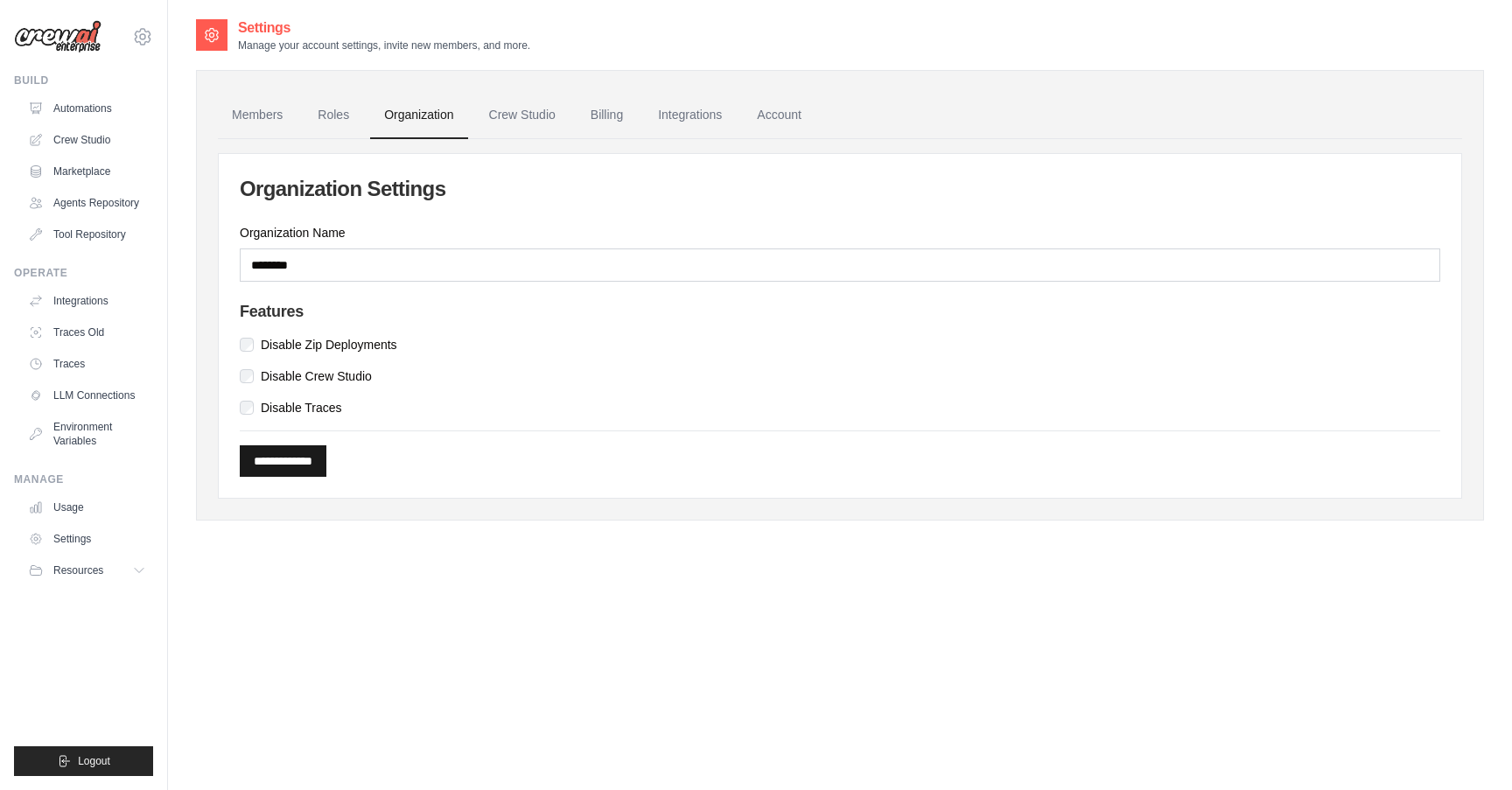
click at [302, 454] on input "**********" at bounding box center [283, 460] width 86 height 31
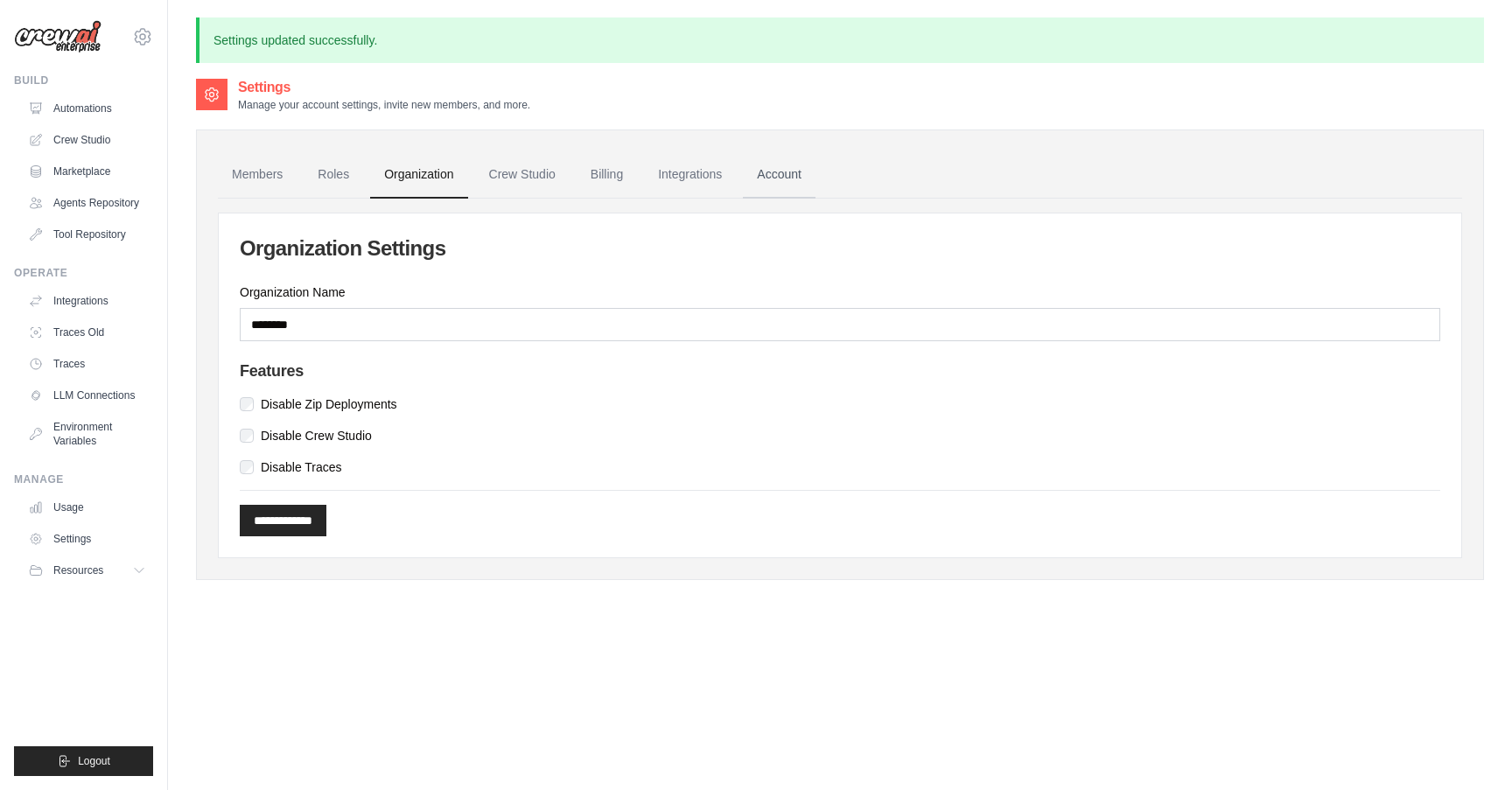
click at [781, 175] on link "Account" at bounding box center [779, 174] width 73 height 47
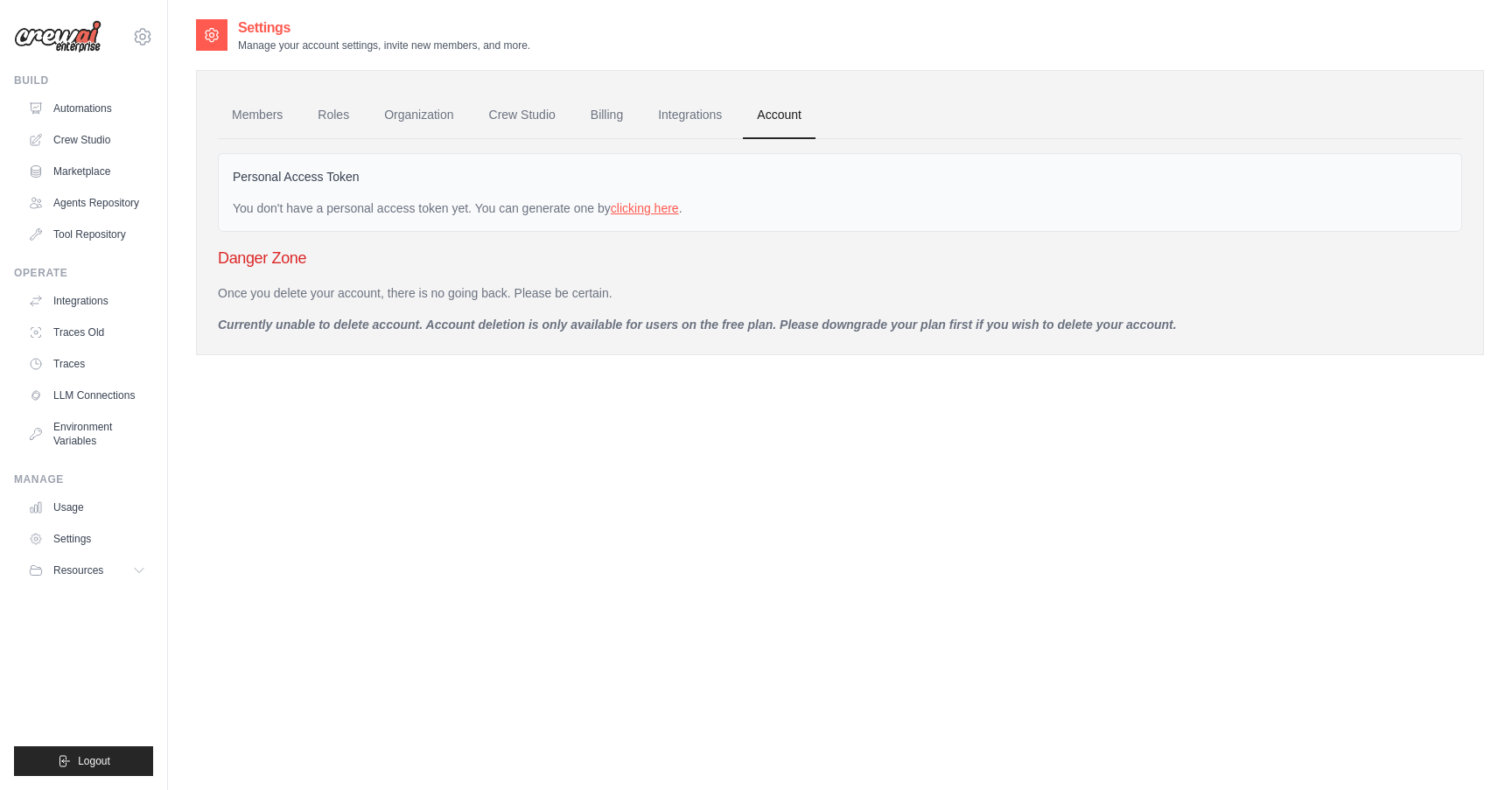
click at [646, 207] on link "clicking here" at bounding box center [644, 209] width 68 height 14
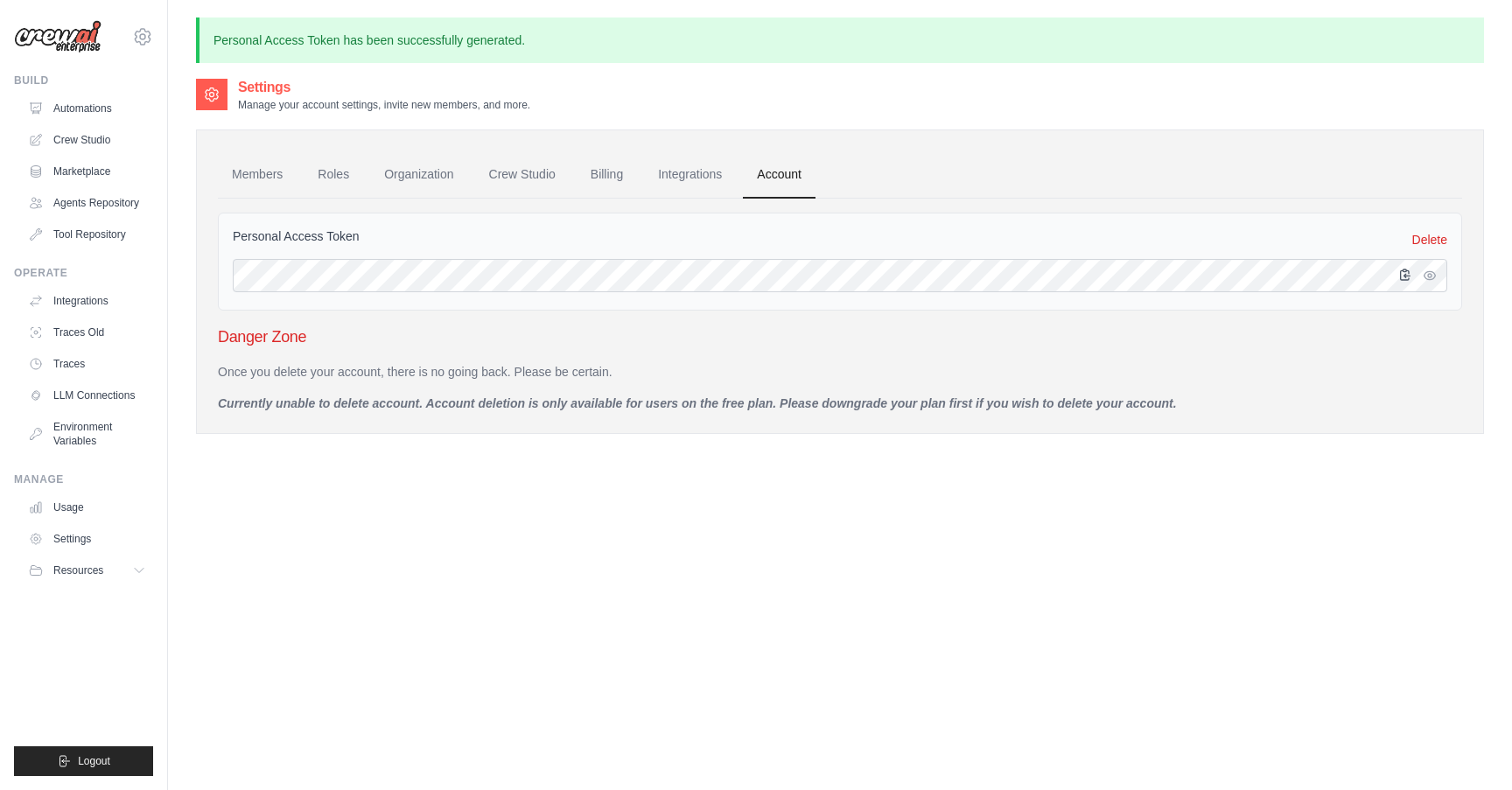
click at [1405, 275] on button "button" at bounding box center [1405, 275] width 21 height 21
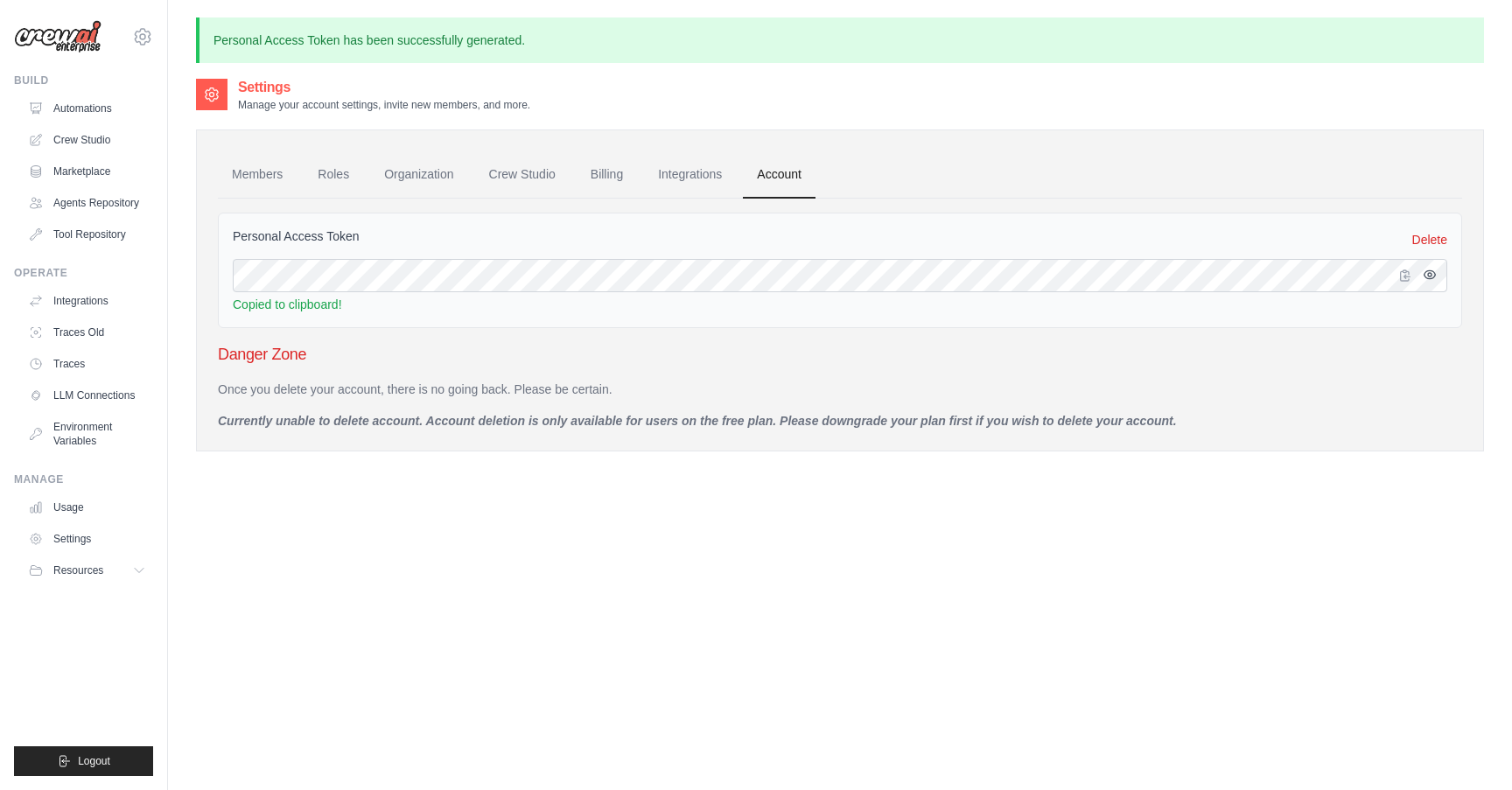
click at [1428, 276] on button "button" at bounding box center [1429, 275] width 21 height 21
click at [1412, 276] on button "button" at bounding box center [1405, 275] width 21 height 21
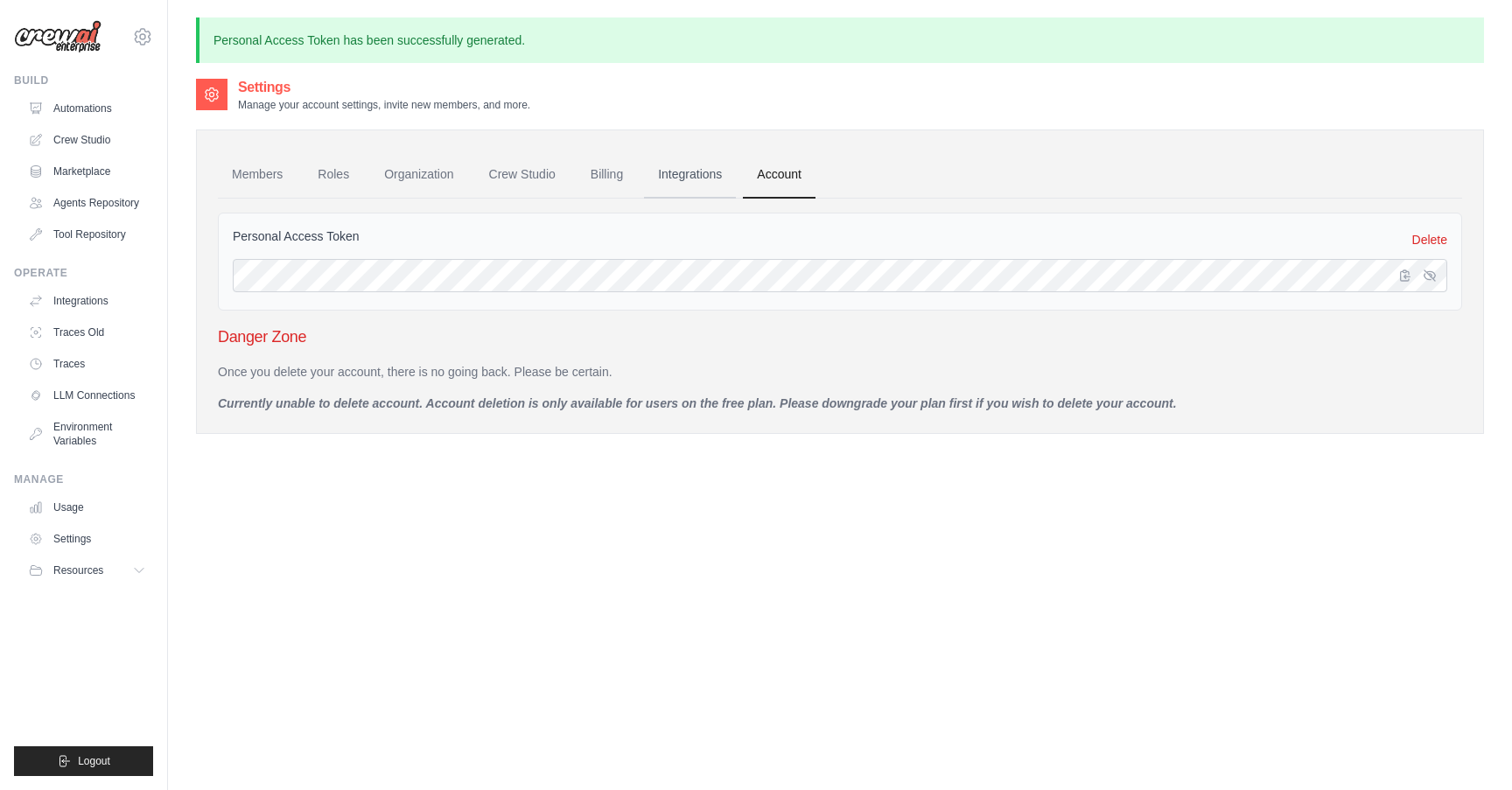
click at [688, 172] on link "Integrations" at bounding box center [689, 174] width 92 height 47
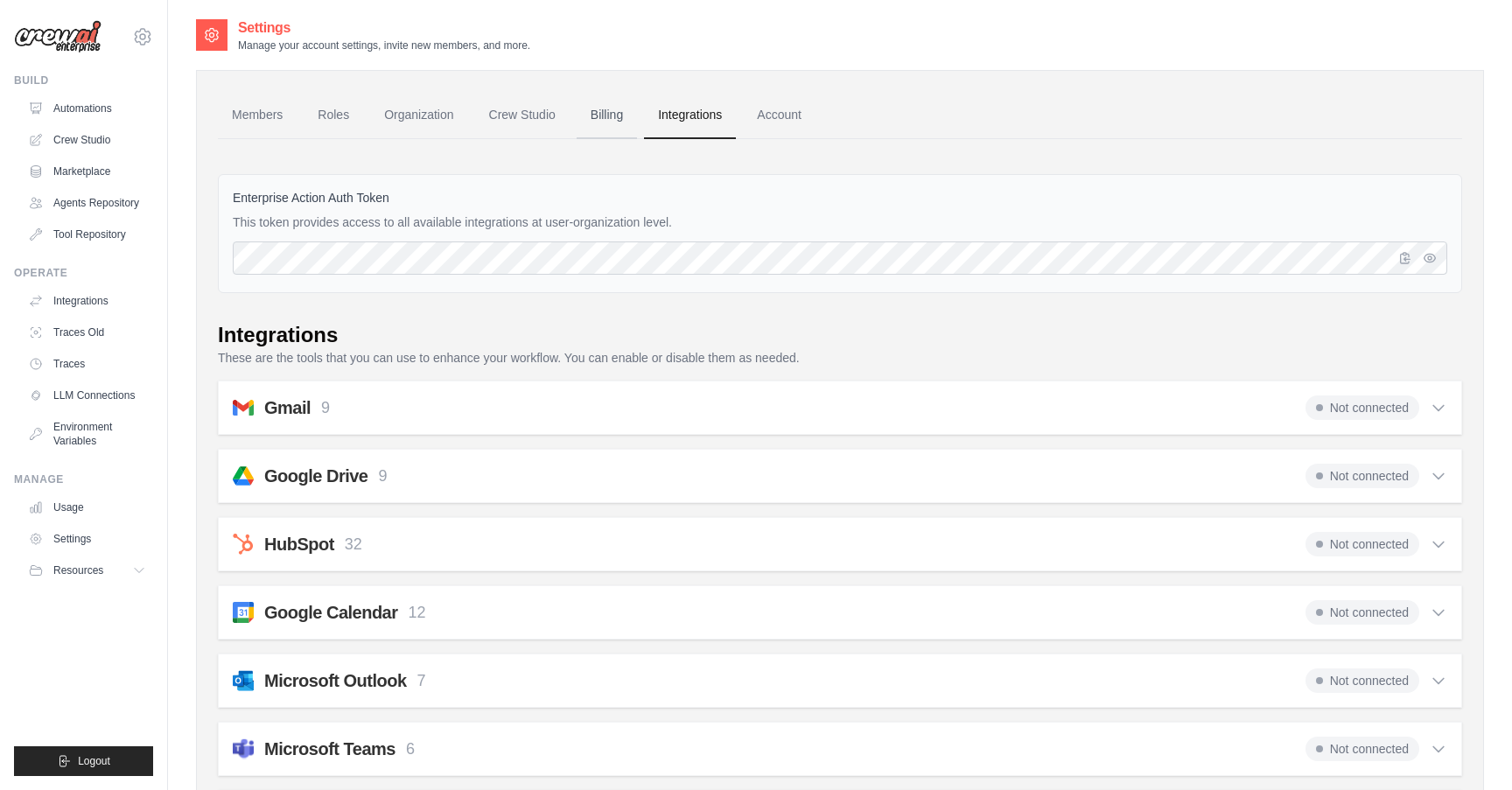
click at [600, 114] on link "Billing" at bounding box center [607, 115] width 60 height 47
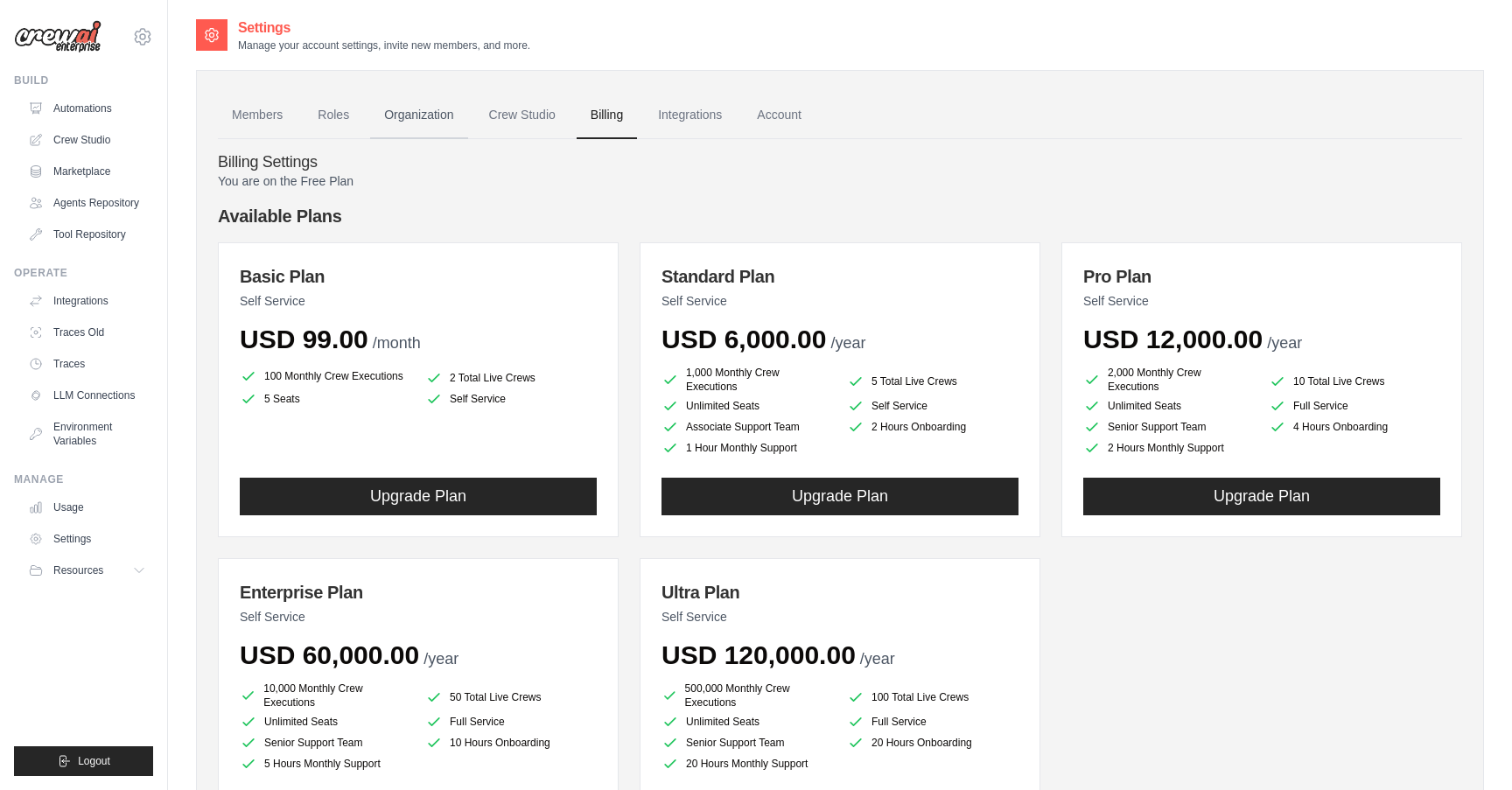
click at [402, 116] on link "Organization" at bounding box center [418, 115] width 97 height 47
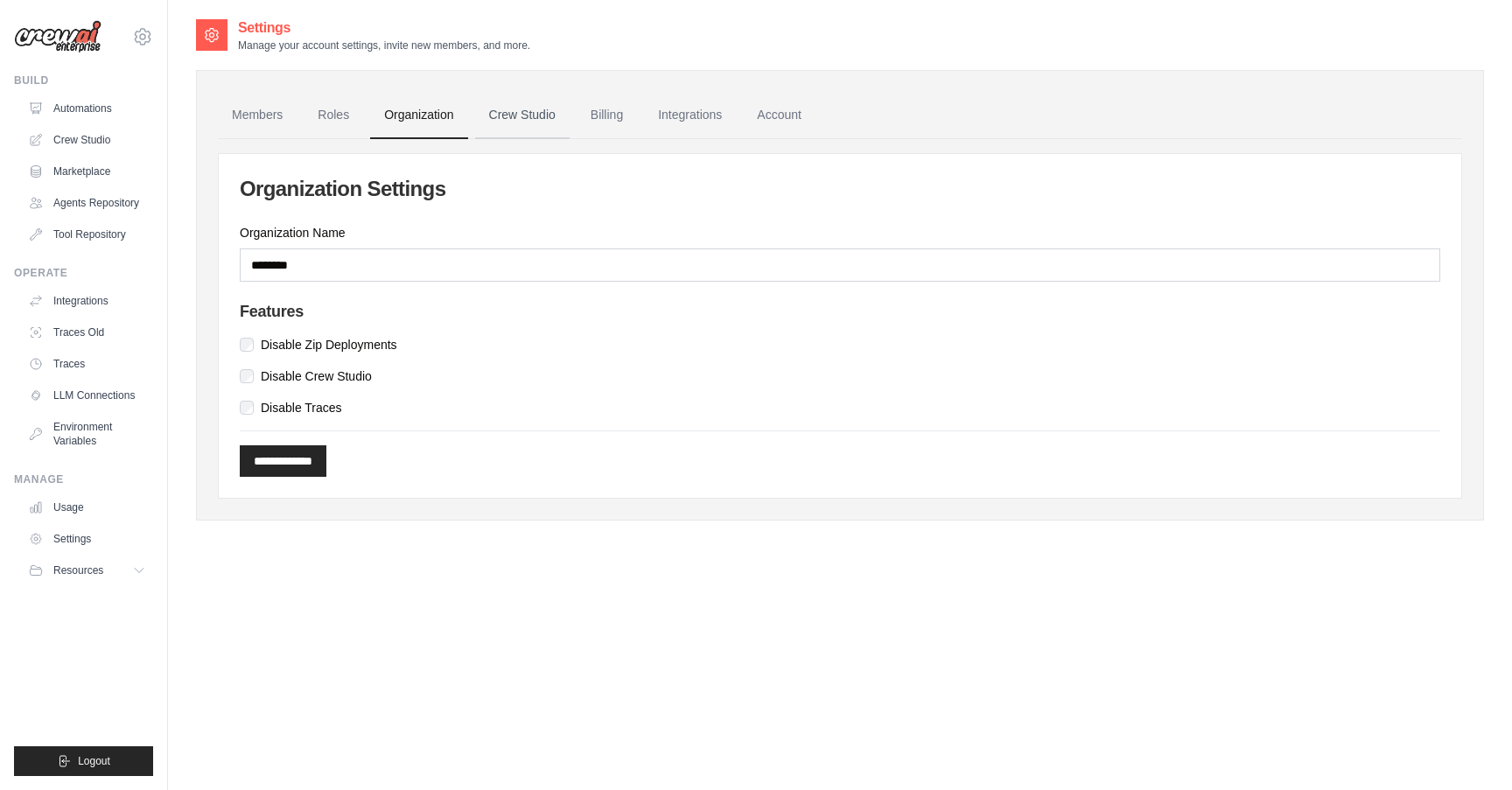
click at [500, 128] on link "Crew Studio" at bounding box center [522, 115] width 94 height 47
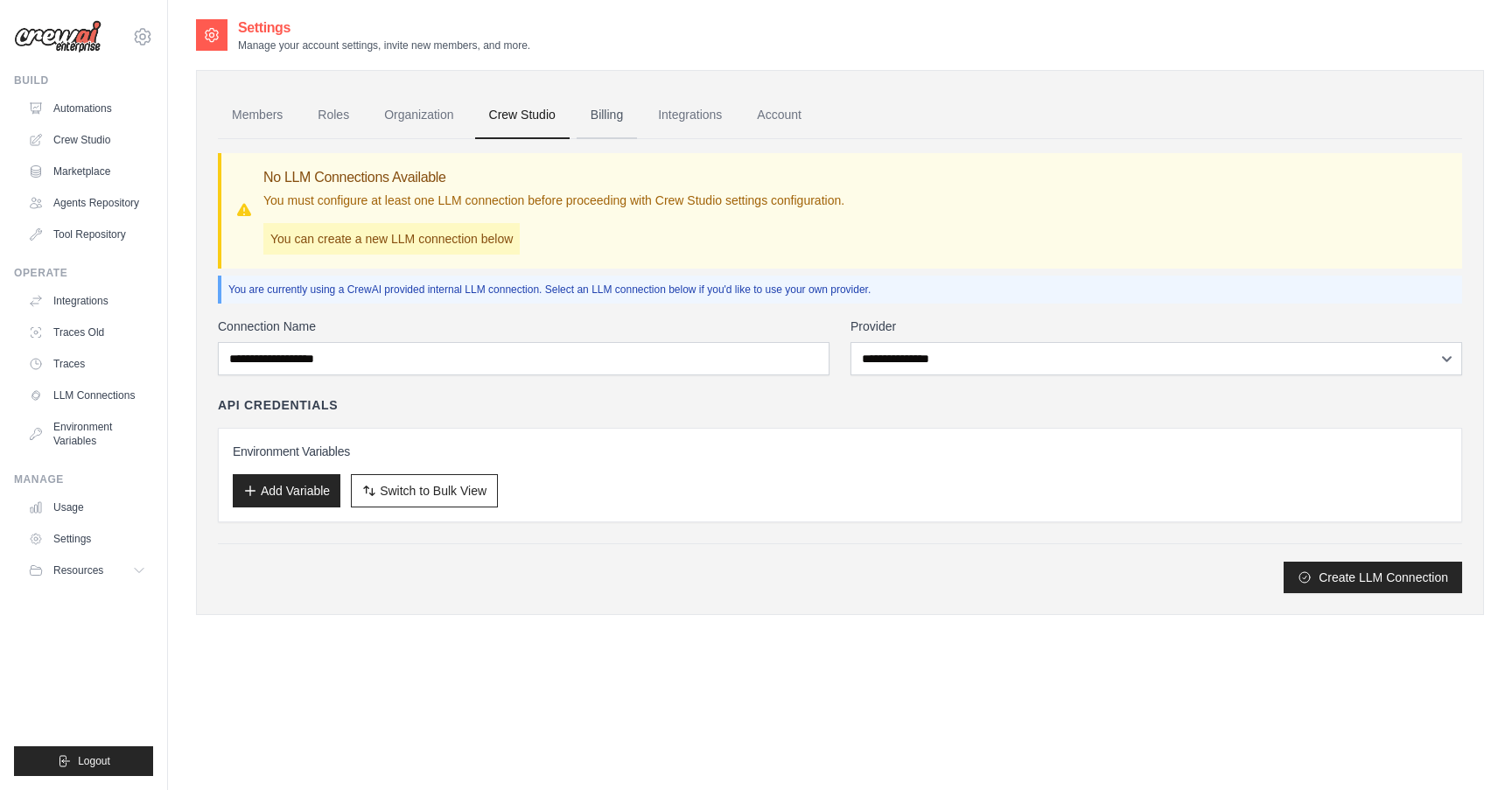
click at [599, 123] on link "Billing" at bounding box center [607, 115] width 60 height 47
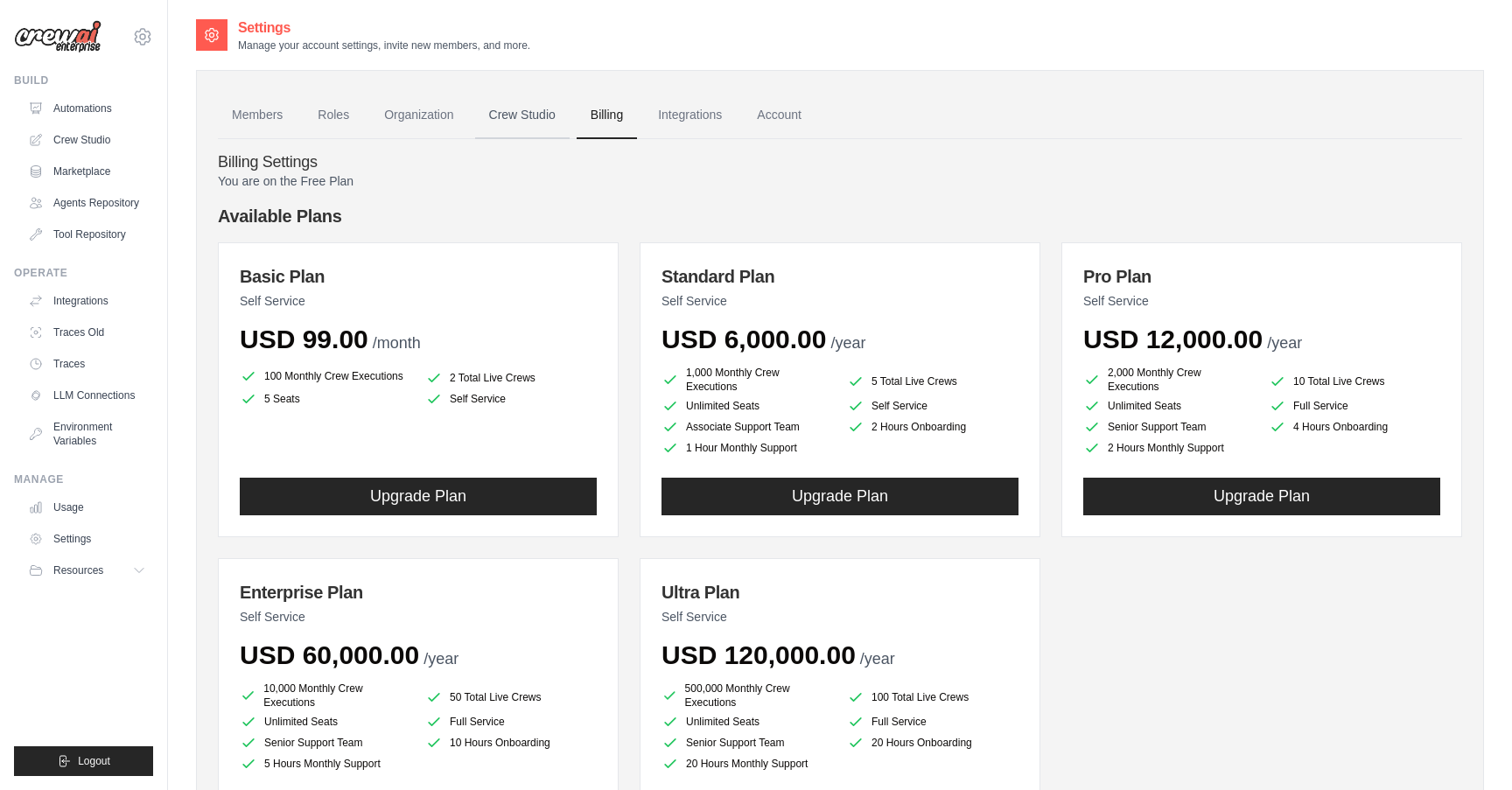
click at [538, 119] on link "Crew Studio" at bounding box center [522, 115] width 94 height 47
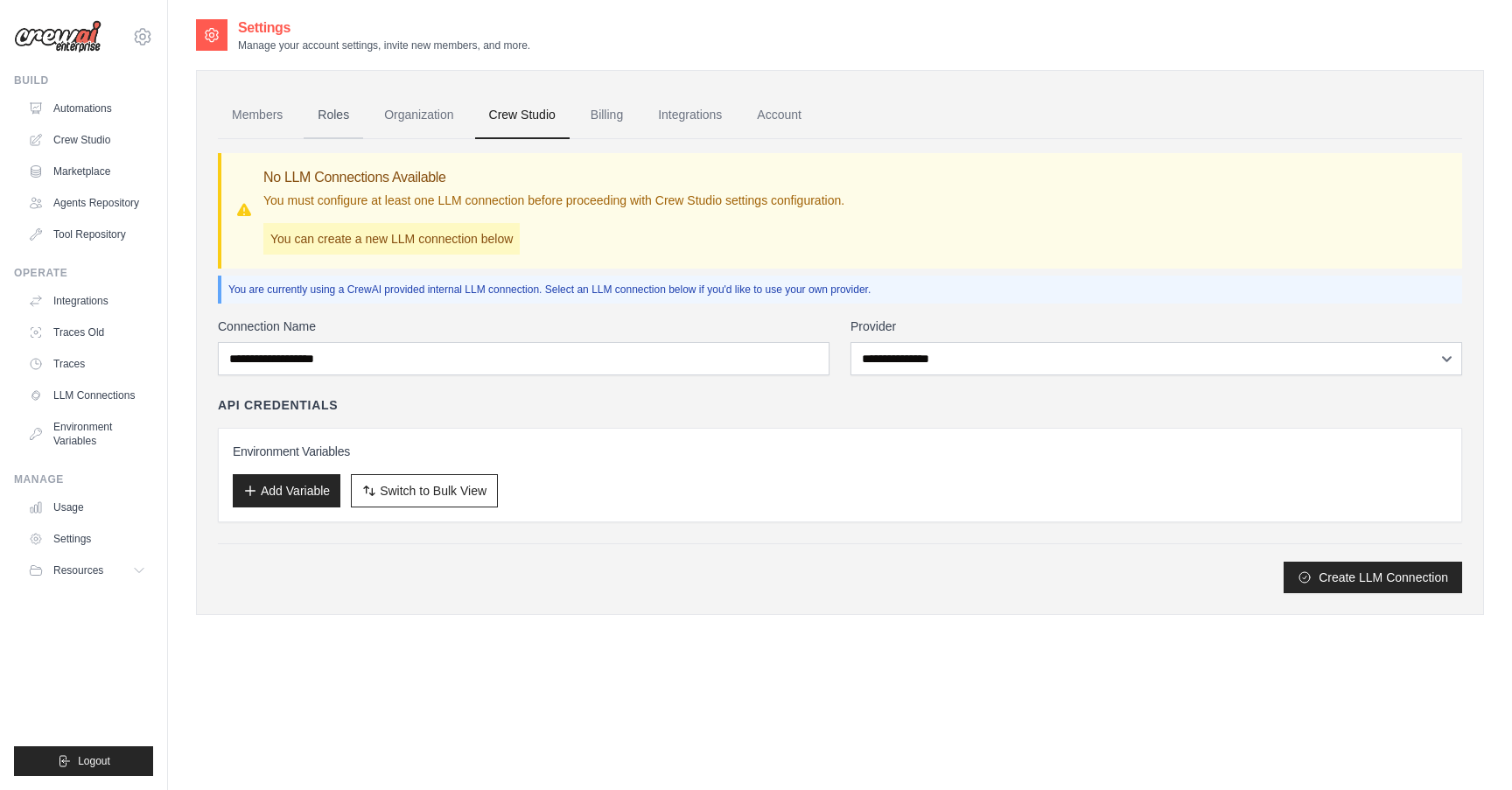
click at [322, 113] on link "Roles" at bounding box center [333, 115] width 60 height 47
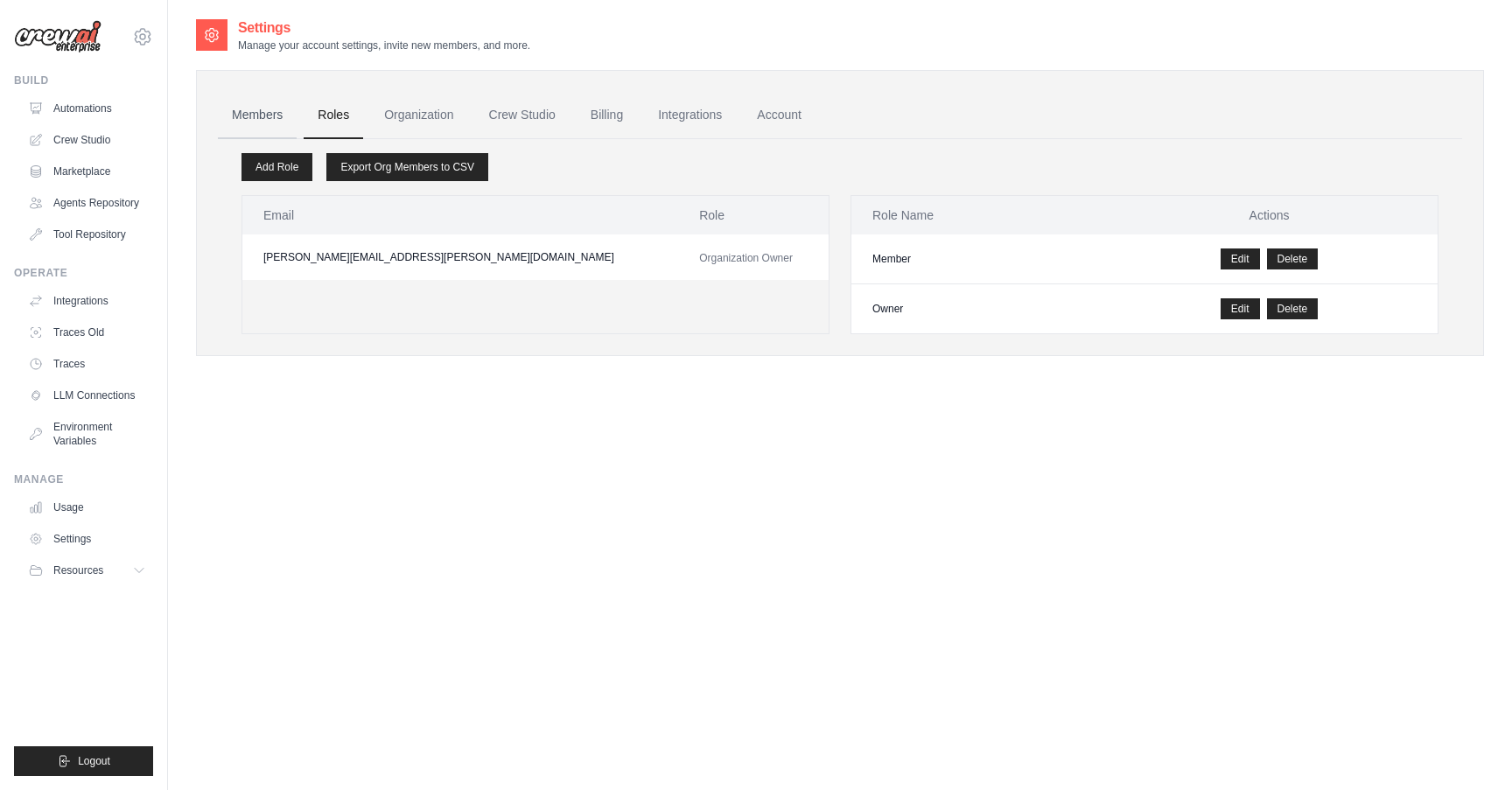
click at [259, 119] on link "Members" at bounding box center [257, 115] width 79 height 47
